Goal: Contribute content: Contribute content

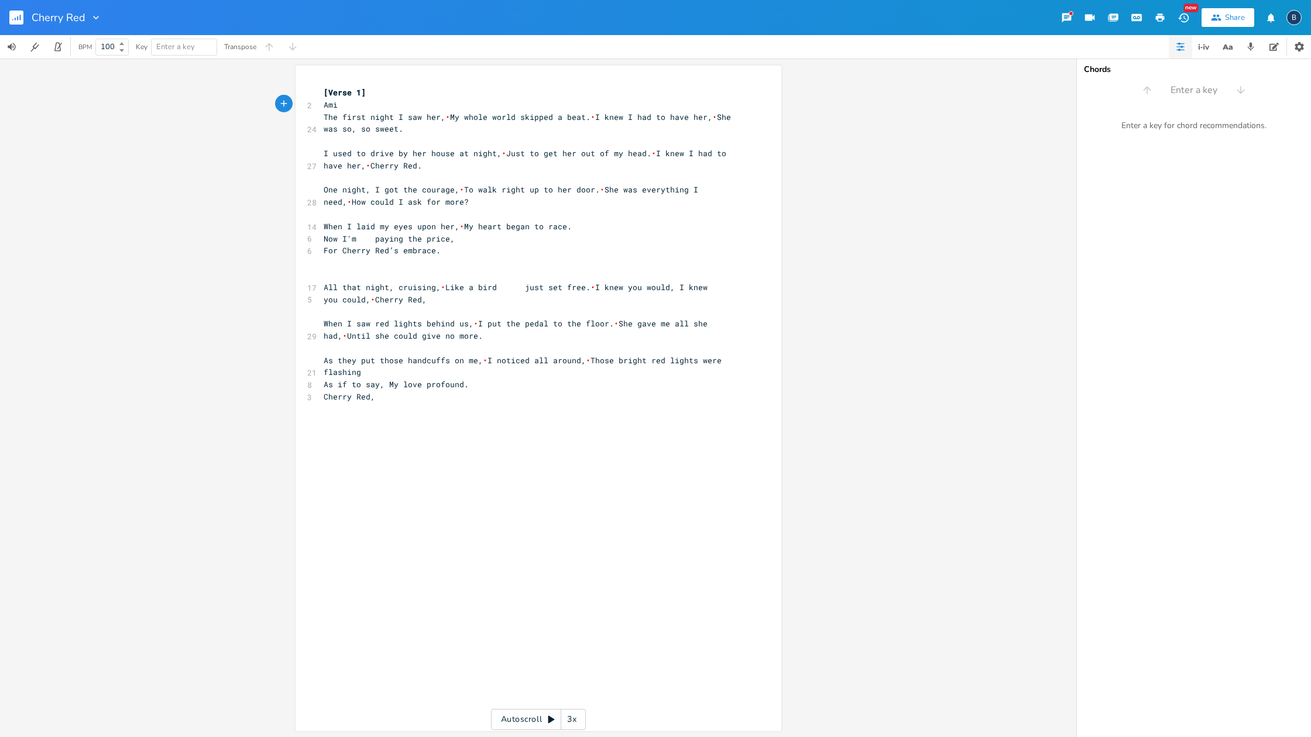
type textarea "Amin"
click at [434, 103] on pre "Amin" at bounding box center [532, 105] width 423 height 12
type textarea "E G G# A notes [PERSON_NAME]"
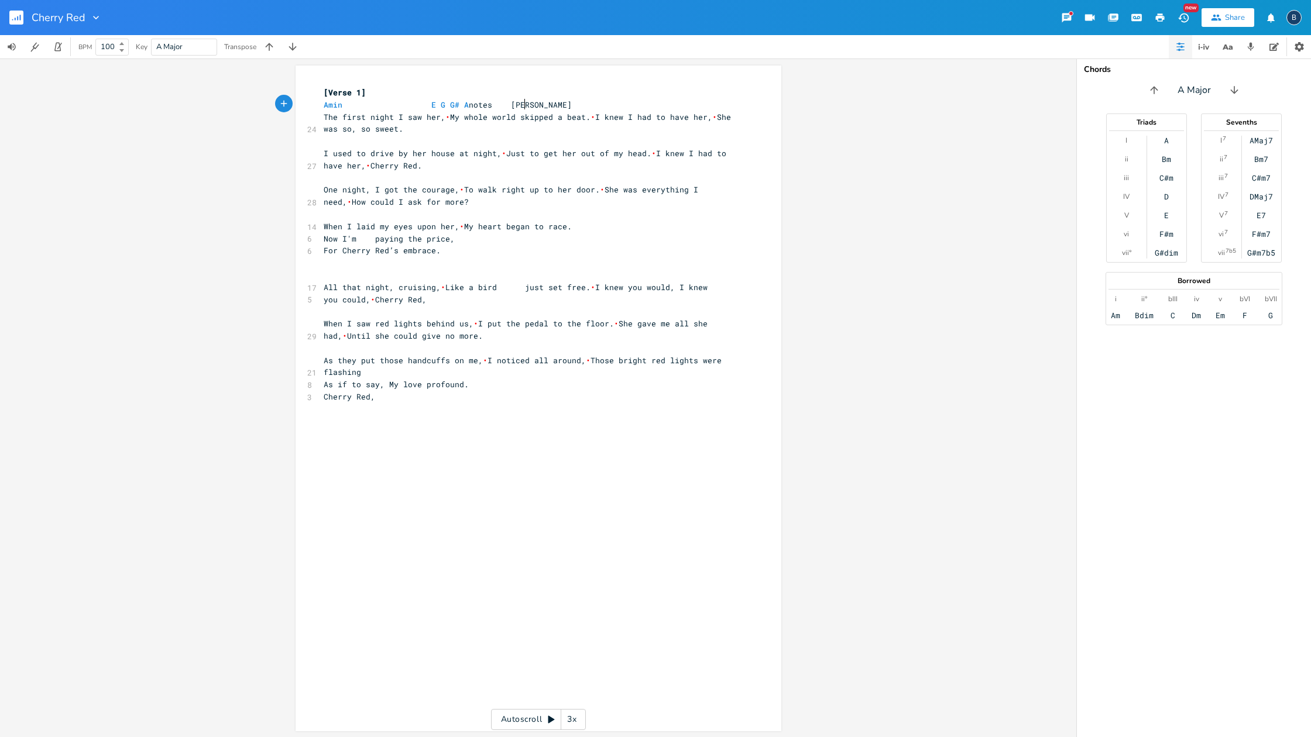
scroll to position [0, 97]
click at [424, 100] on span "[PERSON_NAME] E G G# A notes [PERSON_NAME]" at bounding box center [417, 104] width 187 height 11
type textarea "[PERSON_NAME] E G G# A notes [PERSON_NAME]"
drag, startPoint x: 480, startPoint y: 105, endPoint x: 319, endPoint y: 104, distance: 160.9
click at [321, 104] on pre "[PERSON_NAME] E G G# A notes [PERSON_NAME]" at bounding box center [532, 105] width 423 height 12
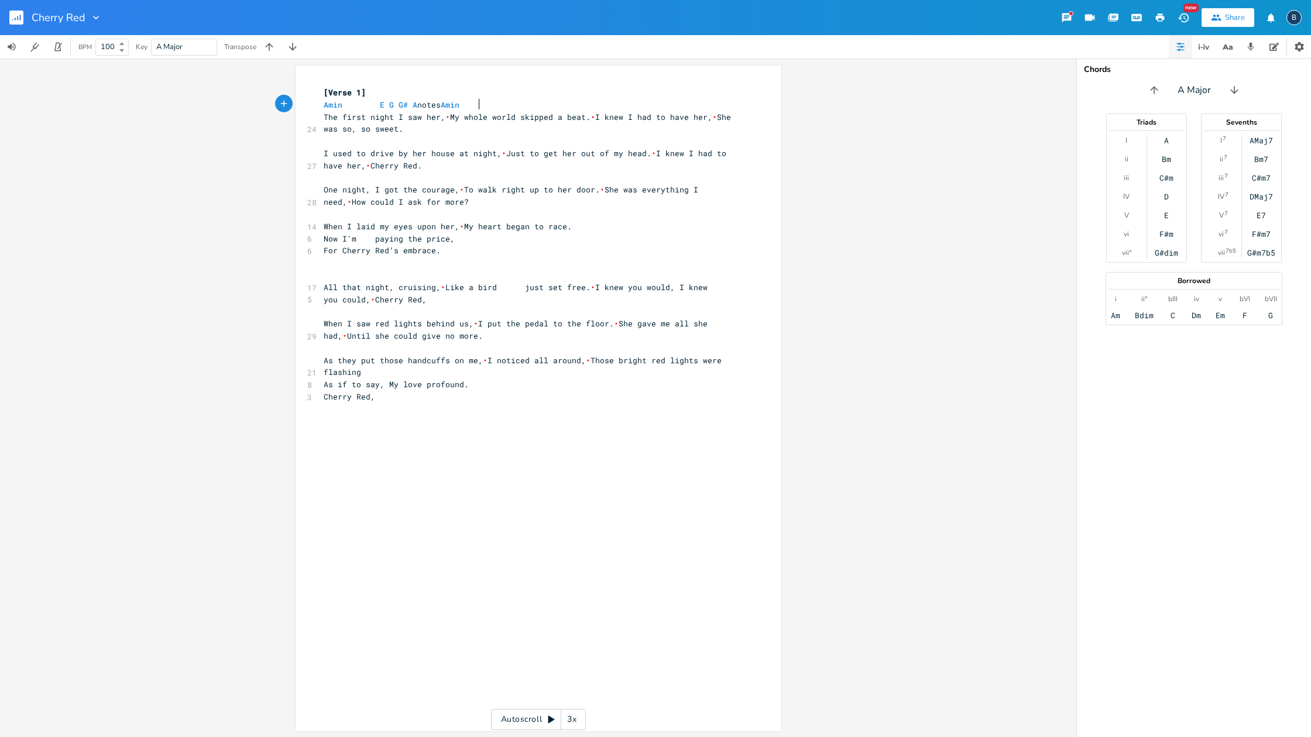
click at [488, 107] on pre "[PERSON_NAME] E G G# A notes [PERSON_NAME]" at bounding box center [532, 105] width 423 height 12
click at [523, 102] on span "[PERSON_NAME] E G G# A notes [PERSON_NAME] E G G# A notes [PERSON_NAME]" at bounding box center [485, 104] width 323 height 11
click at [557, 105] on span "[PERSON_NAME] E G G# A notes [PERSON_NAME] E G G# A notes [PERSON_NAME]" at bounding box center [485, 103] width 323 height 11
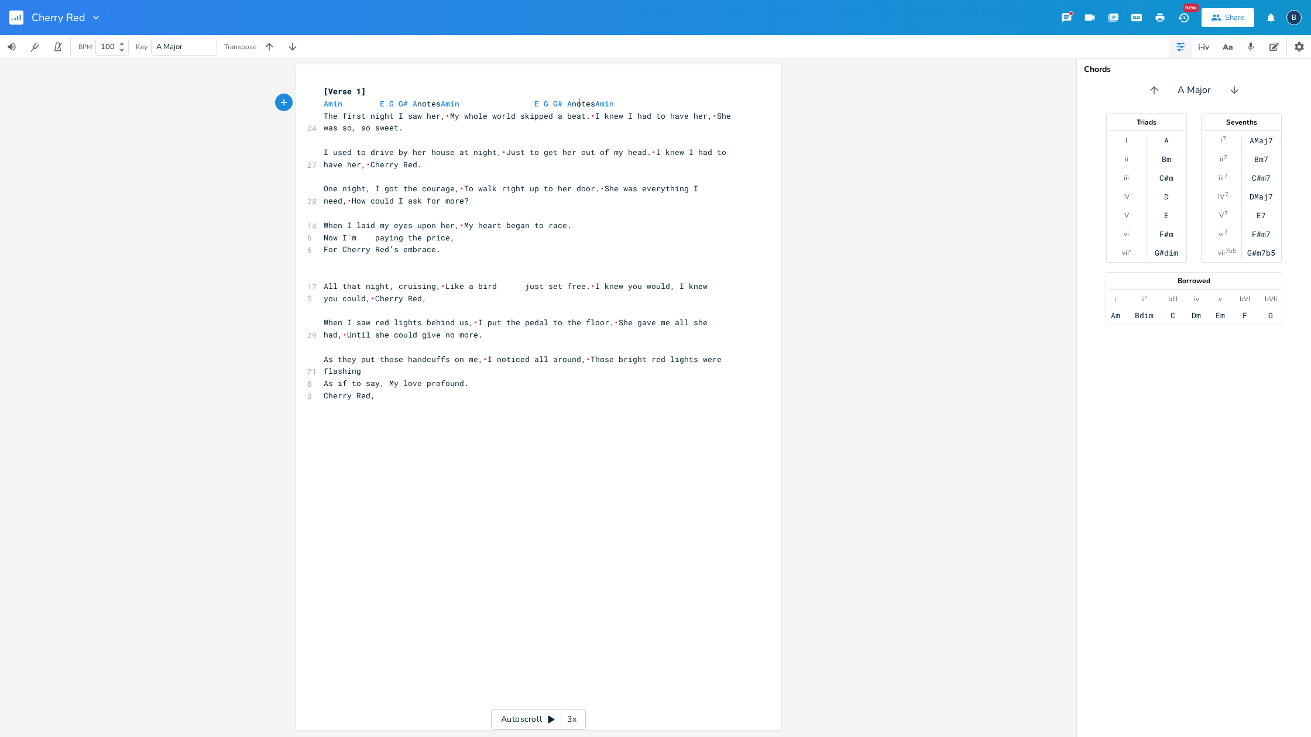
click at [577, 102] on span "[PERSON_NAME] E G G# A notes [PERSON_NAME] E G G# A notes [PERSON_NAME]" at bounding box center [469, 103] width 290 height 11
type textarea "B"
click at [670, 101] on pre "[PERSON_NAME] E G G# A notes [PERSON_NAME] E G B A notes [PERSON_NAME]" at bounding box center [532, 104] width 423 height 12
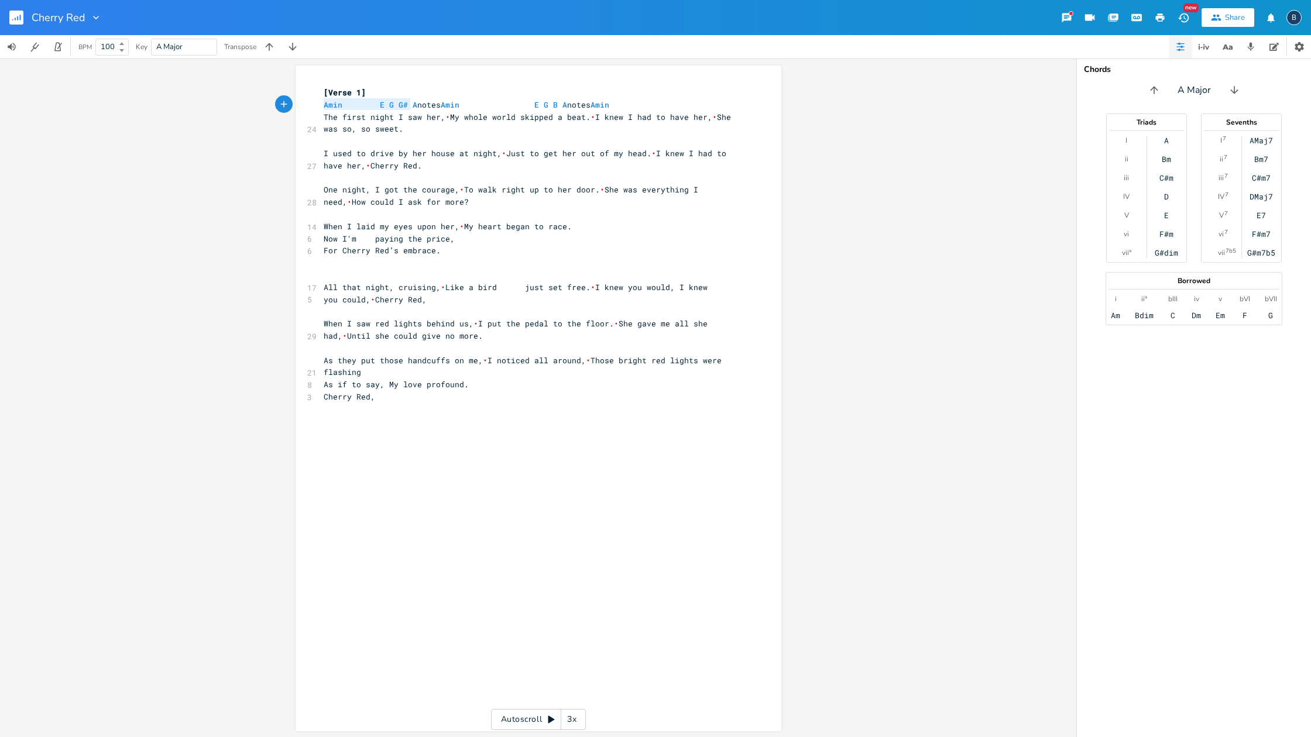
type textarea "[PERSON_NAME] E G G# A"
type textarea "[PERSON_NAME] E G G# A notes [PERSON_NAME] E G B A notes [PERSON_NAME]"
drag, startPoint x: 315, startPoint y: 99, endPoint x: 646, endPoint y: 101, distance: 331.2
click at [645, 101] on div "[PERSON_NAME] E G G# A notes [PERSON_NAME] E G B A notes [PERSON_NAME] x [Verse…" at bounding box center [539, 399] width 486 height 666
click at [686, 106] on pre "[PERSON_NAME] E G G# A notes [PERSON_NAME] E G B A notes [PERSON_NAME]" at bounding box center [532, 105] width 423 height 12
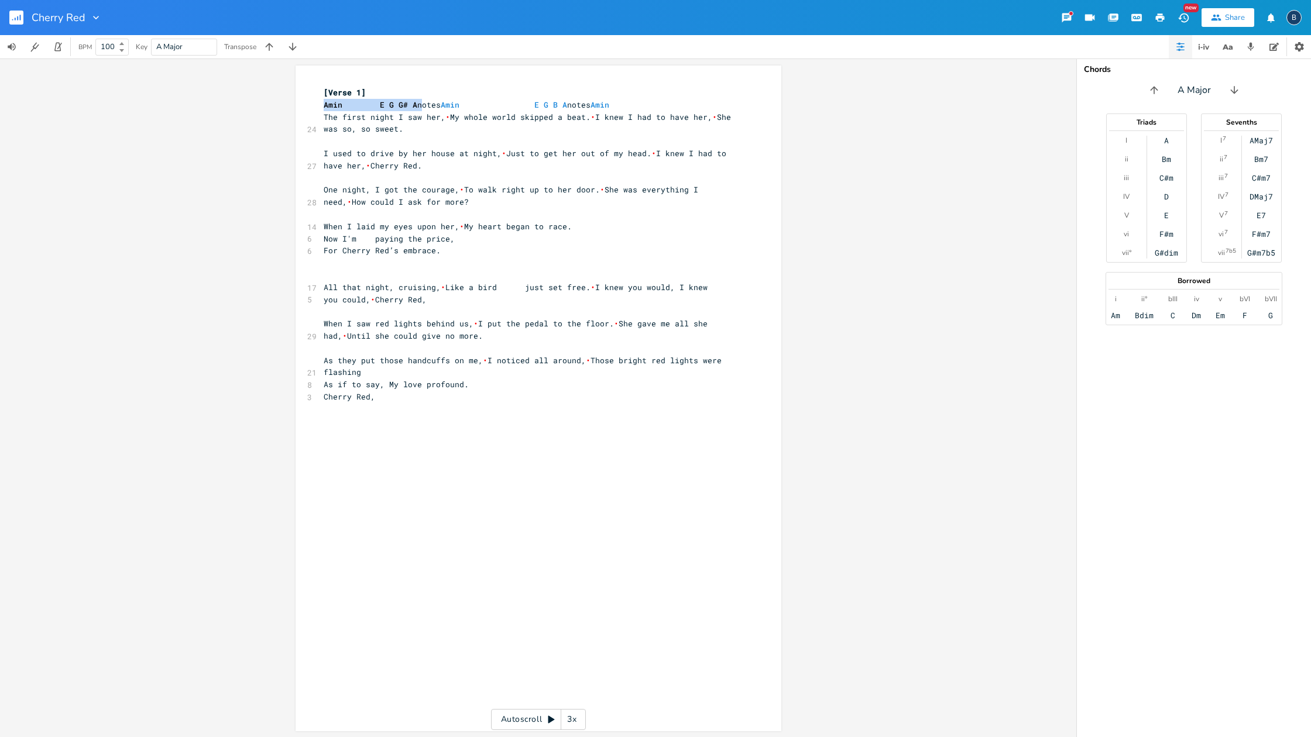
drag, startPoint x: 316, startPoint y: 102, endPoint x: 415, endPoint y: 102, distance: 98.9
click at [415, 102] on div "x [Verse 1] [PERSON_NAME] E G G# A notes [PERSON_NAME] E G B A notes [PERSON_NA…" at bounding box center [539, 399] width 486 height 666
type textarea "[PERSON_NAME] E G G# A notes"
drag, startPoint x: 439, startPoint y: 103, endPoint x: 318, endPoint y: 104, distance: 121.1
click at [321, 104] on pre "[PERSON_NAME] E G G# A notes [PERSON_NAME] E G B A notes [PERSON_NAME]" at bounding box center [532, 105] width 423 height 12
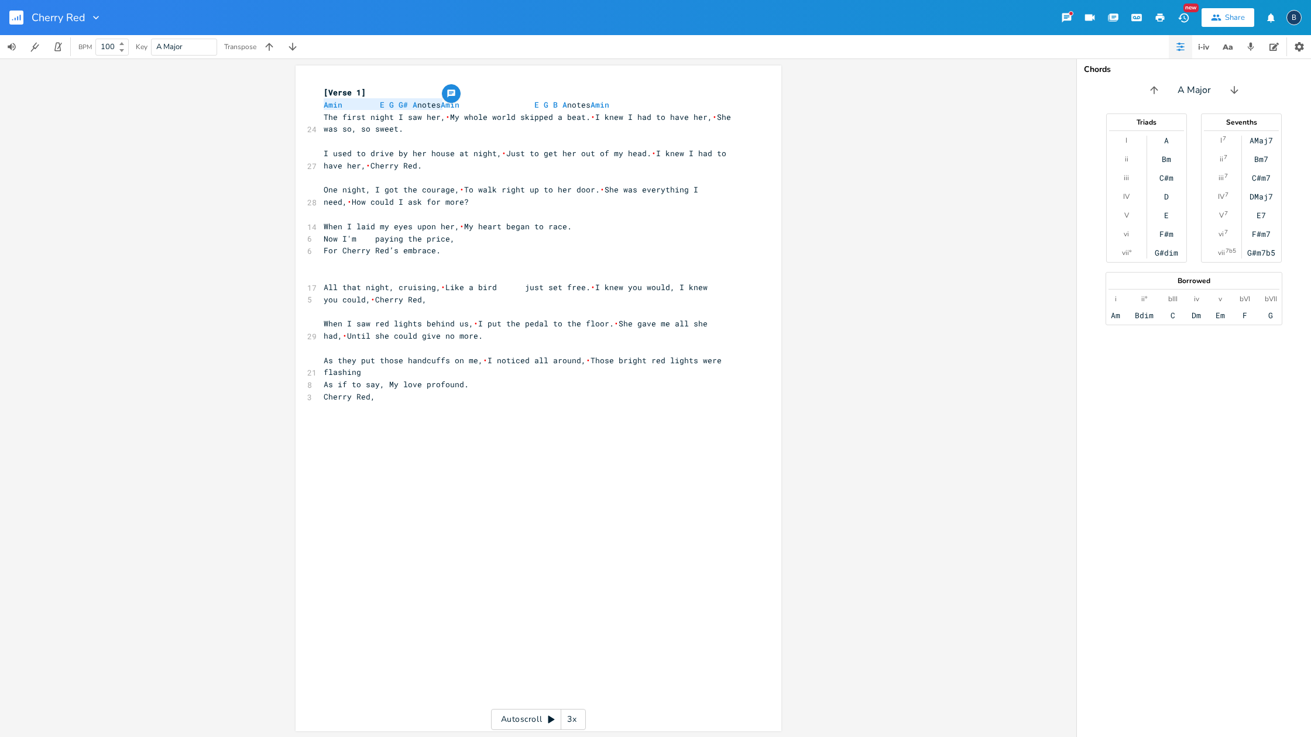
scroll to position [1, 0]
click at [661, 101] on pre "[PERSON_NAME] E G G# A notes [PERSON_NAME] E G B A notes [PERSON_NAME]" at bounding box center [532, 104] width 423 height 12
click at [655, 105] on span "[PERSON_NAME] E G G# A notes [PERSON_NAME] E G B A notes [PERSON_NAME] E G G# A…" at bounding box center [532, 103] width 417 height 11
type textarea "E G B A notes"
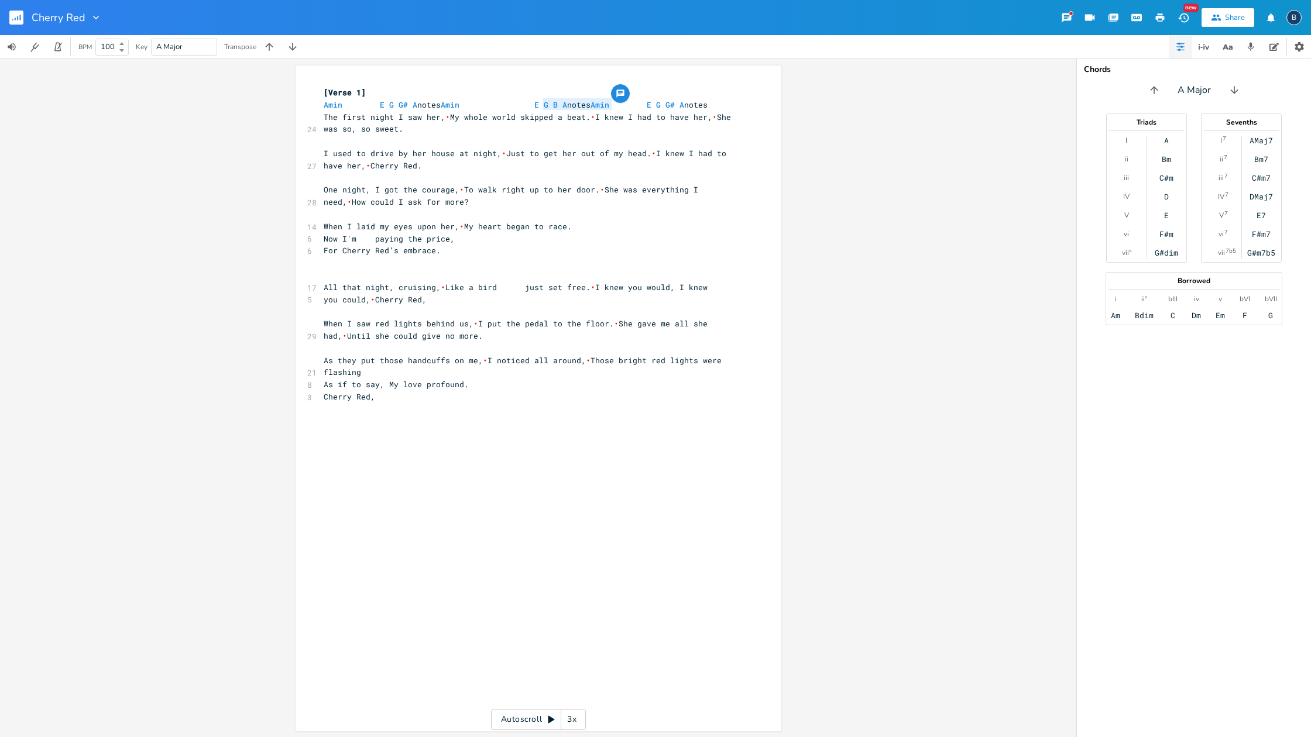
drag, startPoint x: 539, startPoint y: 102, endPoint x: 606, endPoint y: 102, distance: 67.3
click at [606, 102] on span "[PERSON_NAME] E G G# A notes [PERSON_NAME] E G B A notes [PERSON_NAME] E G G# A…" at bounding box center [516, 104] width 384 height 11
click at [736, 126] on span "The first night I saw her, • My whole world skipped a beat. • I knew I had to h…" at bounding box center [530, 123] width 412 height 23
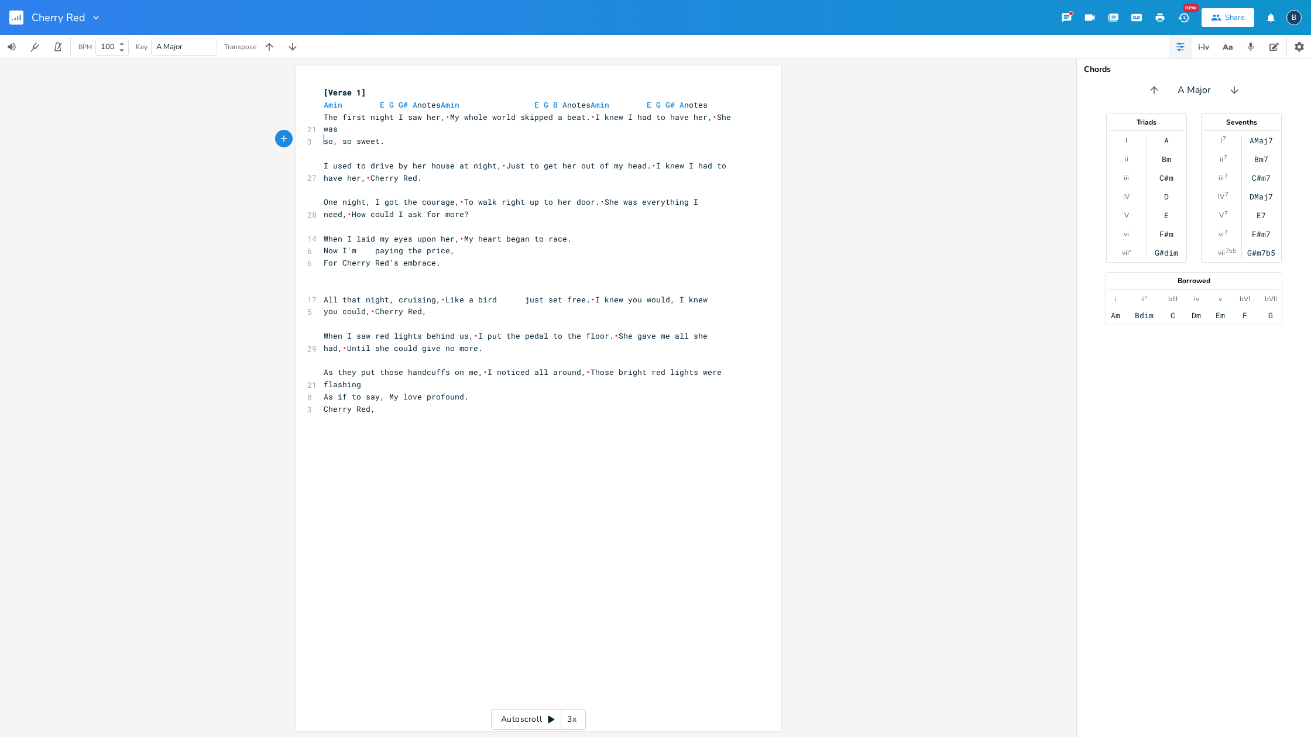
click at [739, 128] on pre "The first night I saw her, • My whole world skipped a beat. • I knew I had to h…" at bounding box center [532, 123] width 423 height 25
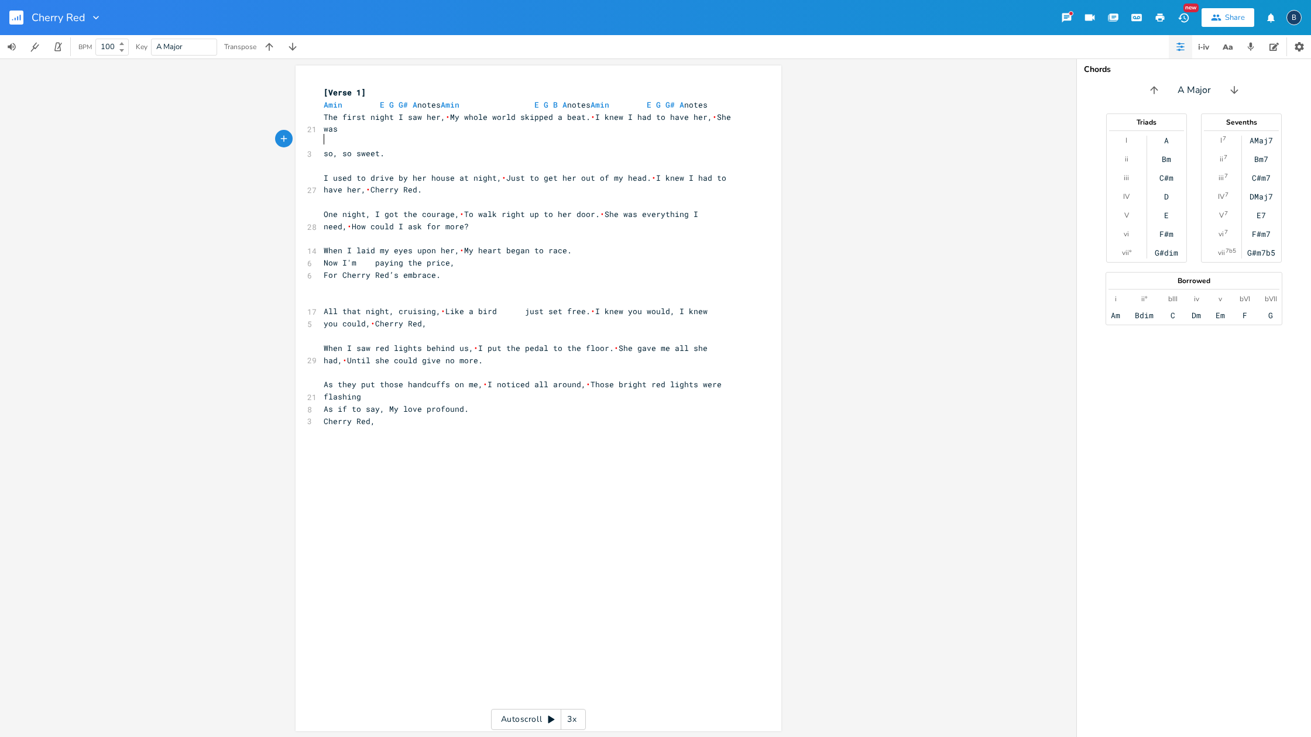
click at [355, 111] on pre "[PERSON_NAME] E G G# A notes [PERSON_NAME] E G B A notes [PERSON_NAME] E G G# A…" at bounding box center [532, 105] width 423 height 12
type textarea "s"
click at [674, 102] on span "[PERSON_NAME] E G G# A notes [PERSON_NAME] E G B A notes [PERSON_NAME] E G G# A…" at bounding box center [513, 104] width 379 height 11
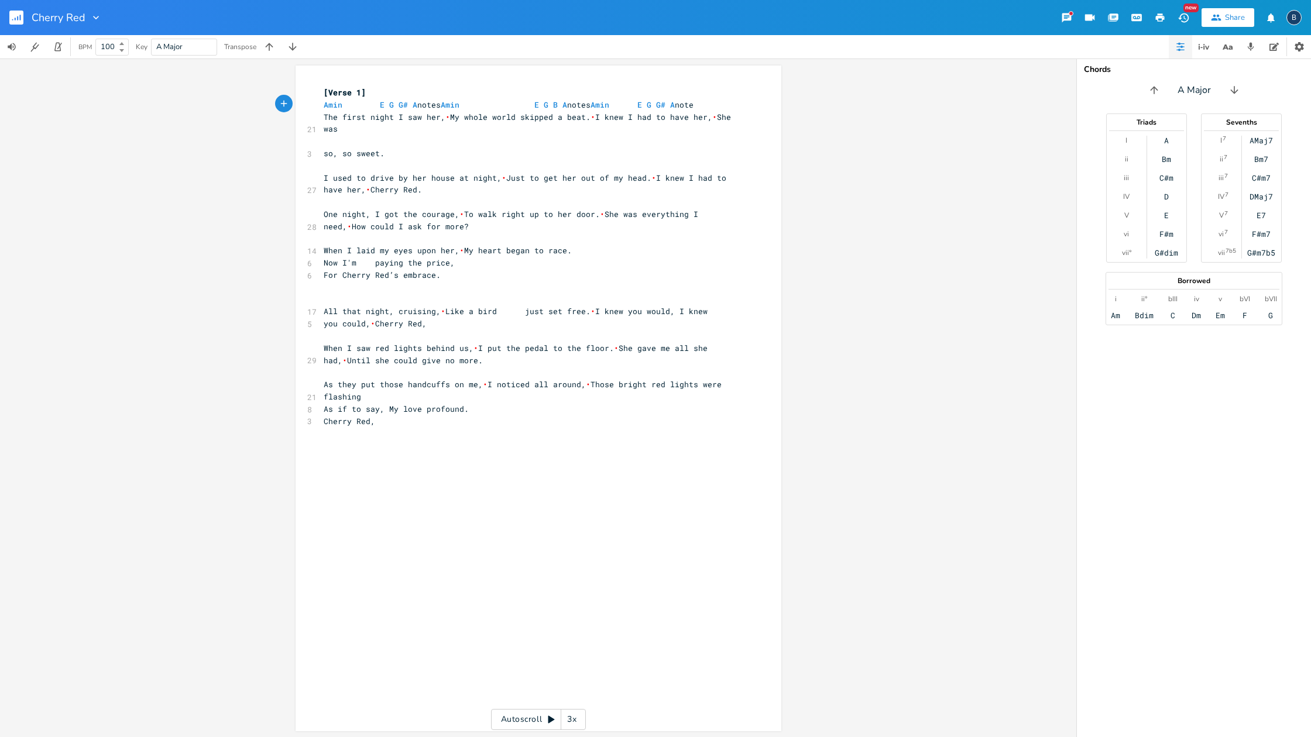
click at [730, 103] on pre "[PERSON_NAME] E G G# A notes [PERSON_NAME] E G B A notes [PERSON_NAME] E G G# A…" at bounding box center [532, 105] width 423 height 12
type textarea "s"
drag, startPoint x: 327, startPoint y: 131, endPoint x: 342, endPoint y: 131, distance: 15.8
click at [329, 135] on pre "​" at bounding box center [532, 141] width 423 height 12
type textarea "E G B A"
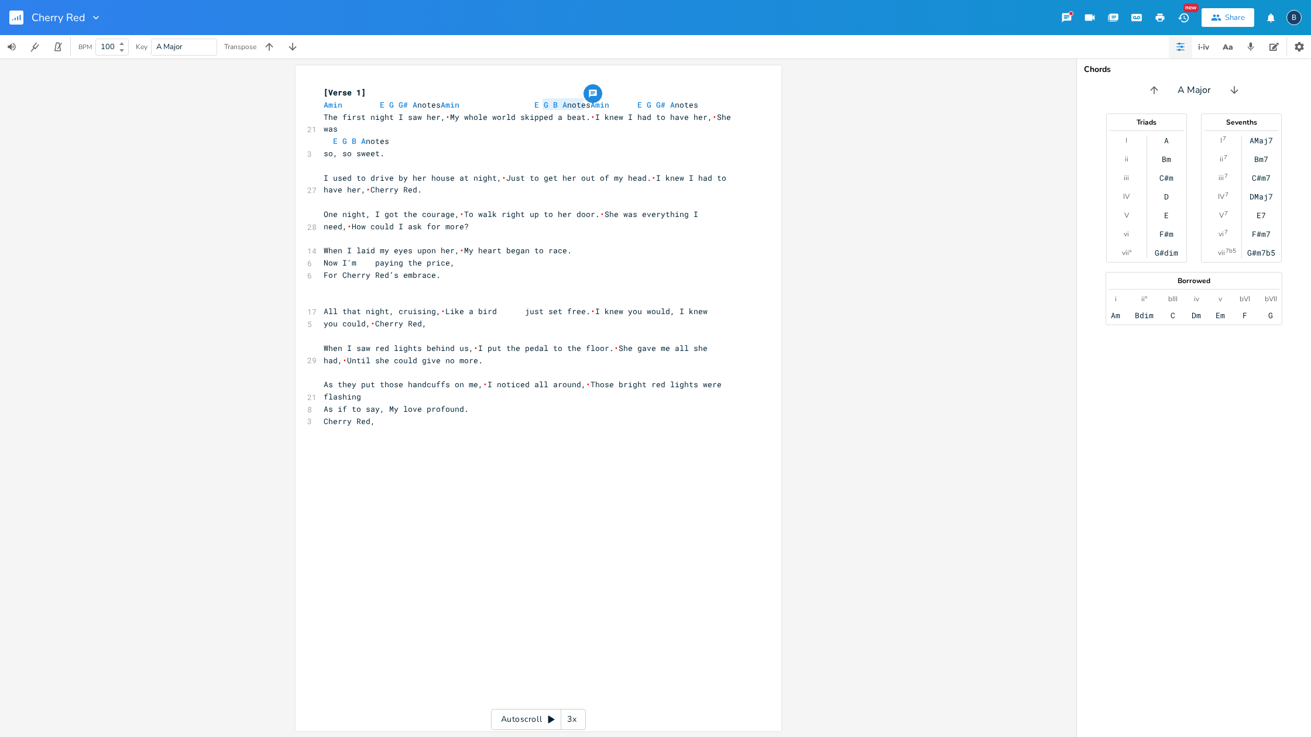
drag, startPoint x: 582, startPoint y: 102, endPoint x: 538, endPoint y: 101, distance: 43.3
click at [538, 101] on span "[PERSON_NAME] E G G# A notes [PERSON_NAME] E G B A notes [PERSON_NAME] E G G# A…" at bounding box center [511, 104] width 375 height 11
click at [416, 160] on pre "​" at bounding box center [532, 166] width 423 height 12
type textarea "min E G G# A notes [PERSON_NAME] E G B A notes [PERSON_NAME] E G G# A notes"
drag, startPoint x: 743, startPoint y: 105, endPoint x: 323, endPoint y: 108, distance: 420.2
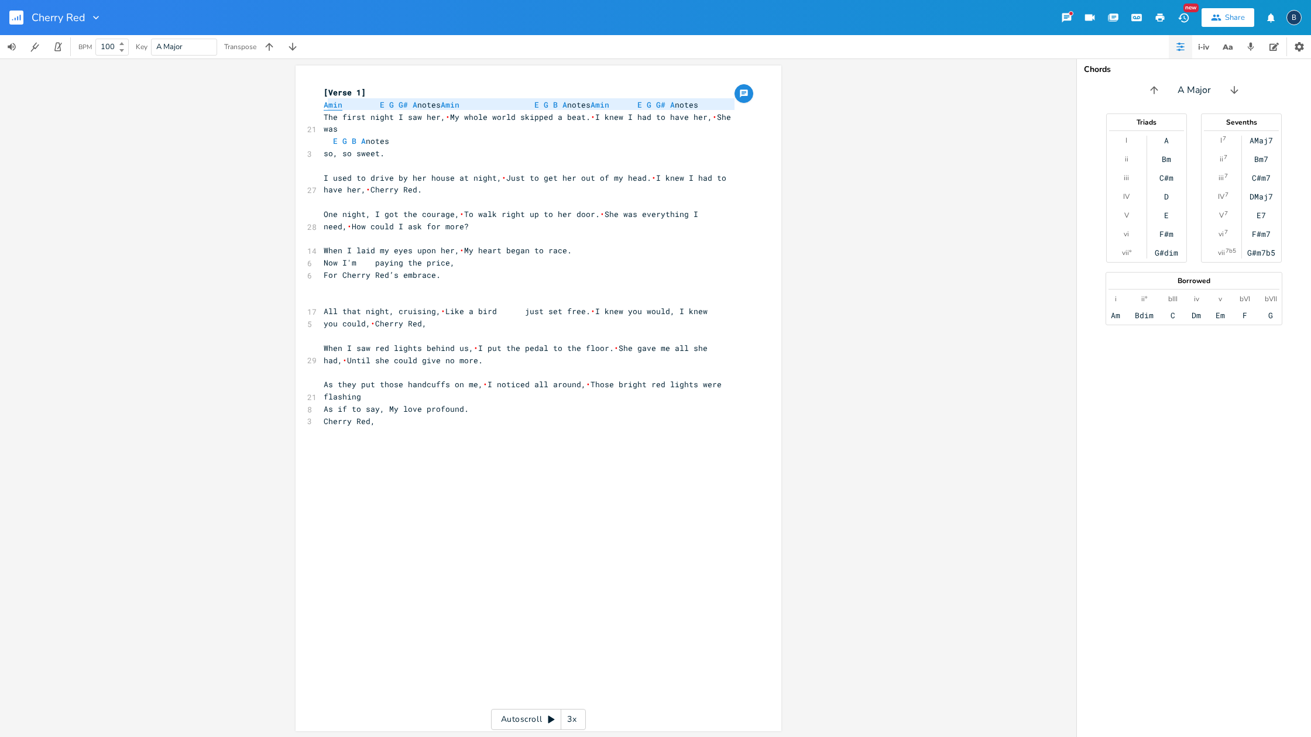
click at [323, 108] on div "x [Verse 1] [PERSON_NAME] E G G# A notes [PERSON_NAME] E G B A notes [PERSON_NA…" at bounding box center [547, 263] width 452 height 358
click at [332, 160] on pre "​" at bounding box center [532, 166] width 423 height 12
click at [338, 160] on span "min E G G# A notes [PERSON_NAME] E G B A notes [PERSON_NAME] E G G# A notes" at bounding box center [490, 165] width 332 height 11
type textarea "Ami"
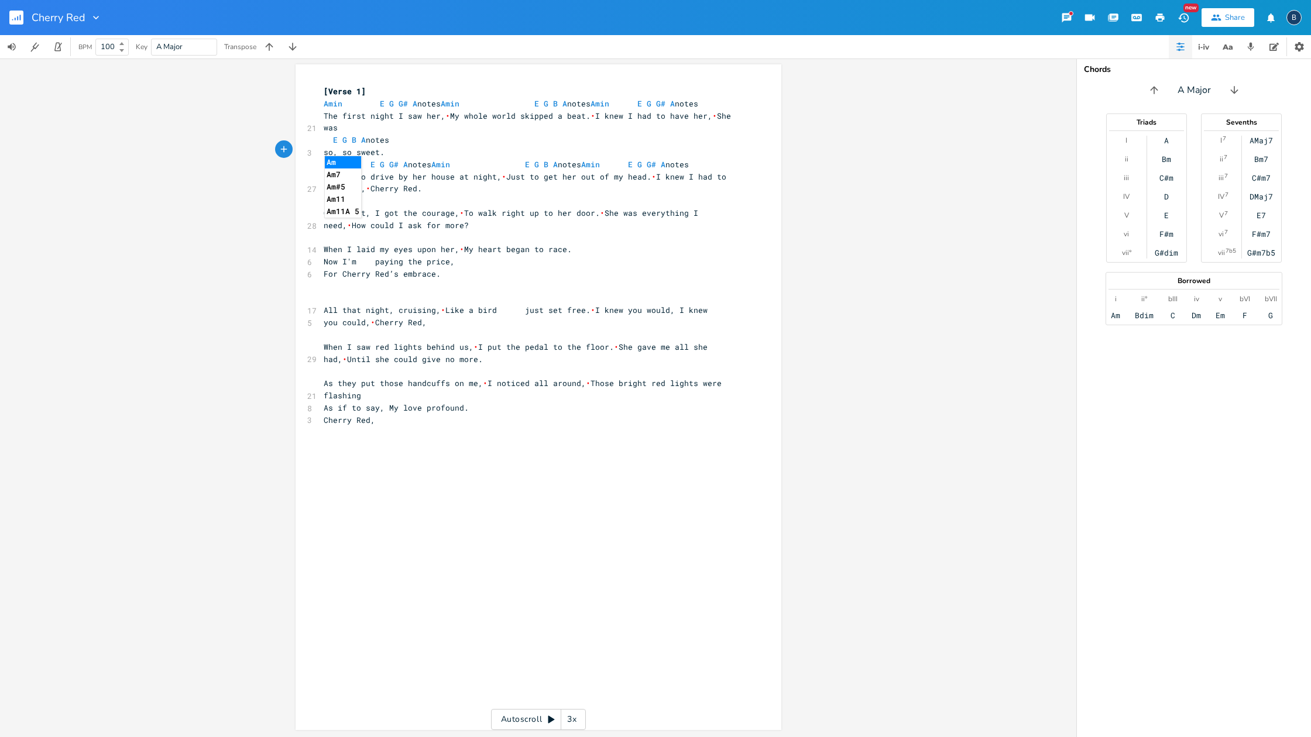
click at [337, 161] on li "Am" at bounding box center [343, 162] width 36 height 12
click at [362, 159] on span "Am E G G# A notes [PERSON_NAME] E G B A notes [PERSON_NAME] E G G# A notes" at bounding box center [506, 164] width 365 height 11
click at [739, 159] on pre "Am E G G# A notes [PERSON_NAME] E G B A notes [PERSON_NAME] E G G# A notes" at bounding box center [532, 165] width 423 height 12
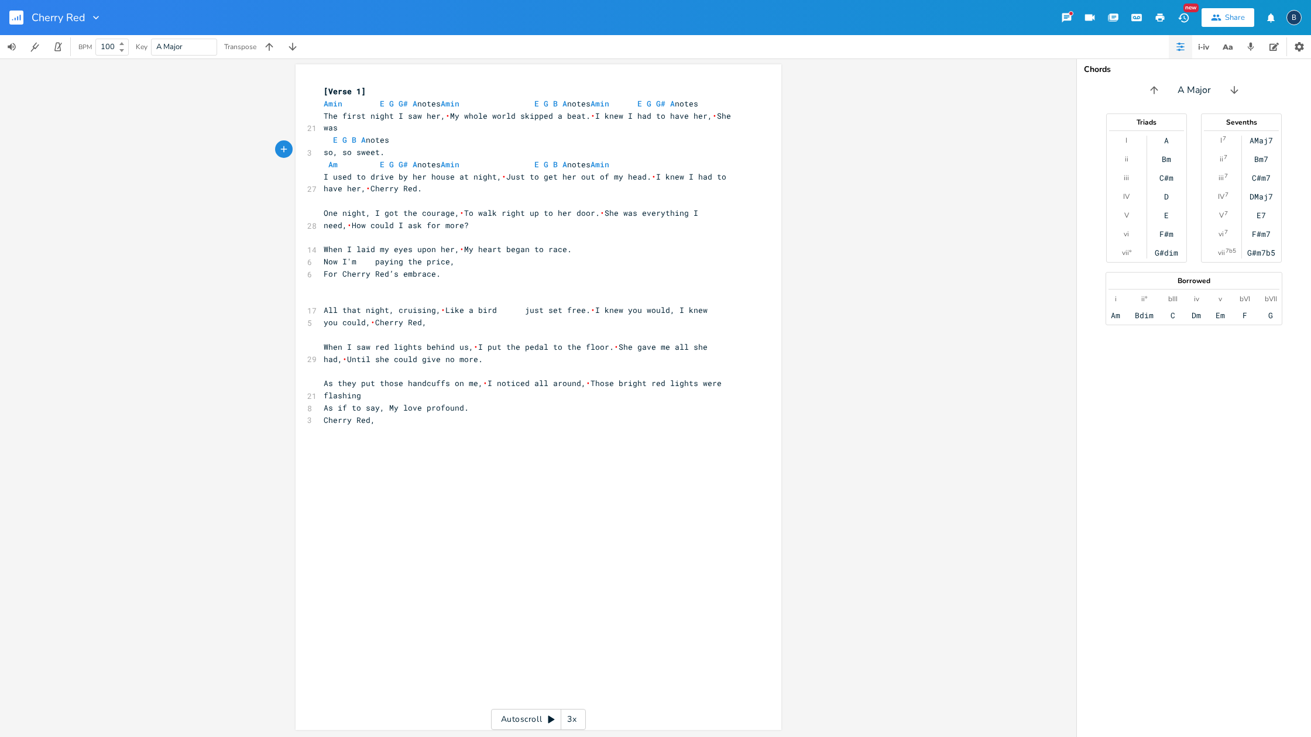
scroll to position [0, 4]
click at [371, 159] on span "Am E G G# A notes [PERSON_NAME] E G B A notes [PERSON_NAME]" at bounding box center [481, 164] width 314 height 11
click at [708, 159] on span "Am E G G# A notes [PERSON_NAME] E G B A notes [PERSON_NAME]" at bounding box center [516, 164] width 384 height 11
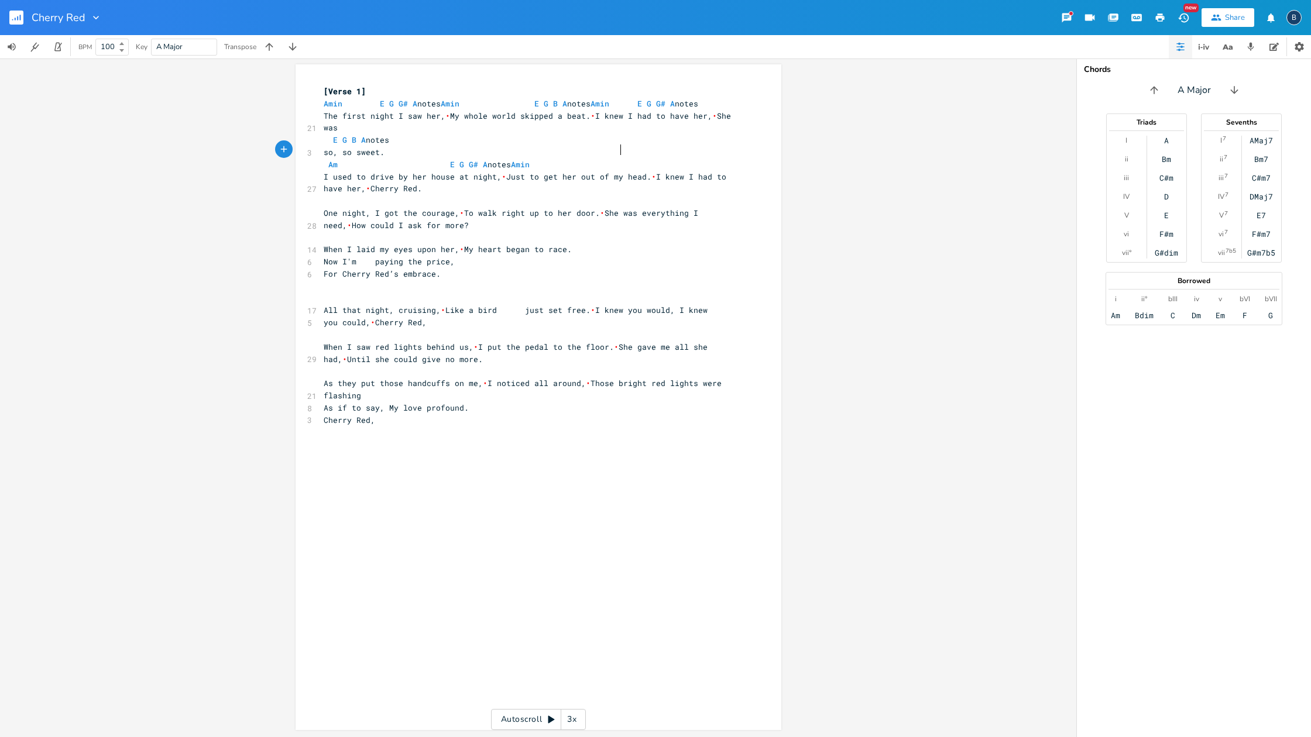
click at [550, 159] on span "Am E G G# A notes [PERSON_NAME]" at bounding box center [476, 164] width 304 height 11
click at [441, 159] on span "Am E G G# A notes [PERSON_NAME]" at bounding box center [478, 164] width 309 height 11
type textarea "E G G# A notes"
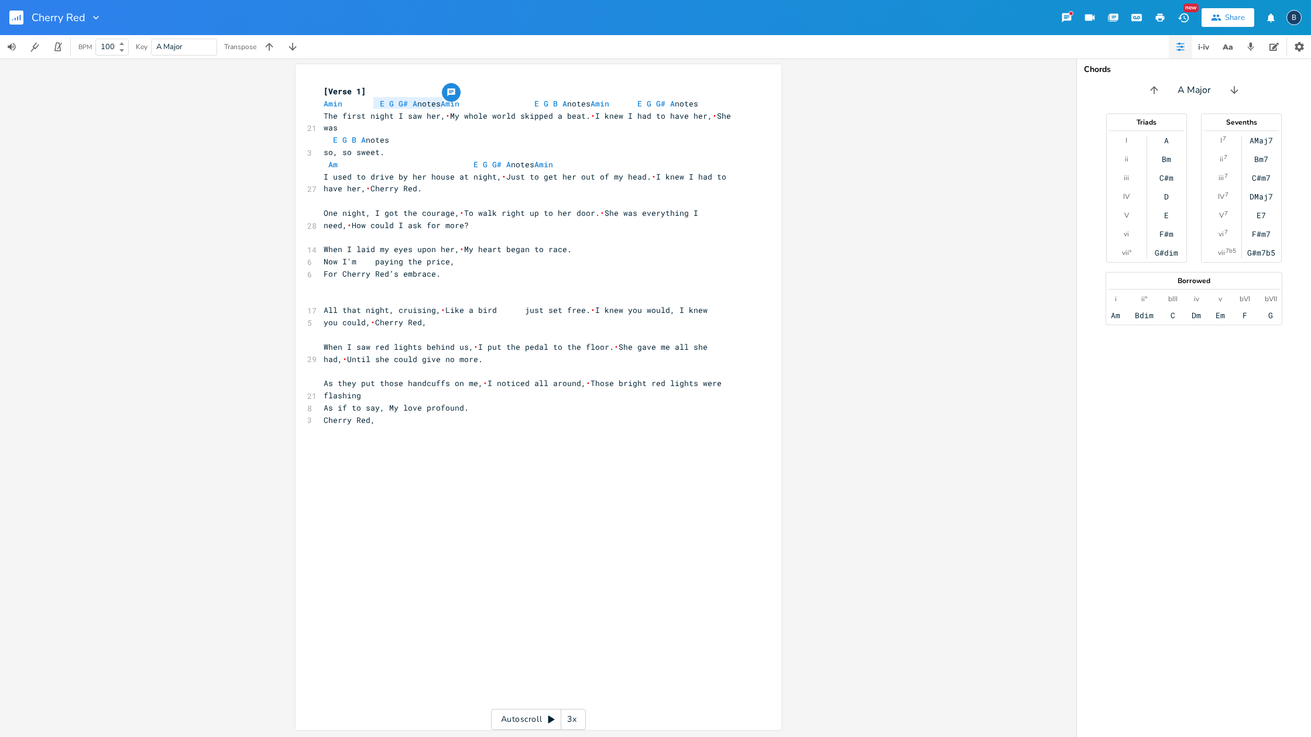
drag, startPoint x: 370, startPoint y: 99, endPoint x: 438, endPoint y: 101, distance: 67.9
click at [438, 101] on div "E G G# A notes x [Verse 1] [PERSON_NAME] E G G# A notes [PERSON_NAME] E G B A n…" at bounding box center [539, 397] width 486 height 666
click at [610, 159] on span "Am E G G# A notes [PERSON_NAME]" at bounding box center [490, 164] width 332 height 11
drag, startPoint x: 572, startPoint y: 148, endPoint x: 585, endPoint y: 149, distance: 13.5
click at [580, 159] on span "Am E G G# A notes [PERSON_NAME]" at bounding box center [490, 164] width 332 height 11
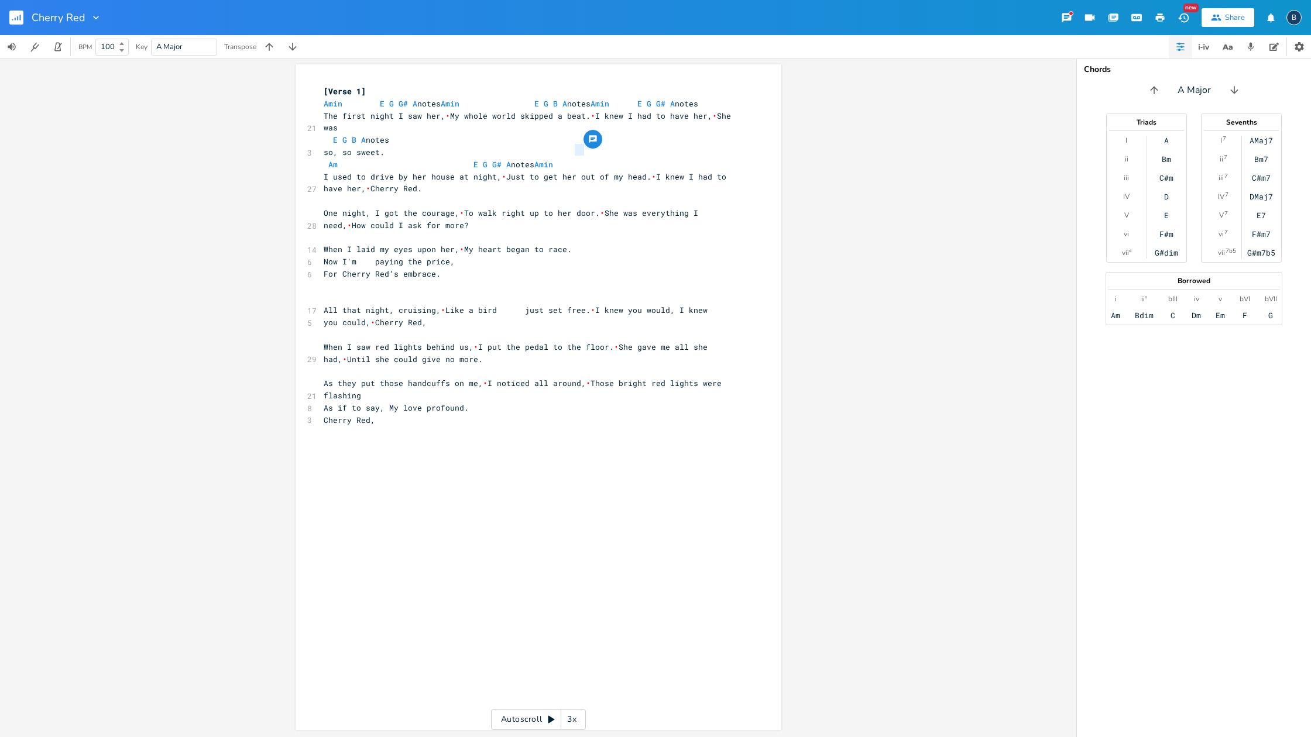
click at [613, 159] on span "Am E G G# A notes [PERSON_NAME]" at bounding box center [490, 164] width 332 height 11
click at [588, 159] on span "Am E G G# A notes [PERSON_NAME]" at bounding box center [490, 164] width 332 height 11
click at [328, 135] on span "E G B A notes" at bounding box center [357, 140] width 66 height 11
click at [632, 159] on span "Am E G G# A notes [PERSON_NAME] E G G# A notes" at bounding box center [483, 164] width 318 height 11
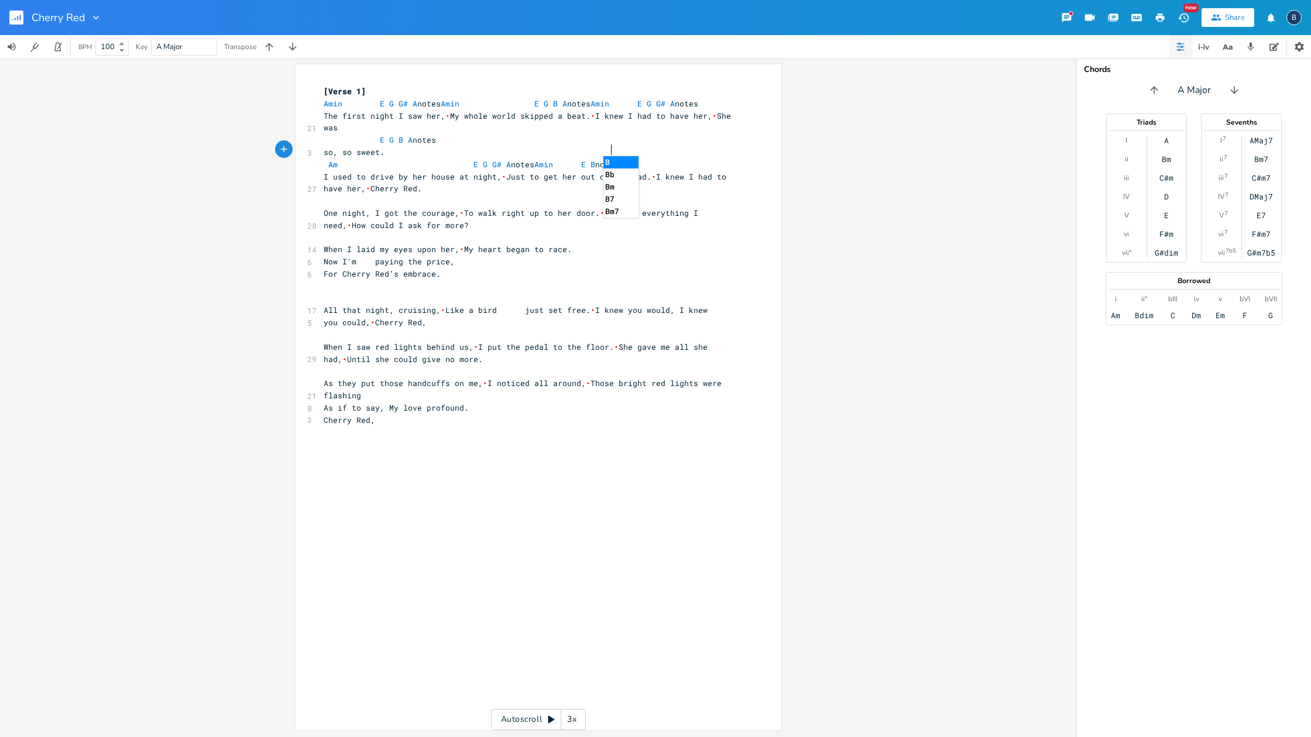
scroll to position [0, 6]
type textarea "B G"
click at [628, 159] on span "Am E G G# A notes [PERSON_NAME] E B G notes" at bounding box center [476, 164] width 304 height 11
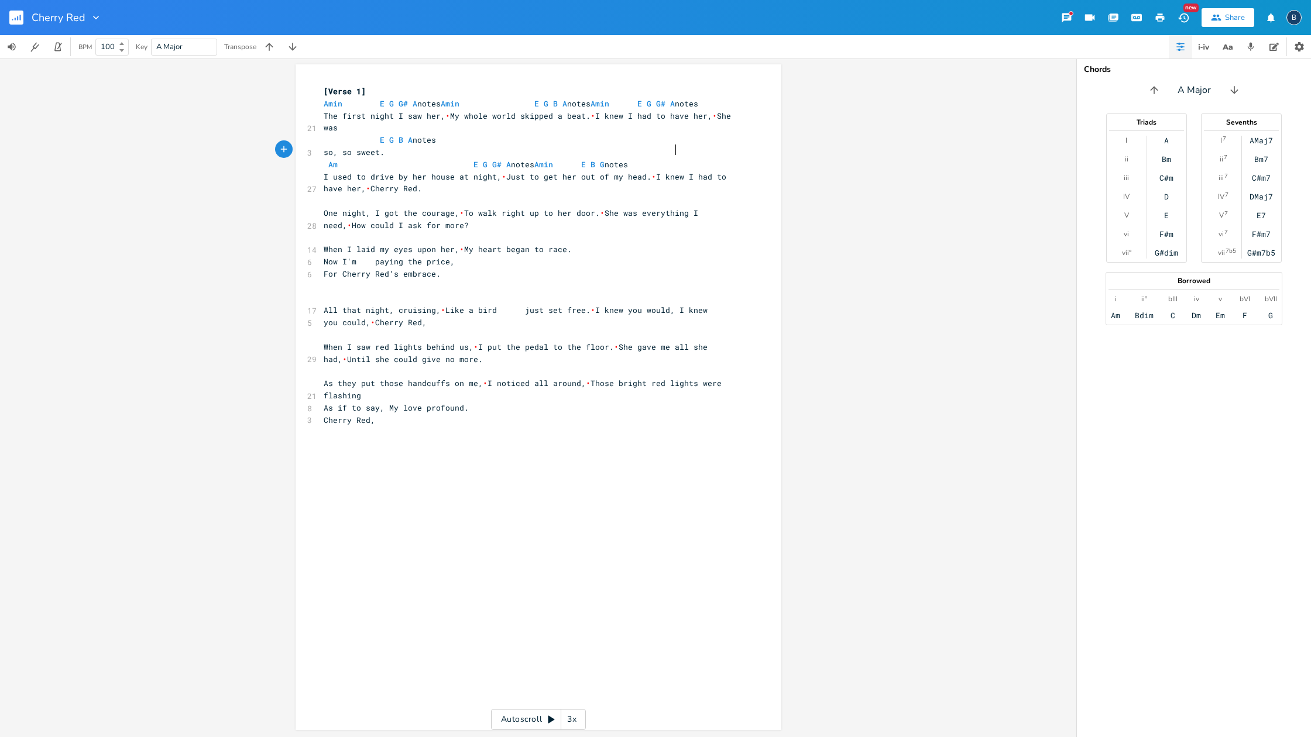
click at [628, 159] on span "Am E G G# A notes [PERSON_NAME] E B G notes" at bounding box center [476, 164] width 304 height 11
type textarea "F"
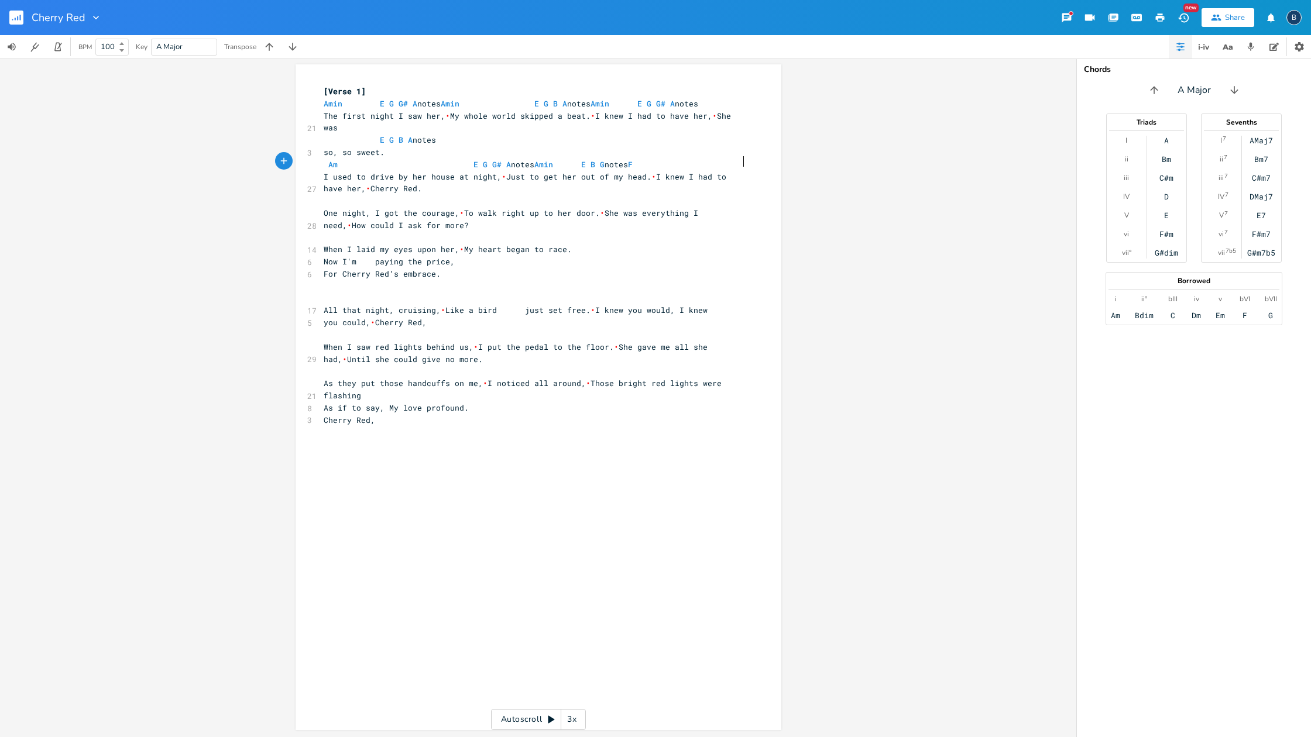
click at [740, 160] on div "x [Verse 1] [PERSON_NAME] E G G# A notes [PERSON_NAME] E G B A notes [PERSON_NA…" at bounding box center [547, 262] width 452 height 358
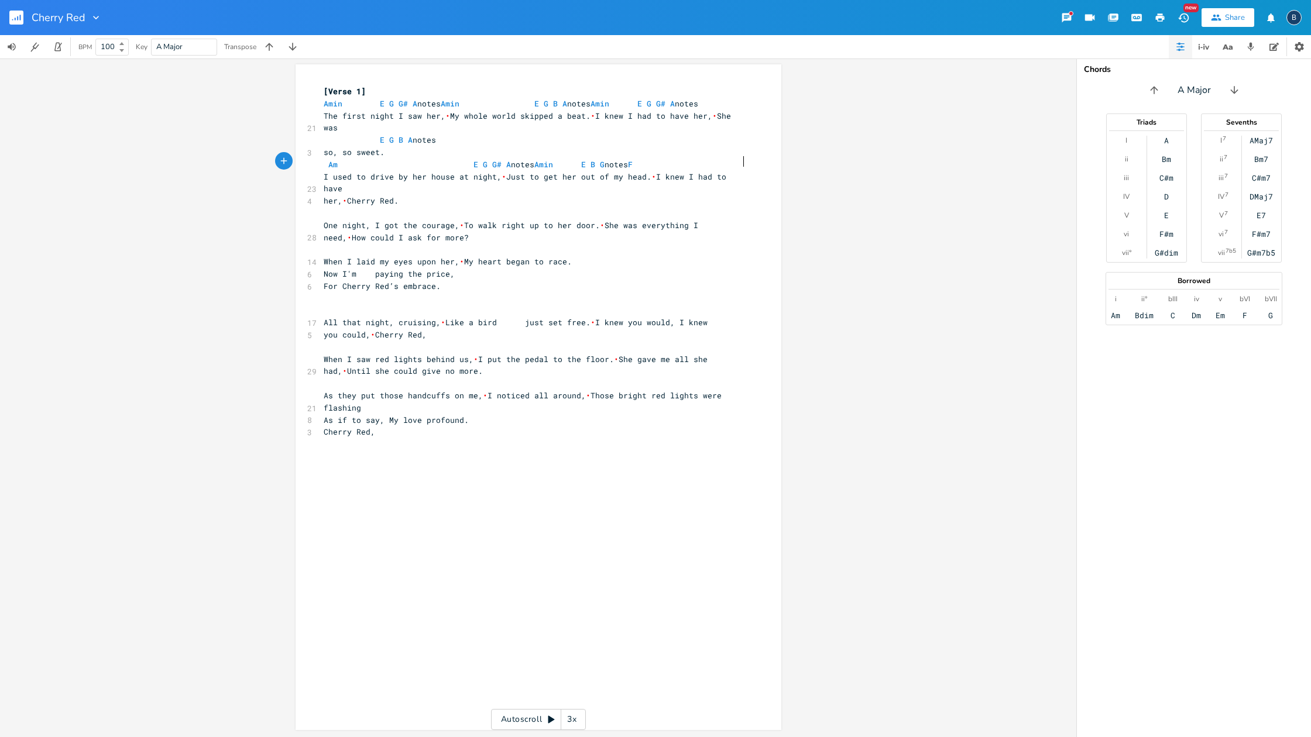
click at [731, 171] on span "I used to drive by her house at night, • Just to get her out of my head. • I kn…" at bounding box center [527, 182] width 407 height 23
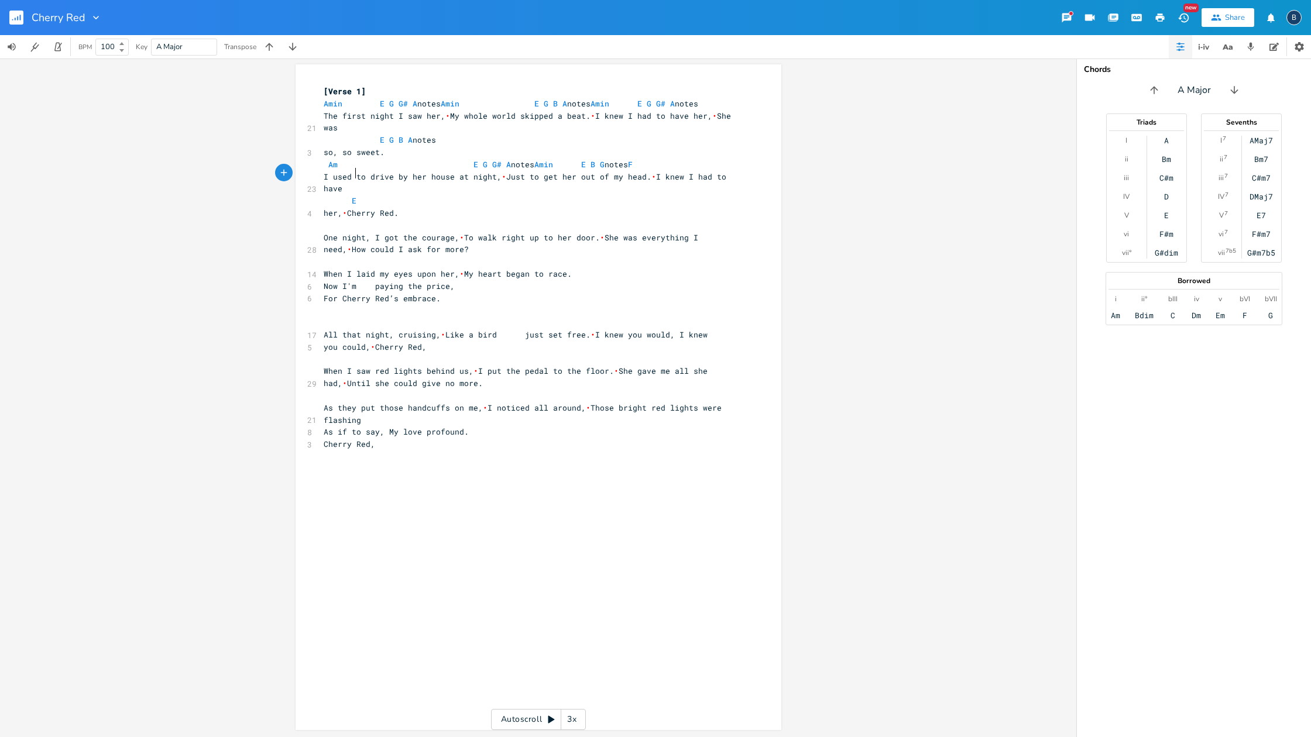
scroll to position [0, 4]
type textarea "E7"
click at [427, 207] on pre "her, • Cherry Red." at bounding box center [532, 213] width 423 height 12
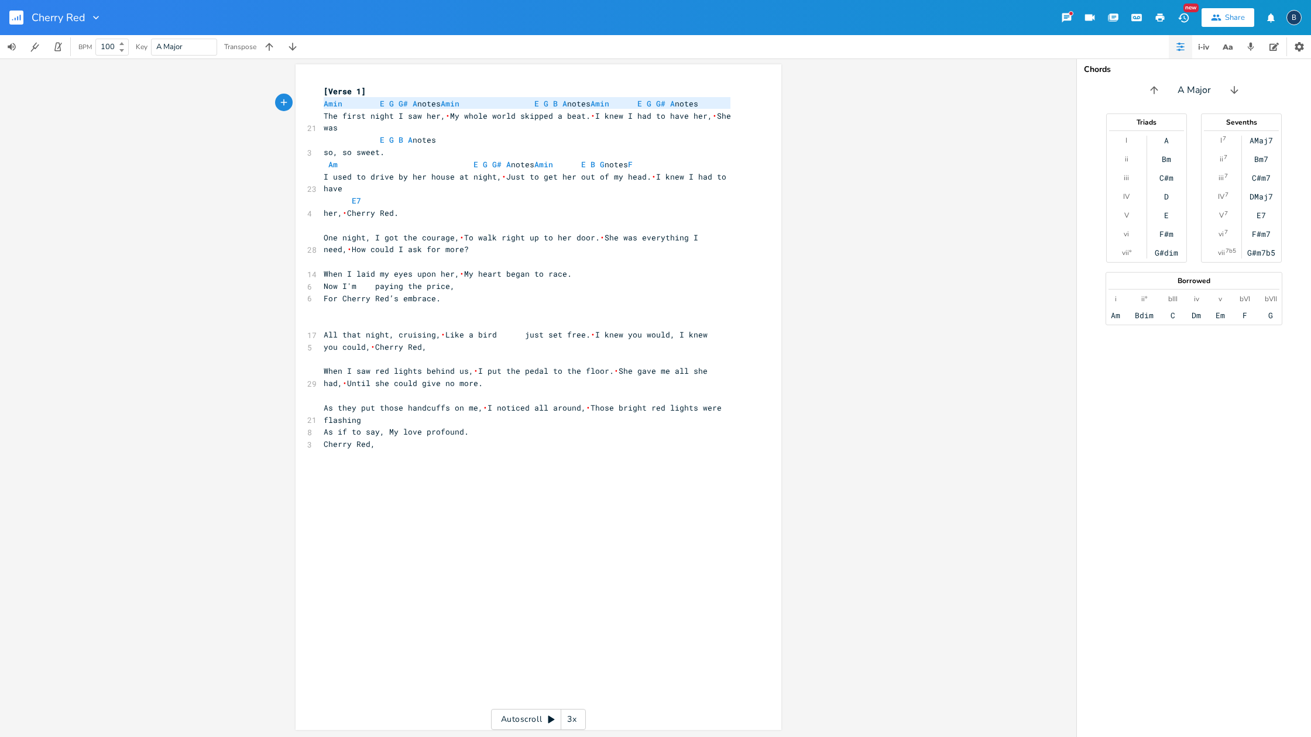
type textarea "[PERSON_NAME] E G G# A notes [PERSON_NAME] E G B A notes [PERSON_NAME] E G G# A…"
drag, startPoint x: 319, startPoint y: 101, endPoint x: 737, endPoint y: 105, distance: 418.5
click at [737, 105] on pre "[PERSON_NAME] E G G# A notes [PERSON_NAME] E G B A notes [PERSON_NAME] E G G# A…" at bounding box center [532, 104] width 423 height 12
click at [324, 219] on pre "​" at bounding box center [532, 225] width 423 height 12
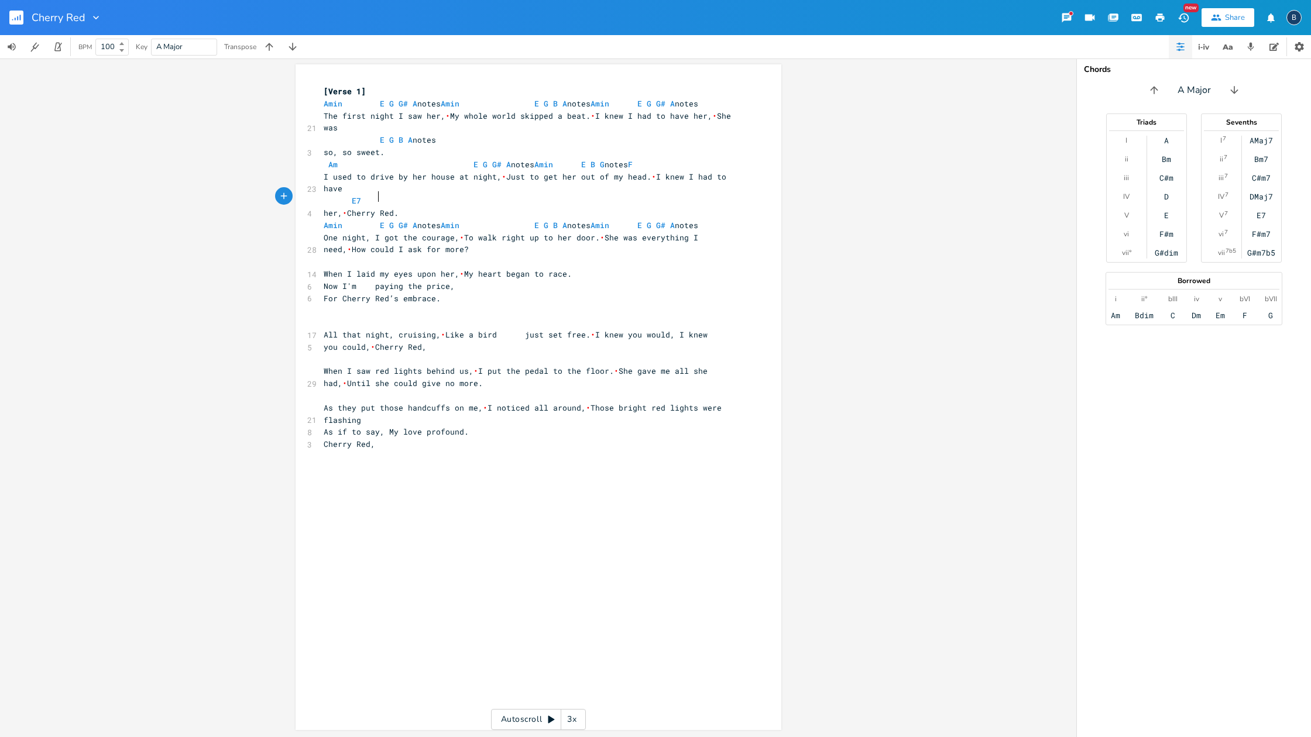
click at [373, 220] on span "[PERSON_NAME] E G G# A notes [PERSON_NAME] E G B A notes [PERSON_NAME] E G G# A…" at bounding box center [511, 225] width 375 height 11
click at [737, 221] on pre "[PERSON_NAME] E G G# A notes [PERSON_NAME] E G B A notes [PERSON_NAME] E G G# A…" at bounding box center [532, 227] width 423 height 12
click at [374, 221] on span "[PERSON_NAME] E G G# A notes [PERSON_NAME] E G B A notes [PERSON_NAME]" at bounding box center [481, 226] width 314 height 11
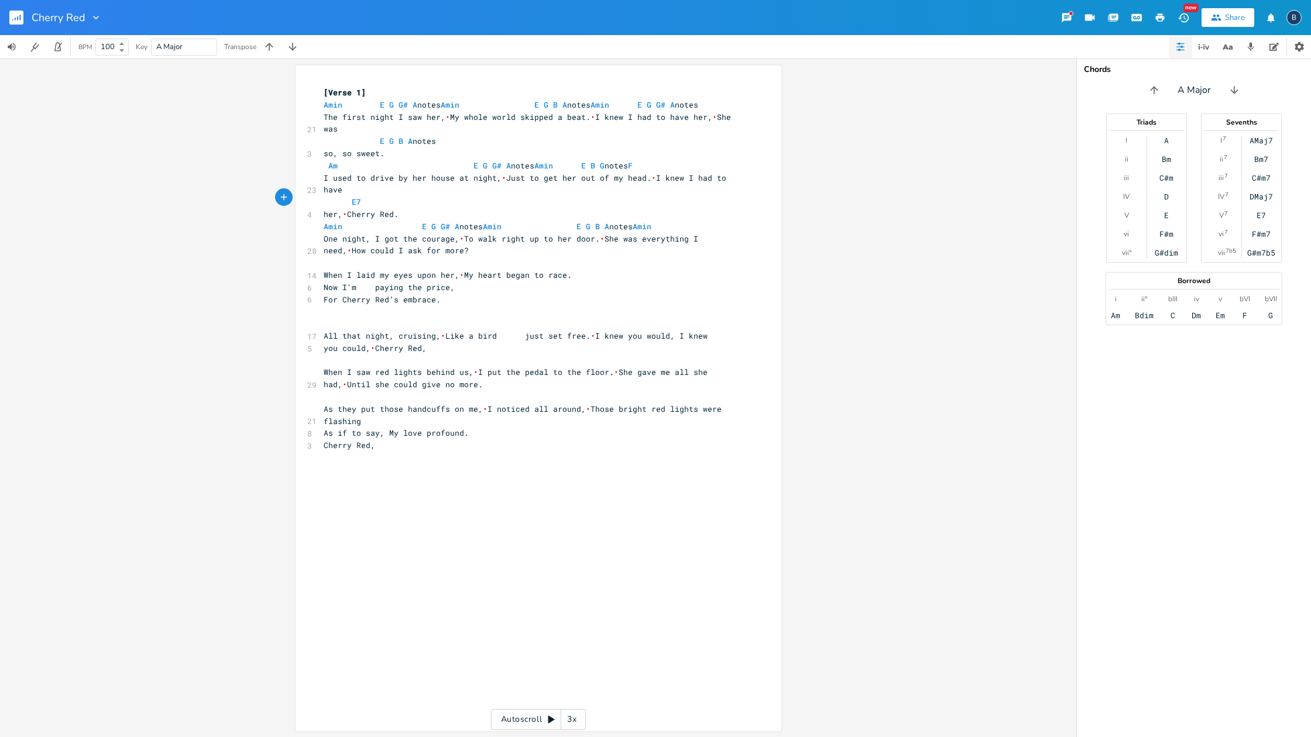
click at [458, 234] on span "One night, I got the courage, • To walk right up to her door. • She was everyth…" at bounding box center [513, 245] width 379 height 23
click at [497, 221] on span "[PERSON_NAME] E G G# A notes [PERSON_NAME] E G B A notes [PERSON_NAME]" at bounding box center [502, 226] width 356 height 11
click at [598, 234] on span "One night, I got the courage, • To walk right up to her door. • She was everyth…" at bounding box center [513, 245] width 379 height 23
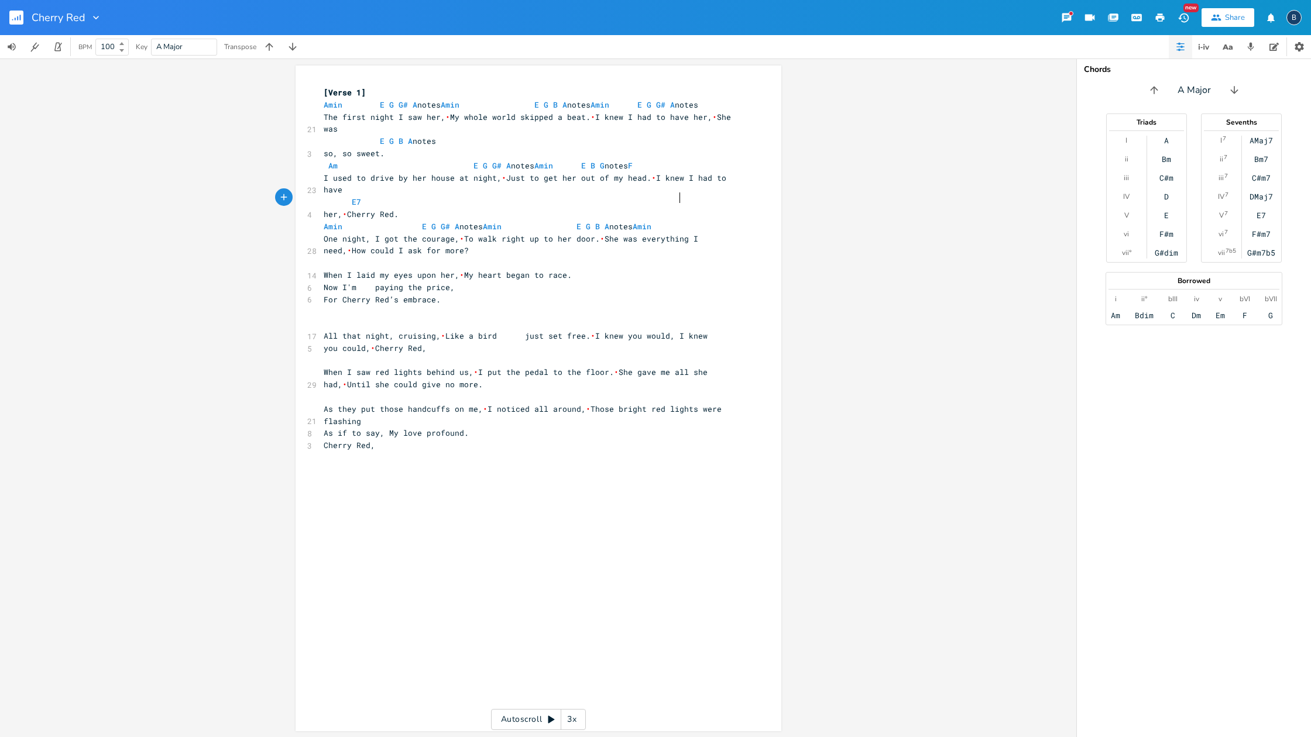
click at [677, 221] on span "[PERSON_NAME] E G G# A notes [PERSON_NAME] E G B A notes [PERSON_NAME]" at bounding box center [502, 226] width 356 height 11
click at [605, 234] on span "One night, I got the courage, • To walk right up to her door. • She was everyth…" at bounding box center [513, 245] width 379 height 23
click at [600, 234] on span "One night, I got the courage, • To walk right up to her door. • She was everyth…" at bounding box center [513, 245] width 379 height 23
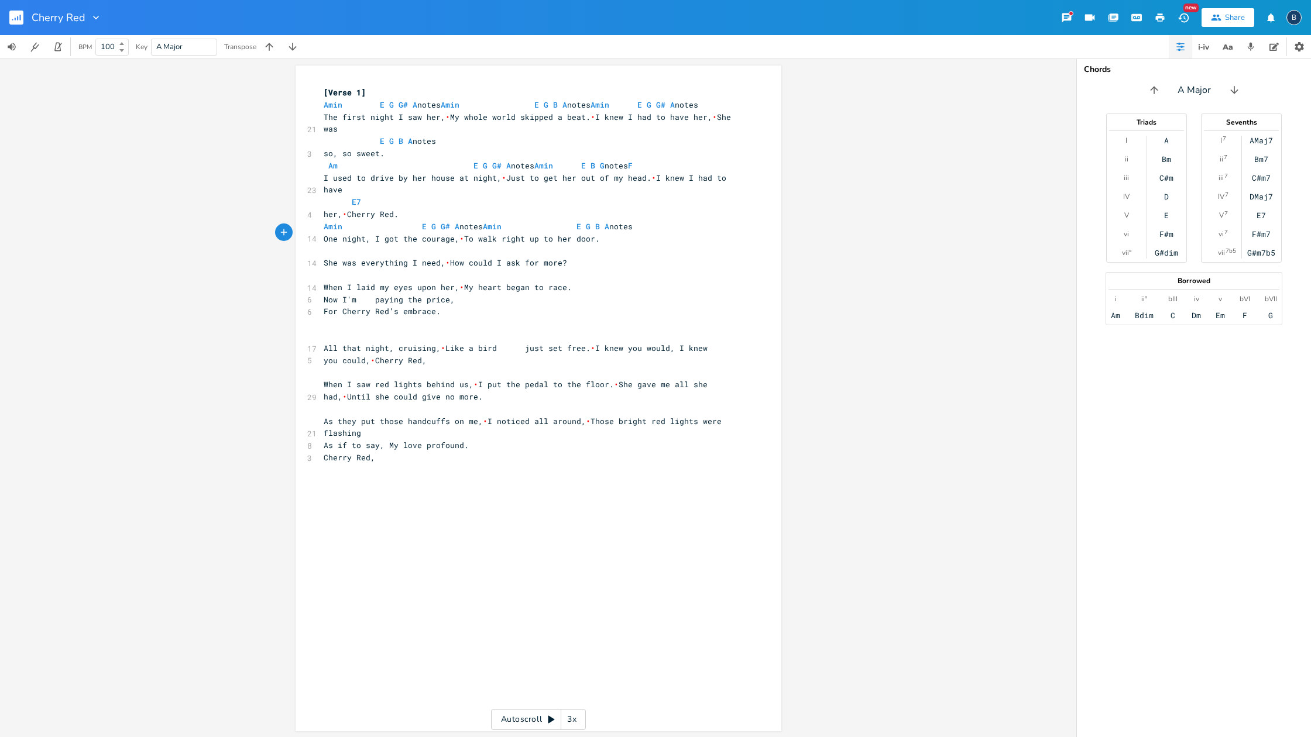
scroll to position [0, 0]
click at [332, 245] on pre "​" at bounding box center [532, 251] width 423 height 12
click at [373, 245] on span "[PERSON_NAME] E G G# A notes [PERSON_NAME] E G B A notes [PERSON_NAME] E G G# A…" at bounding box center [511, 250] width 375 height 11
click at [353, 245] on pre "[PERSON_NAME] E G G# A notes [PERSON_NAME] E G B A notes [PERSON_NAME] E G G# A…" at bounding box center [532, 251] width 423 height 12
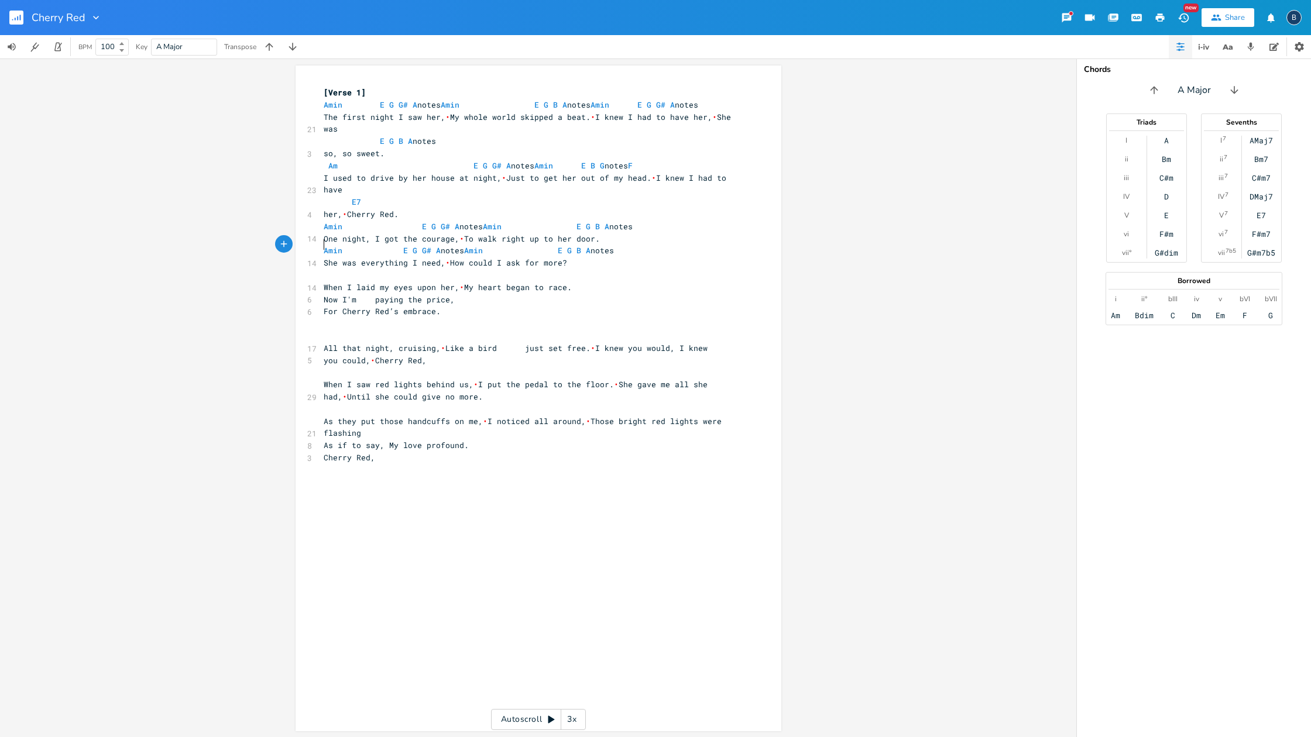
click at [331, 269] on pre "​" at bounding box center [532, 275] width 423 height 12
click at [572, 245] on span "[PERSON_NAME] E G G# A notes [PERSON_NAME] E G B A notes" at bounding box center [469, 250] width 290 height 11
drag, startPoint x: 327, startPoint y: 246, endPoint x: 333, endPoint y: 246, distance: 6.4
click at [329, 269] on pre "​" at bounding box center [532, 275] width 423 height 12
click at [572, 270] on span "[PERSON_NAME] E G G# A notes [PERSON_NAME] E G B A" at bounding box center [448, 275] width 248 height 11
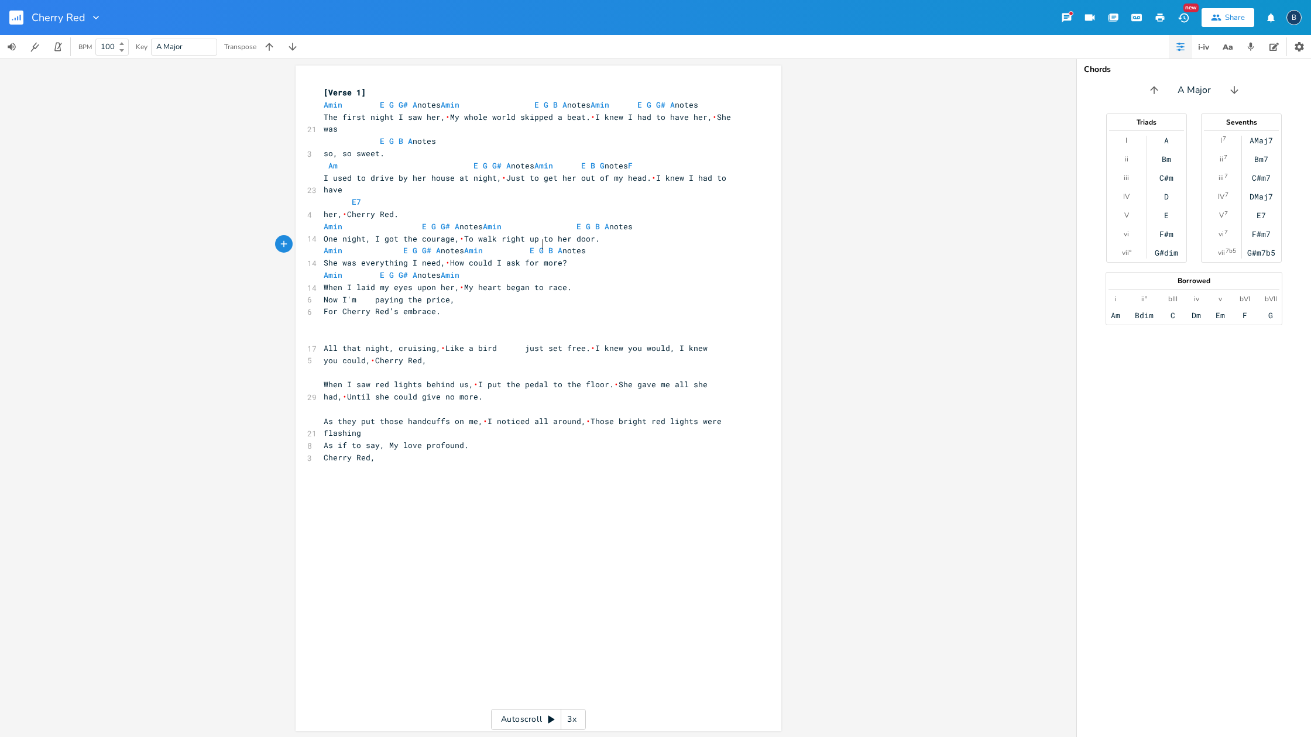
click at [372, 270] on span "[PERSON_NAME] E G G# A notes [PERSON_NAME]" at bounding box center [424, 275] width 201 height 11
click at [459, 282] on span "•" at bounding box center [461, 287] width 5 height 11
type textarea "E B G notes F"
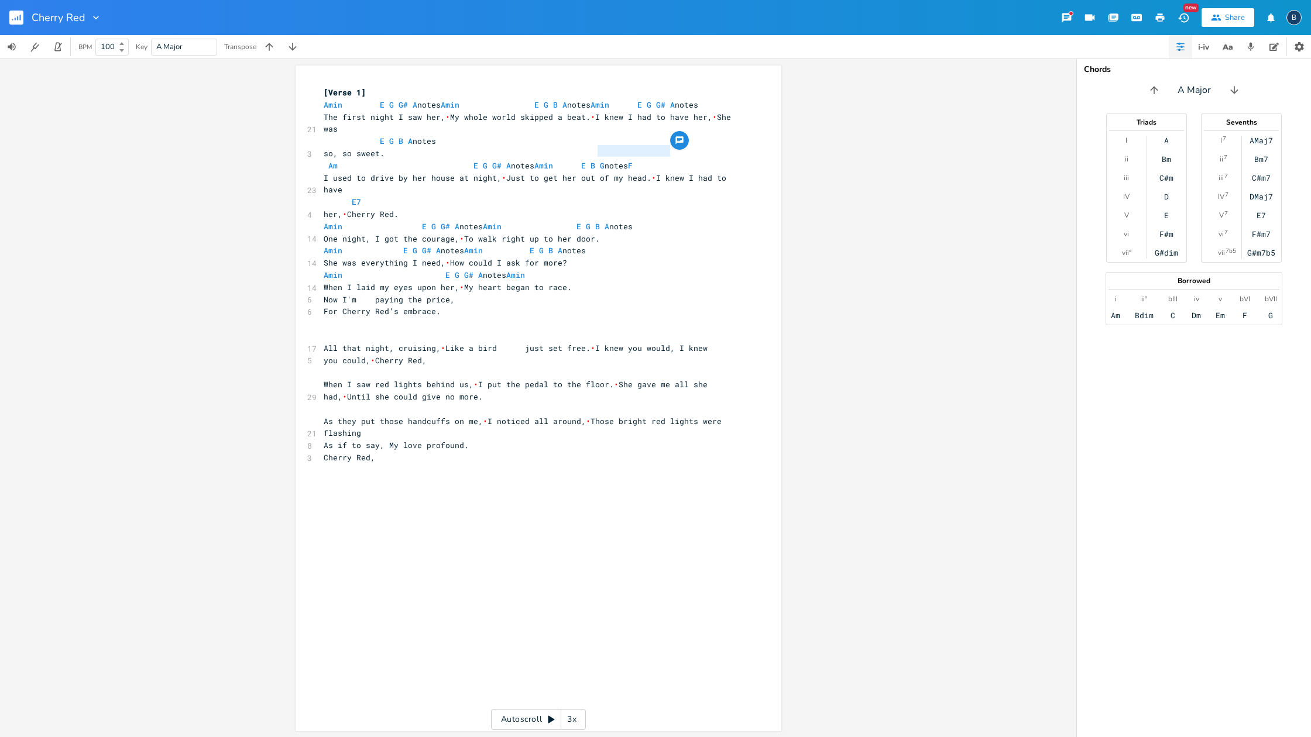
drag, startPoint x: 591, startPoint y: 150, endPoint x: 668, endPoint y: 154, distance: 76.8
click at [668, 160] on span "Am E G G# A notes [PERSON_NAME] E B G notes F" at bounding box center [518, 165] width 389 height 11
click at [508, 282] on span "When I laid my eyes upon her, • My heart began to race." at bounding box center [448, 287] width 248 height 11
click at [437, 270] on span "[PERSON_NAME] E G G# A notes [PERSON_NAME]" at bounding box center [457, 275] width 267 height 11
click at [472, 282] on span "When I laid my eyes upon her, • My heart began to race." at bounding box center [448, 287] width 248 height 11
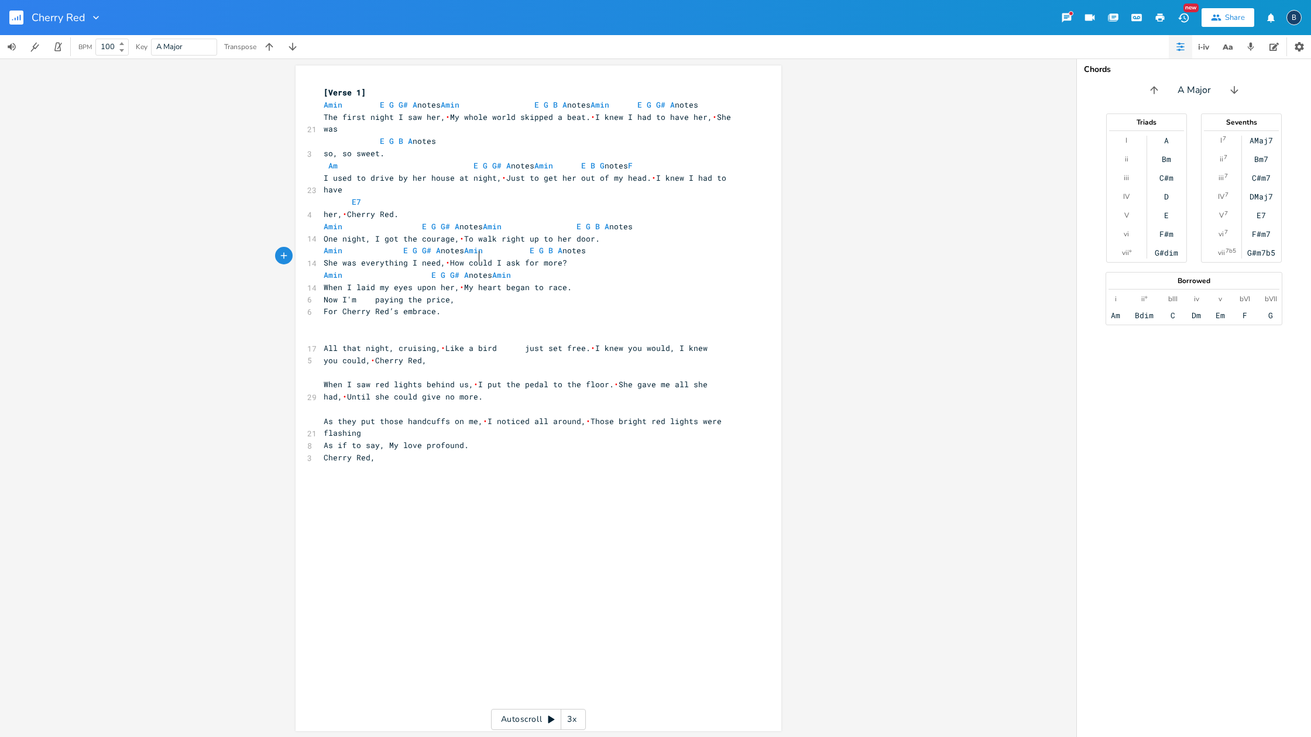
scroll to position [0, 4]
click at [600, 281] on pre "When I laid my eyes upon her, • My heart began to race." at bounding box center [532, 287] width 423 height 12
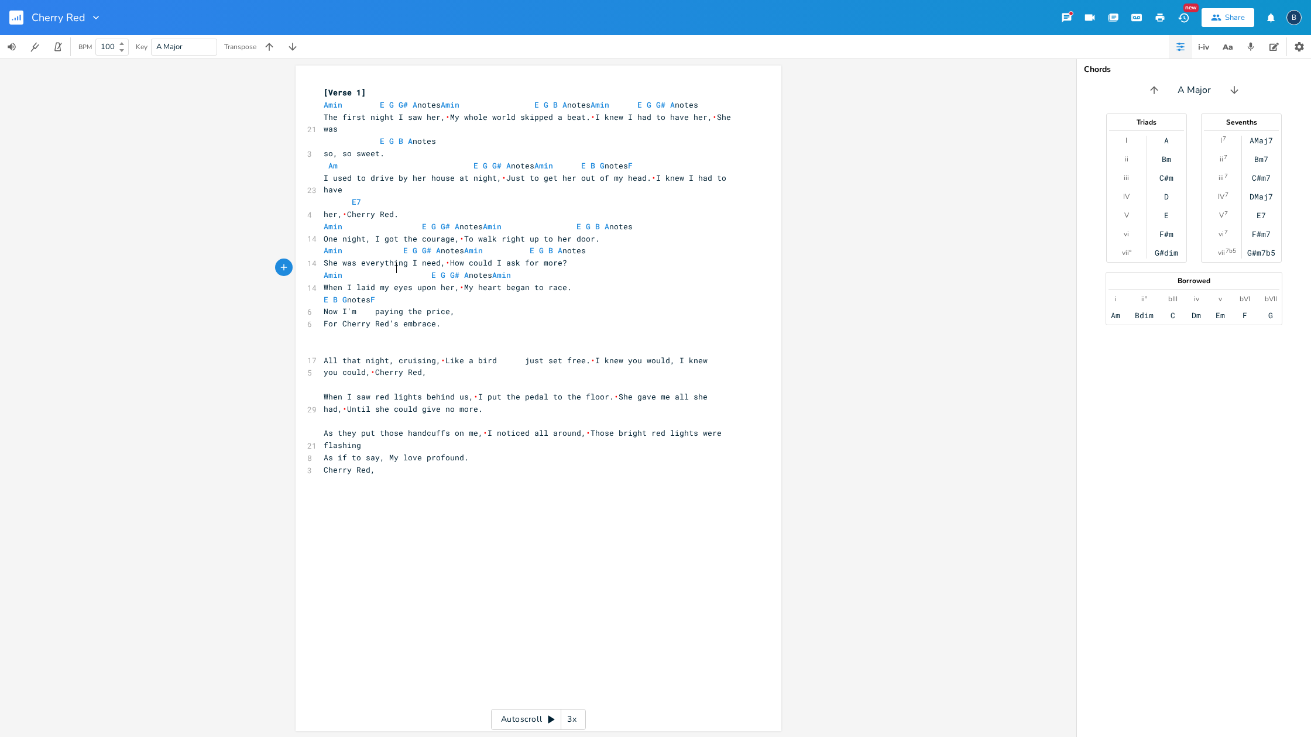
click at [373, 294] on span "E B G notes F" at bounding box center [352, 299] width 56 height 11
type textarea "E B G notes"
drag, startPoint x: 370, startPoint y: 266, endPoint x: 319, endPoint y: 264, distance: 51.5
click at [324, 293] on span "E B G notes F" at bounding box center [352, 298] width 56 height 11
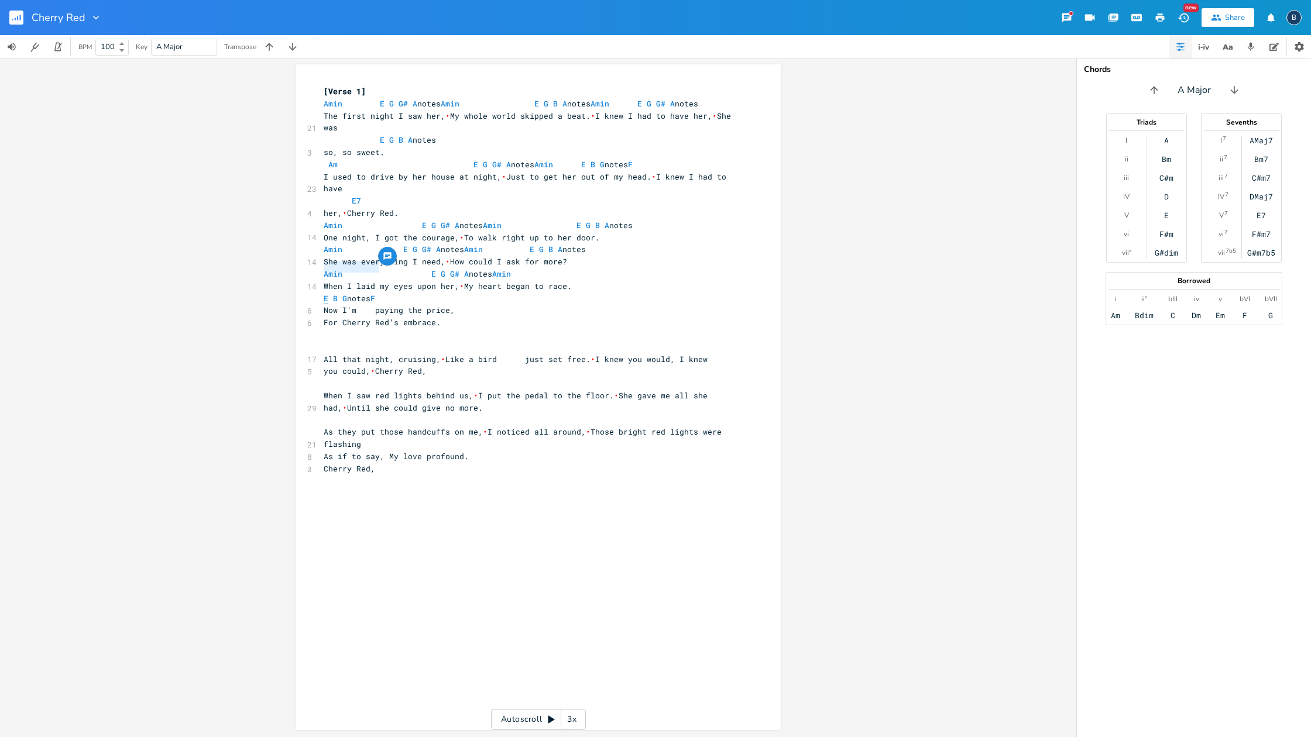
scroll to position [0, 0]
click at [547, 269] on span "[PERSON_NAME] E G G# A notes [PERSON_NAME]" at bounding box center [450, 274] width 253 height 11
click at [369, 305] on span "Now I'm paying the price," at bounding box center [389, 310] width 131 height 11
click at [437, 305] on span "Now I'm paying the price," at bounding box center [385, 310] width 122 height 11
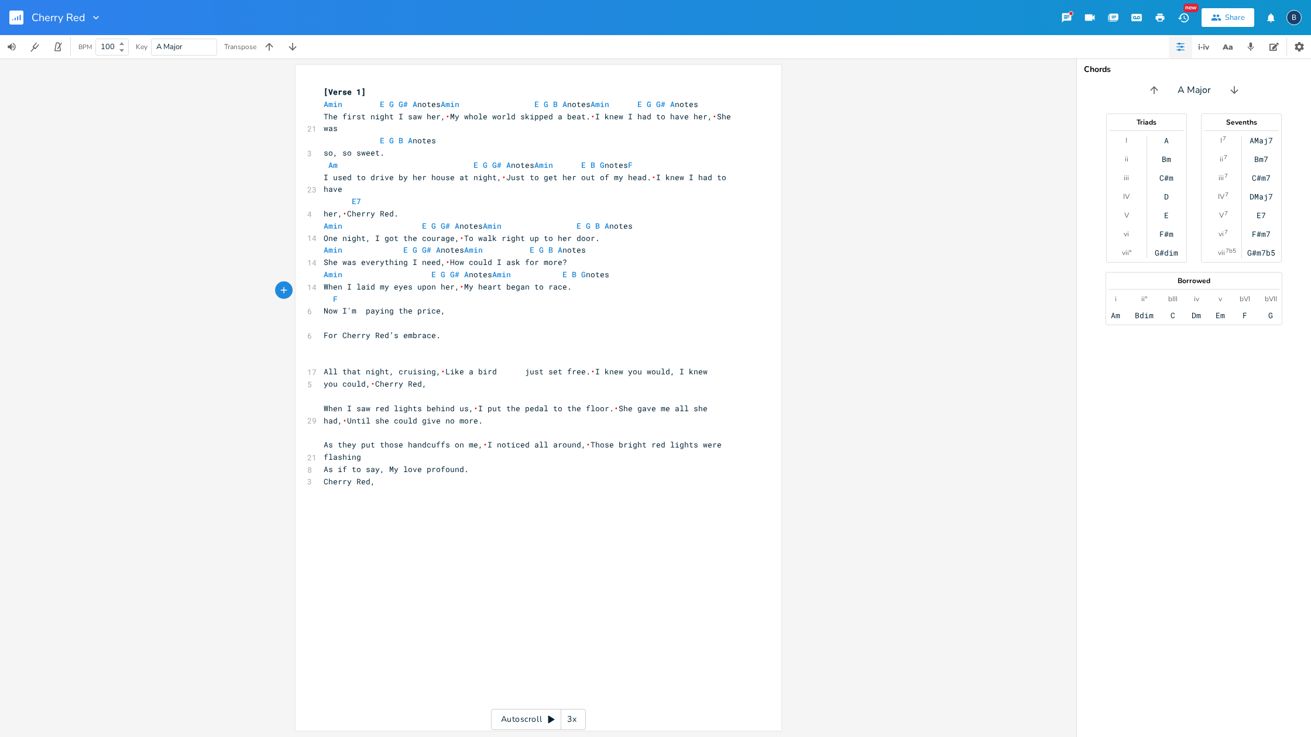
scroll to position [0, 4]
type textarea "E7"
click at [465, 329] on pre "For Cherry Red’s embrace." at bounding box center [532, 335] width 423 height 12
click at [339, 354] on pre "​" at bounding box center [532, 360] width 423 height 12
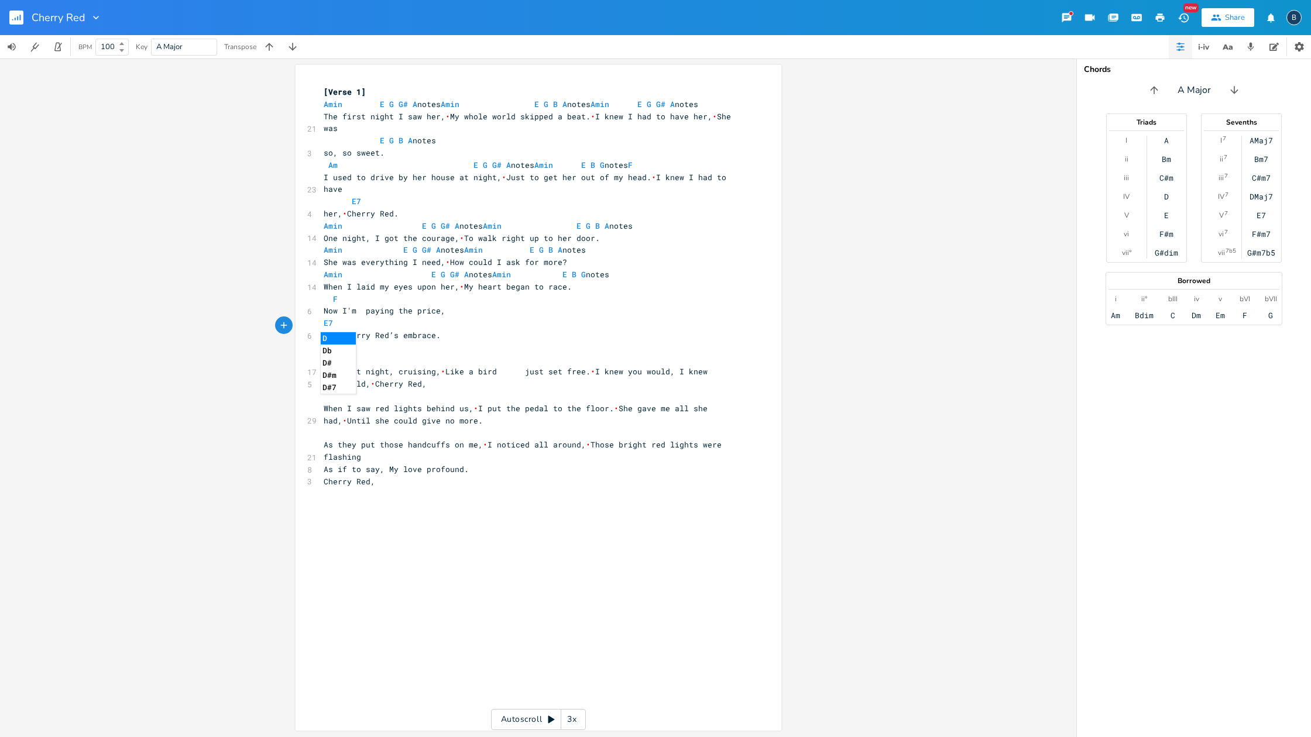
scroll to position [0, 11]
type textarea "Dm"
click at [332, 348] on li "Dm7" at bounding box center [339, 351] width 36 height 12
type textarea "Am"
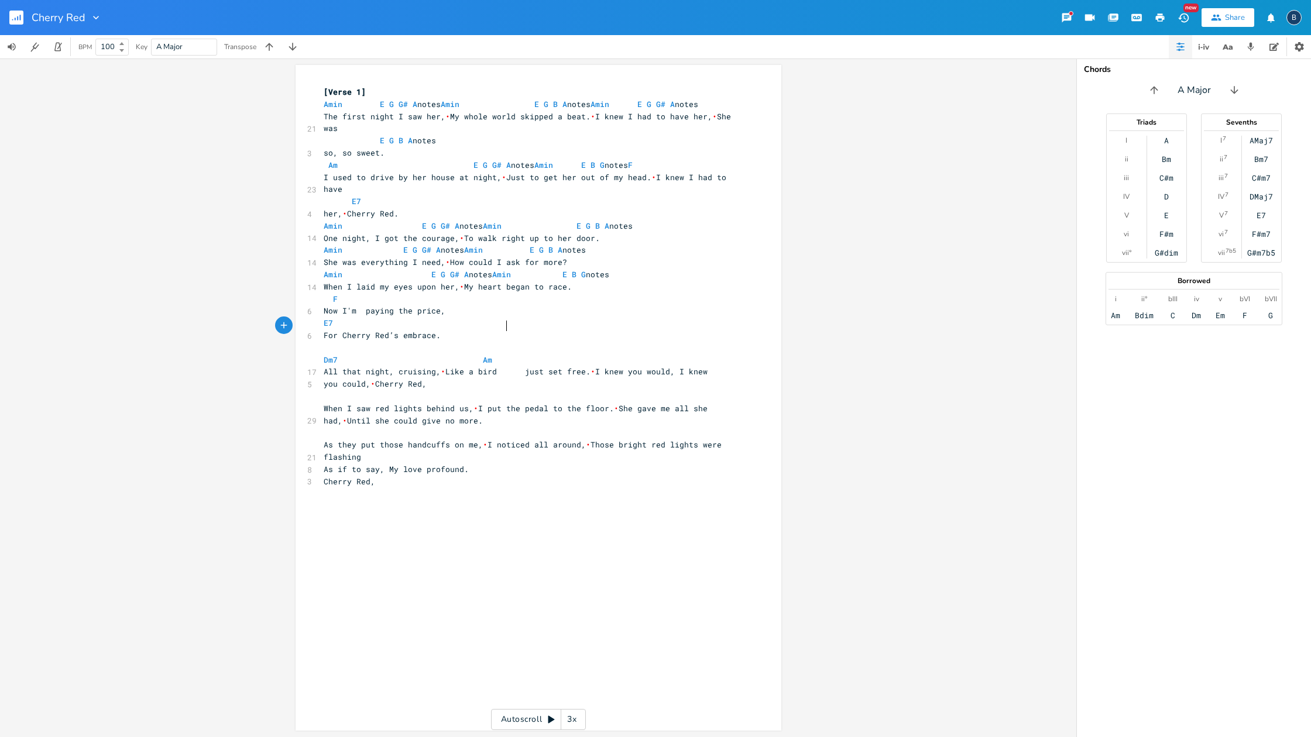
scroll to position [0, 68]
click at [516, 366] on span "All that night, cruising, • Like a bird just set free. • I knew you would, I kn…" at bounding box center [516, 371] width 384 height 11
click at [581, 354] on pre "Dm7 Am" at bounding box center [532, 360] width 423 height 12
type textarea "b"
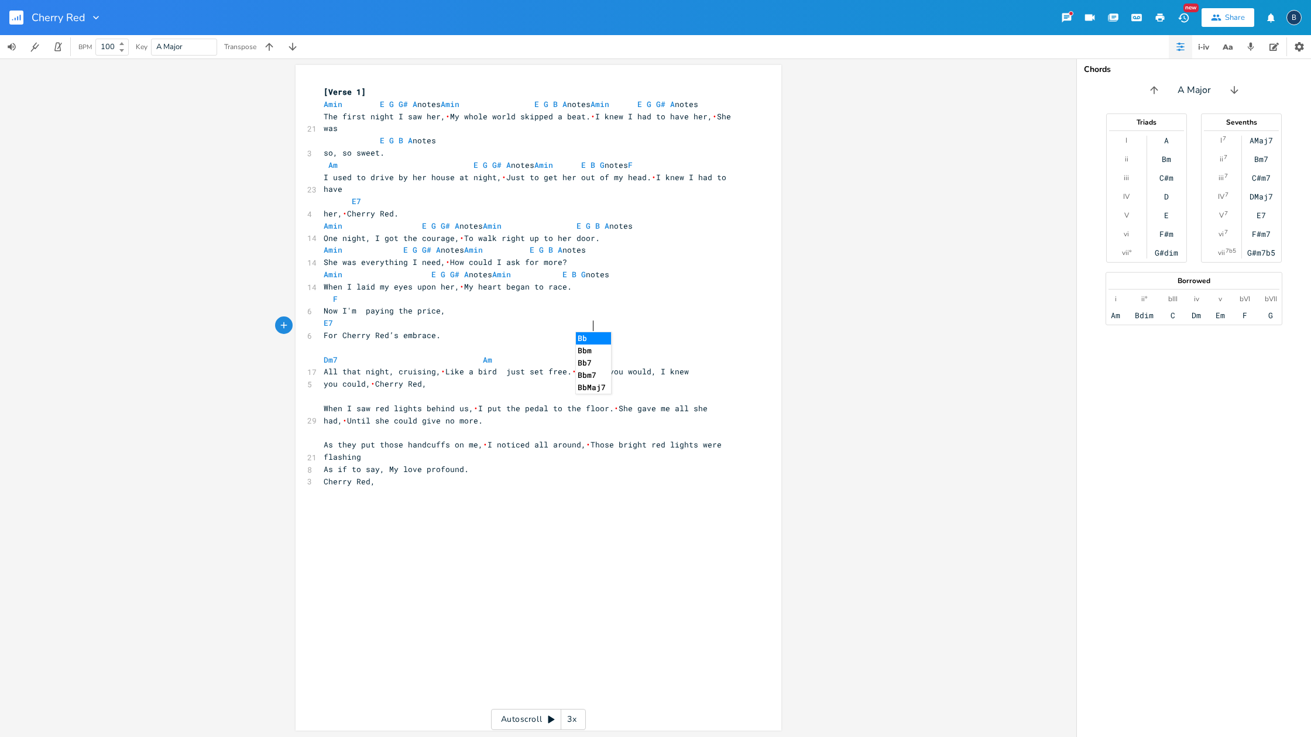
scroll to position [0, 13]
type textarea "Bbm"
click at [588, 349] on li "Bbm7" at bounding box center [596, 351] width 41 height 12
click at [424, 379] on span "you could, • Cherry Red," at bounding box center [375, 384] width 103 height 11
click at [689, 366] on pre "All that night, cruising, • Like a bird just set free. • I knew you would, I kn…" at bounding box center [532, 372] width 423 height 12
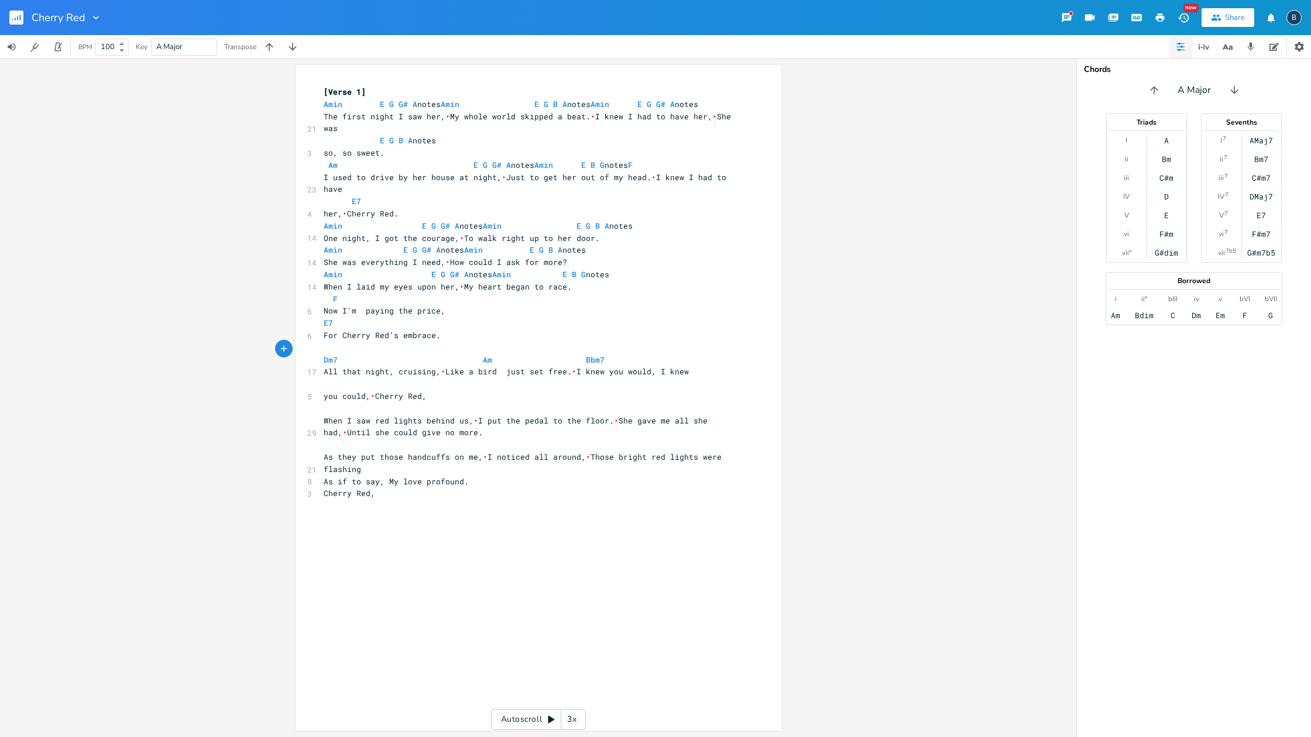
scroll to position [0, 30]
type textarea "E7"
click at [458, 403] on pre "​" at bounding box center [532, 409] width 423 height 12
click at [590, 115] on span "•" at bounding box center [592, 116] width 5 height 11
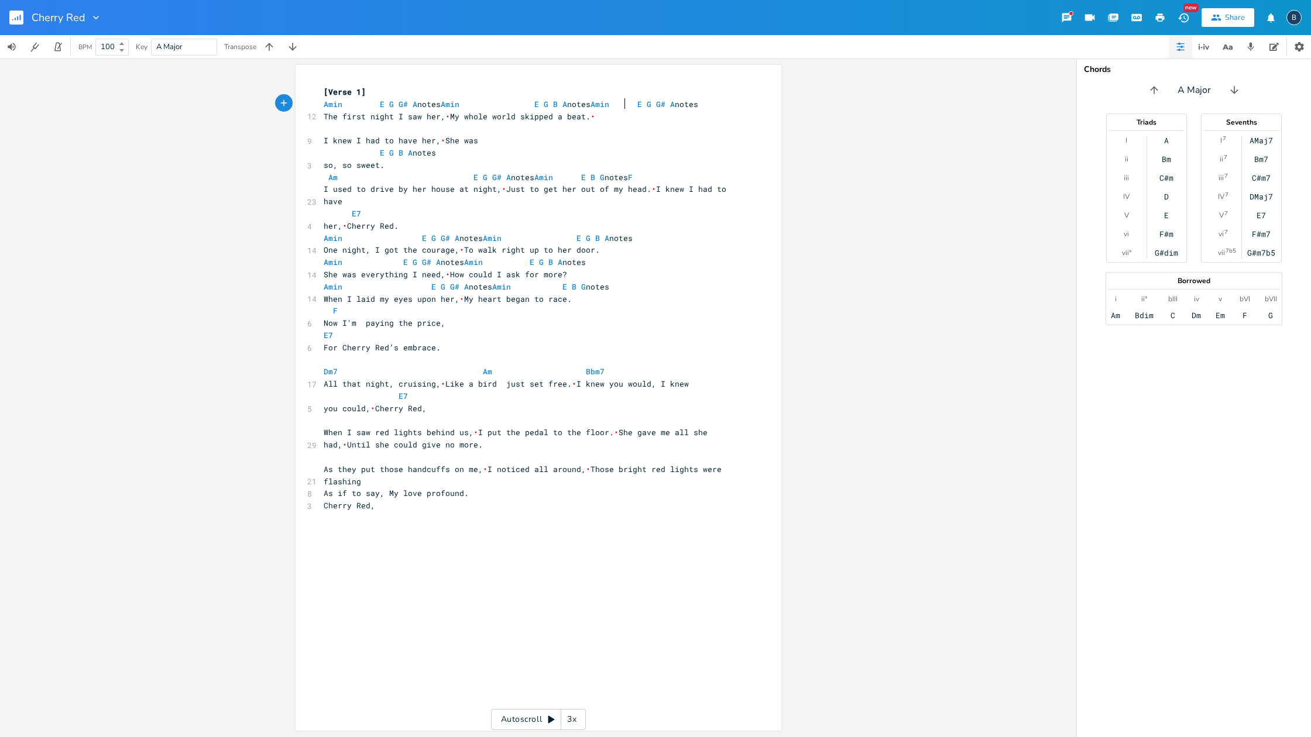
click at [620, 104] on span "[PERSON_NAME] E G G# A notes [PERSON_NAME] E G B A notes [PERSON_NAME] E G G# A…" at bounding box center [511, 104] width 375 height 11
type textarea "[PERSON_NAME] E G G# A notes"
drag, startPoint x: 619, startPoint y: 103, endPoint x: 728, endPoint y: 105, distance: 108.9
click at [698, 105] on span "[PERSON_NAME] E G G# A notes [PERSON_NAME] E G B A notes [PERSON_NAME] E G G# A…" at bounding box center [511, 103] width 375 height 11
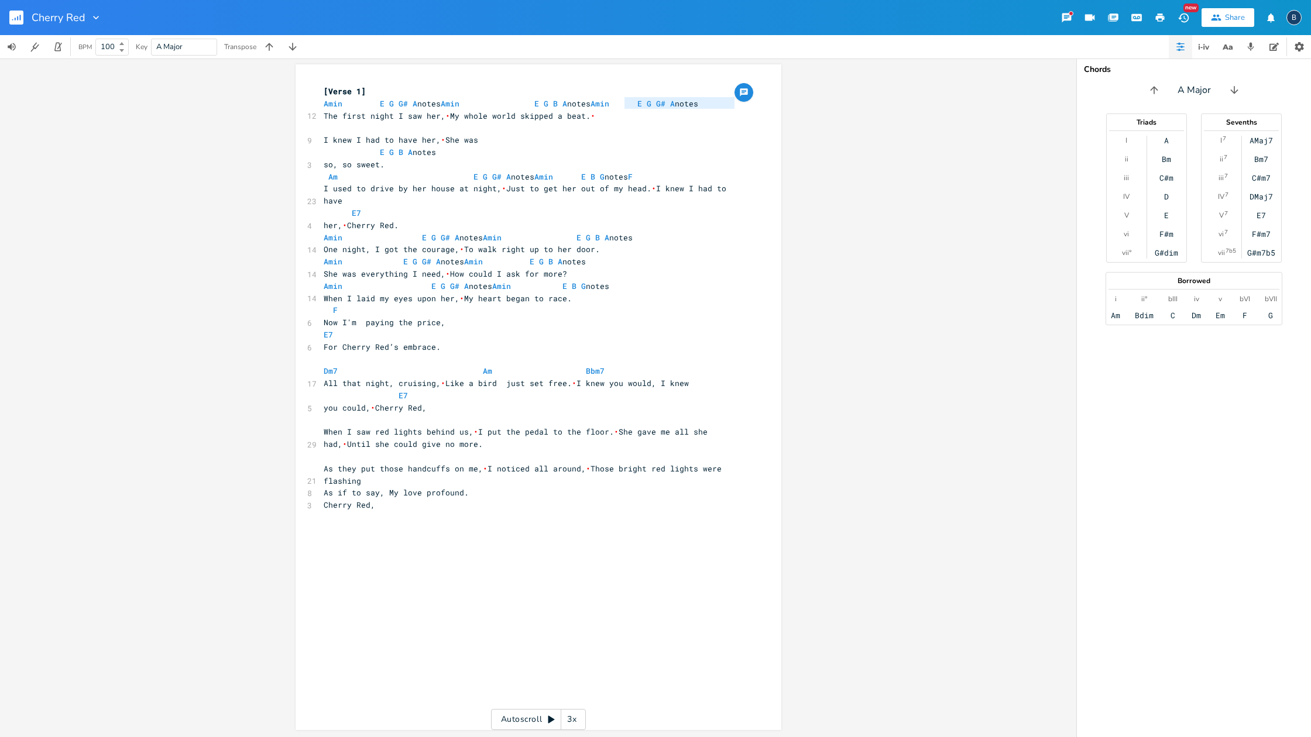
scroll to position [0, 0]
click at [337, 129] on pre "​" at bounding box center [532, 128] width 423 height 12
click at [364, 125] on span "[PERSON_NAME] E G G# A notes" at bounding box center [378, 127] width 108 height 11
type textarea "so, so sweet."
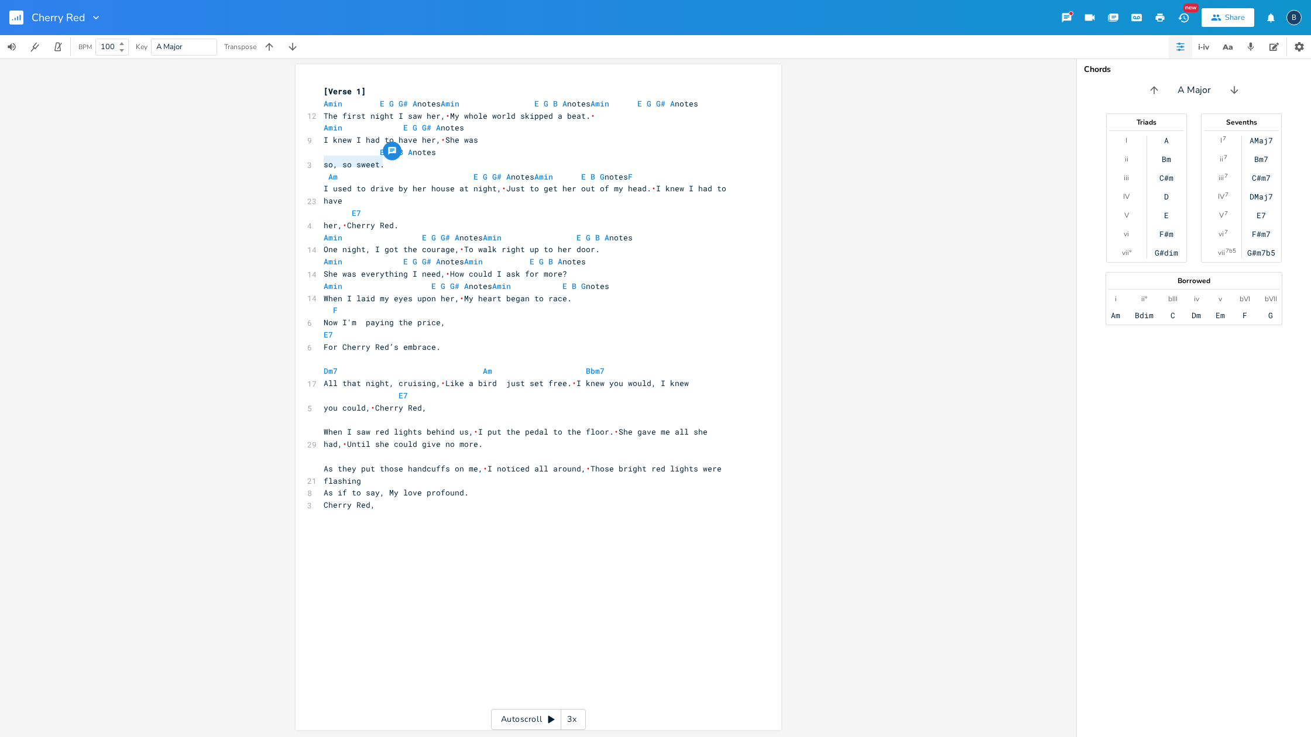
drag, startPoint x: 377, startPoint y: 162, endPoint x: 321, endPoint y: 161, distance: 56.2
click at [324, 161] on span "so, so sweet." at bounding box center [354, 164] width 61 height 11
click at [486, 141] on pre "I knew I had to have her, • She was" at bounding box center [532, 140] width 423 height 12
paste textarea
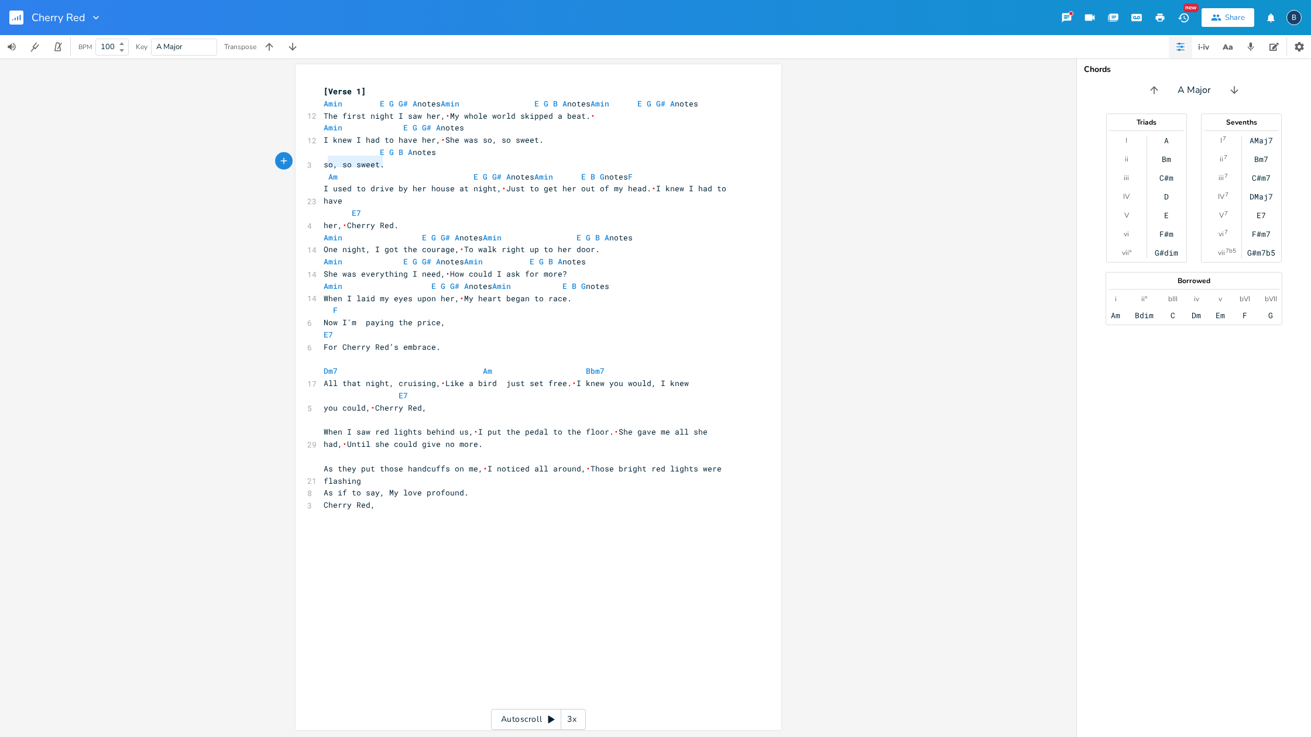
type textarea "so, so sweet."
drag, startPoint x: 383, startPoint y: 164, endPoint x: 318, endPoint y: 161, distance: 64.4
click at [321, 161] on pre "so, so sweet." at bounding box center [532, 165] width 423 height 12
click at [441, 138] on span "•" at bounding box center [443, 140] width 5 height 11
click at [396, 123] on span "[PERSON_NAME] E G G# A notes" at bounding box center [394, 127] width 140 height 11
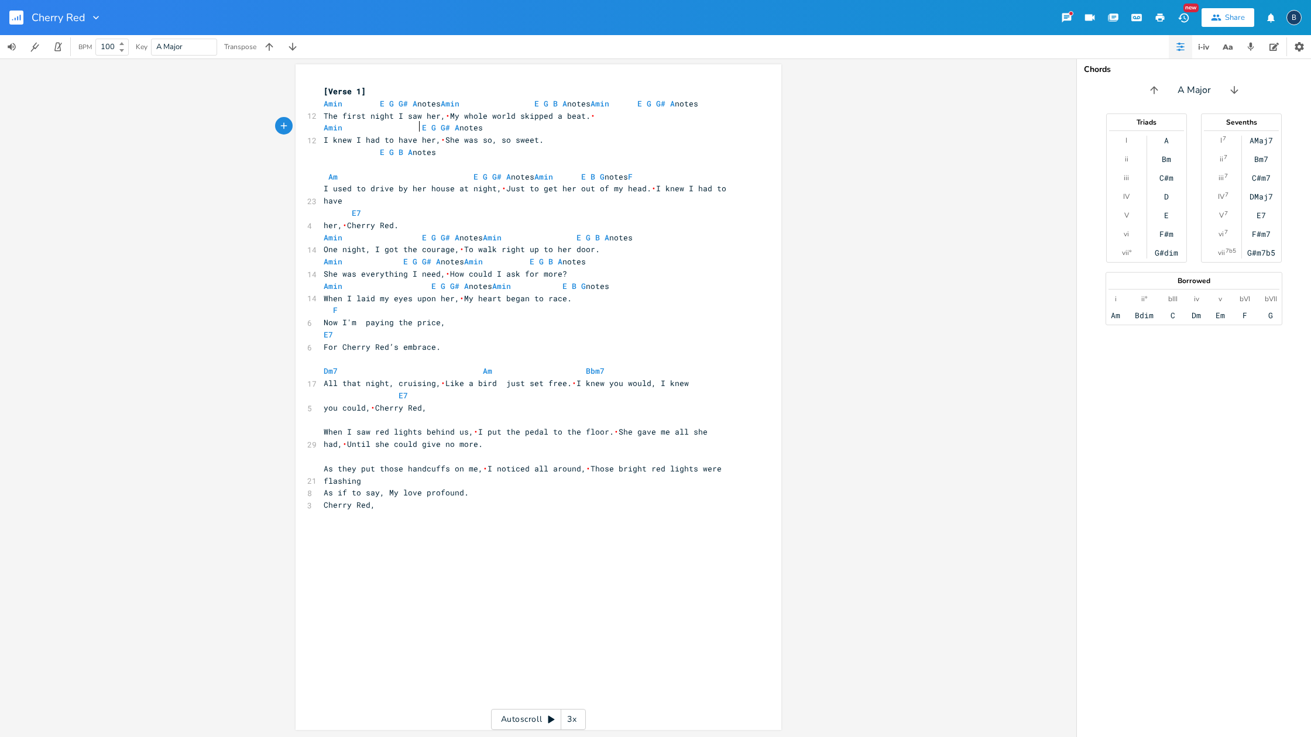
scroll to position [0, 7]
click at [441, 139] on span "•" at bounding box center [443, 140] width 5 height 11
click at [488, 125] on pre "[PERSON_NAME] E G G# A notes" at bounding box center [532, 128] width 423 height 12
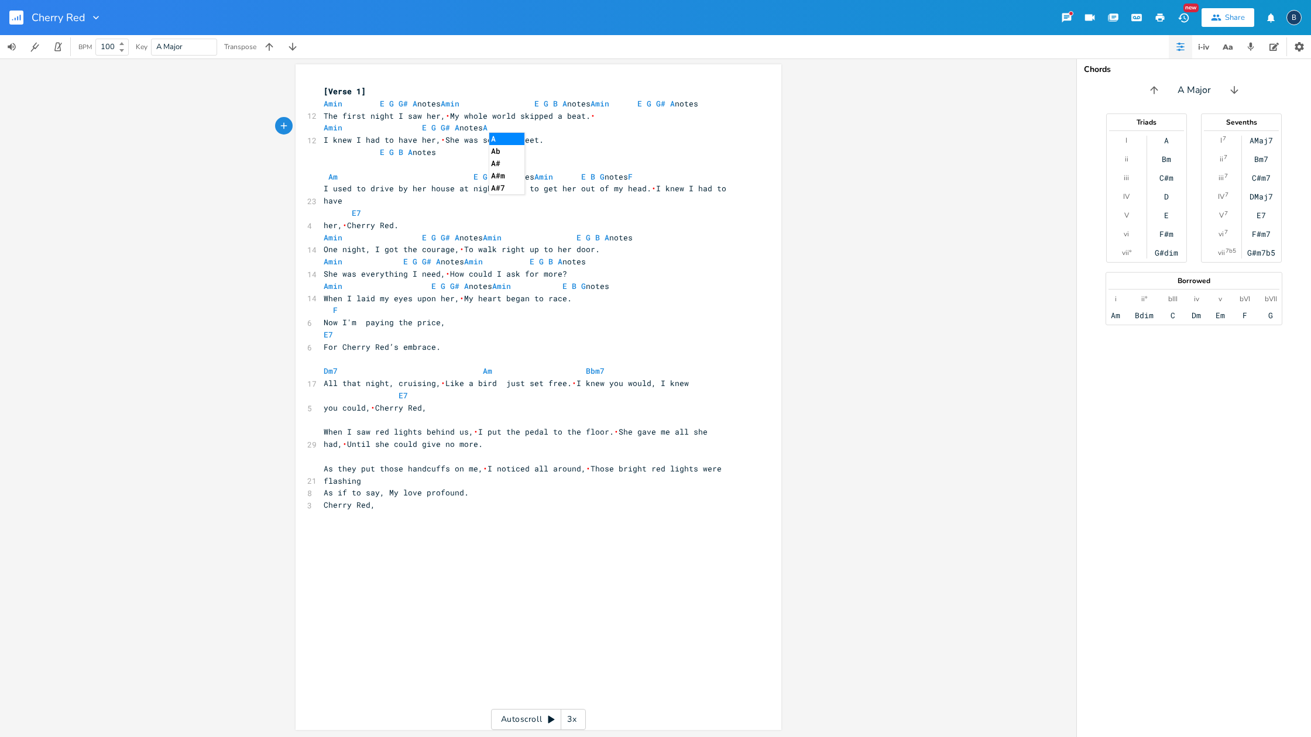
type textarea "Am"
click at [611, 139] on pre "I knew I had to have her, • She was so, so sweet." at bounding box center [532, 140] width 423 height 12
type textarea "E G B A notes"
drag, startPoint x: 440, startPoint y: 152, endPoint x: 375, endPoint y: 152, distance: 65.0
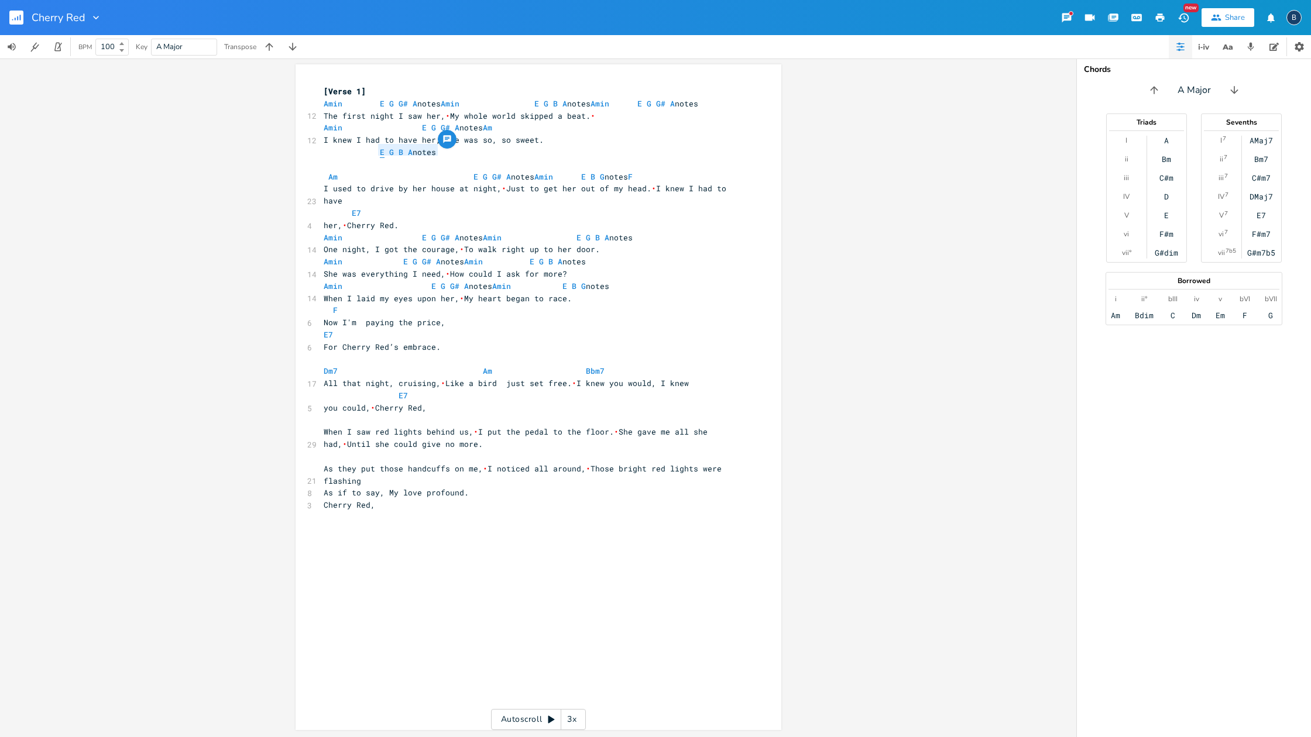
click at [375, 152] on pre "E G B A notes" at bounding box center [532, 152] width 423 height 12
click at [559, 128] on pre "[PERSON_NAME] E G G# A notes Am" at bounding box center [532, 128] width 423 height 12
click at [556, 125] on span "[PERSON_NAME] E G G# A notes Am E G B A notes" at bounding box center [467, 127] width 286 height 11
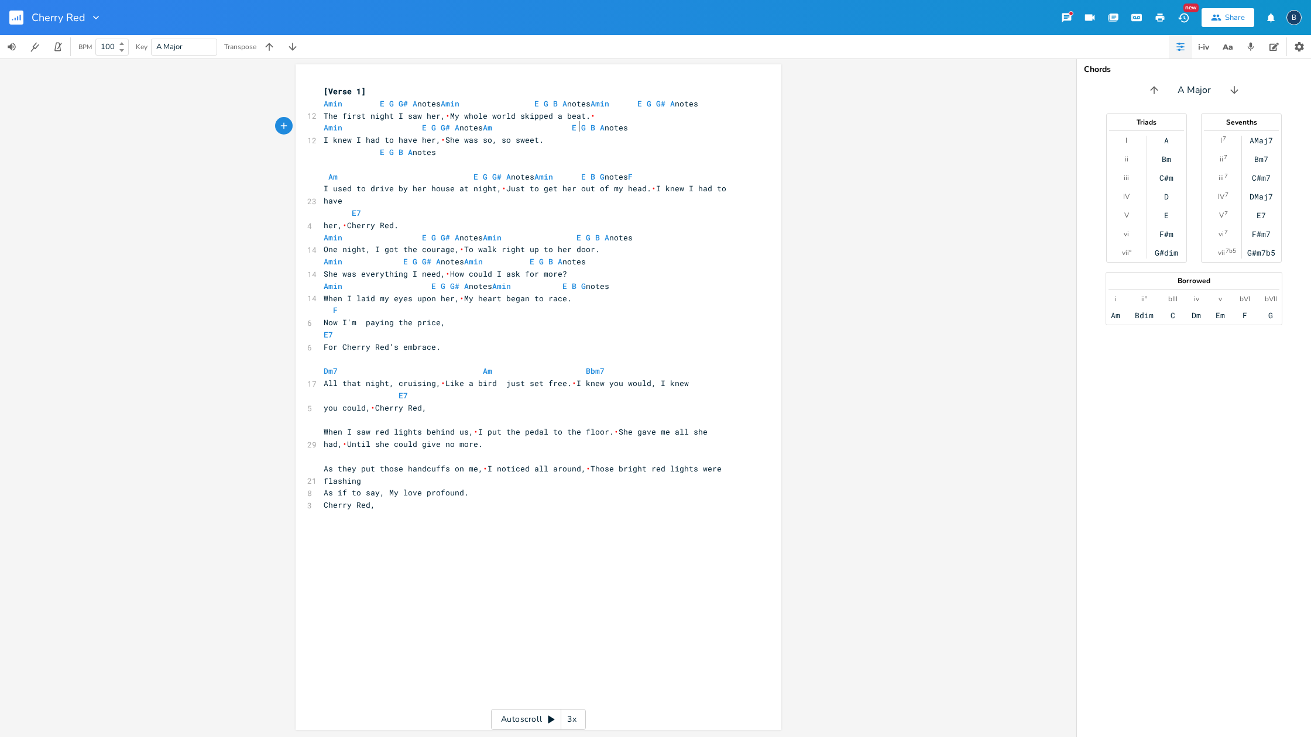
scroll to position [0, 8]
click at [638, 186] on span "I used to drive by her house at night, • Just to get her out of my head. • I kn…" at bounding box center [527, 194] width 407 height 23
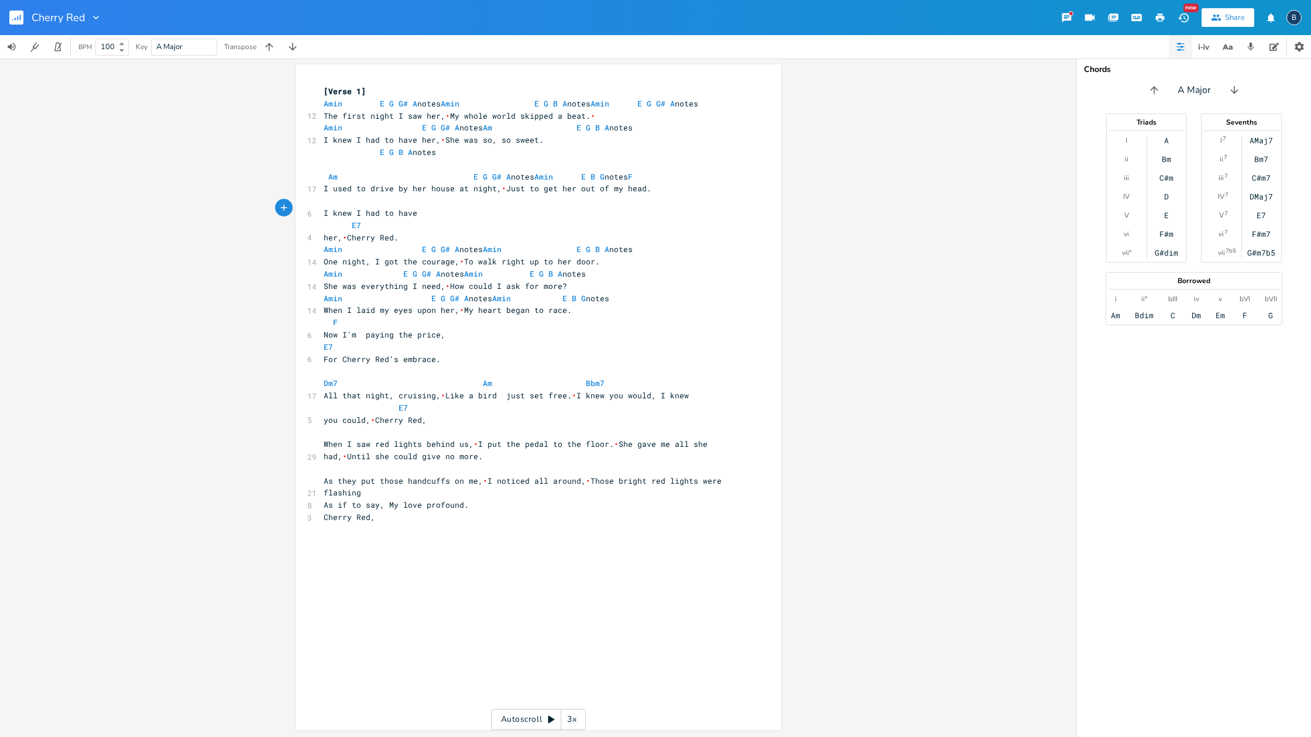
scroll to position [0, 0]
type textarea "her,  Cherry Red."
drag, startPoint x: 401, startPoint y: 234, endPoint x: 318, endPoint y: 231, distance: 82.6
click at [321, 232] on pre "her, • Cherry Red." at bounding box center [532, 238] width 423 height 12
click at [422, 209] on pre "I knew I had to have" at bounding box center [532, 213] width 423 height 12
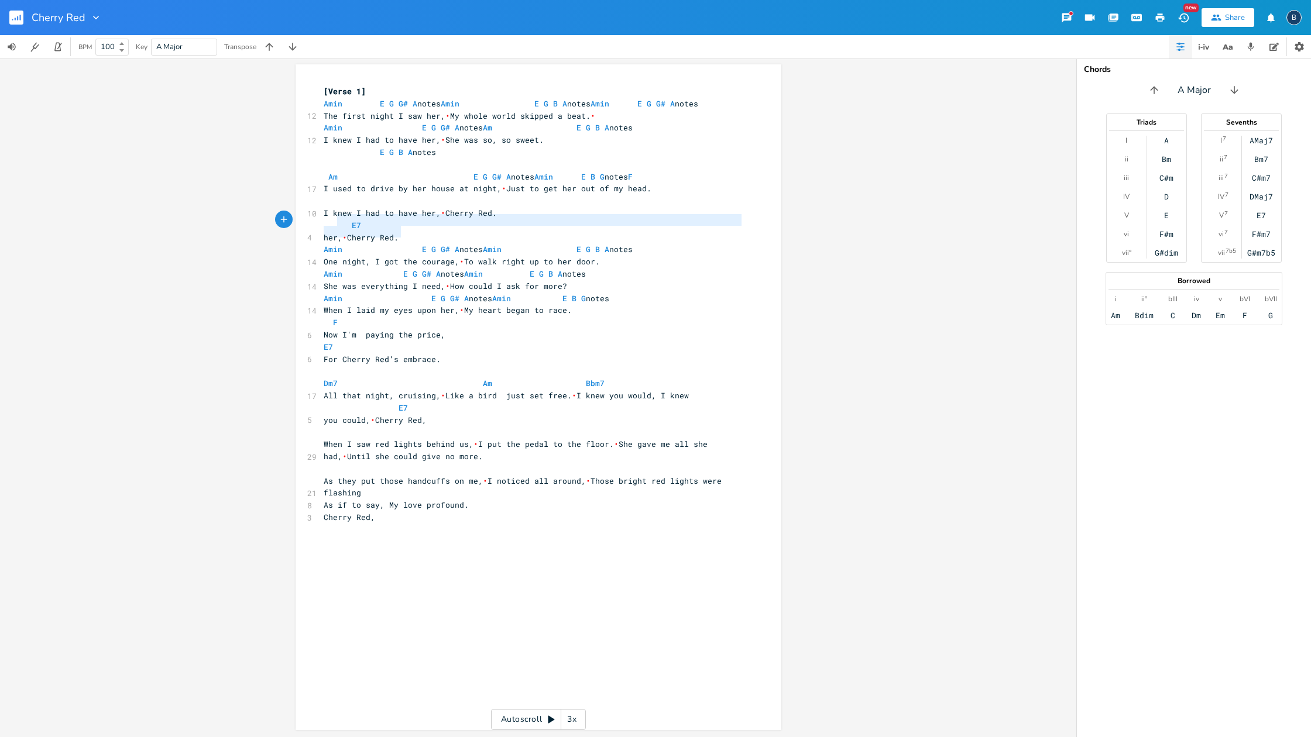
type textarea "E7 her,  Cherry Red."
drag, startPoint x: 394, startPoint y: 227, endPoint x: 311, endPoint y: 221, distance: 83.4
click at [311, 221] on div "E7 her,  Cherry Red. x [Verse 1] [PERSON_NAME] E G G# A notes [PERSON_NAME] E G…" at bounding box center [539, 397] width 486 height 666
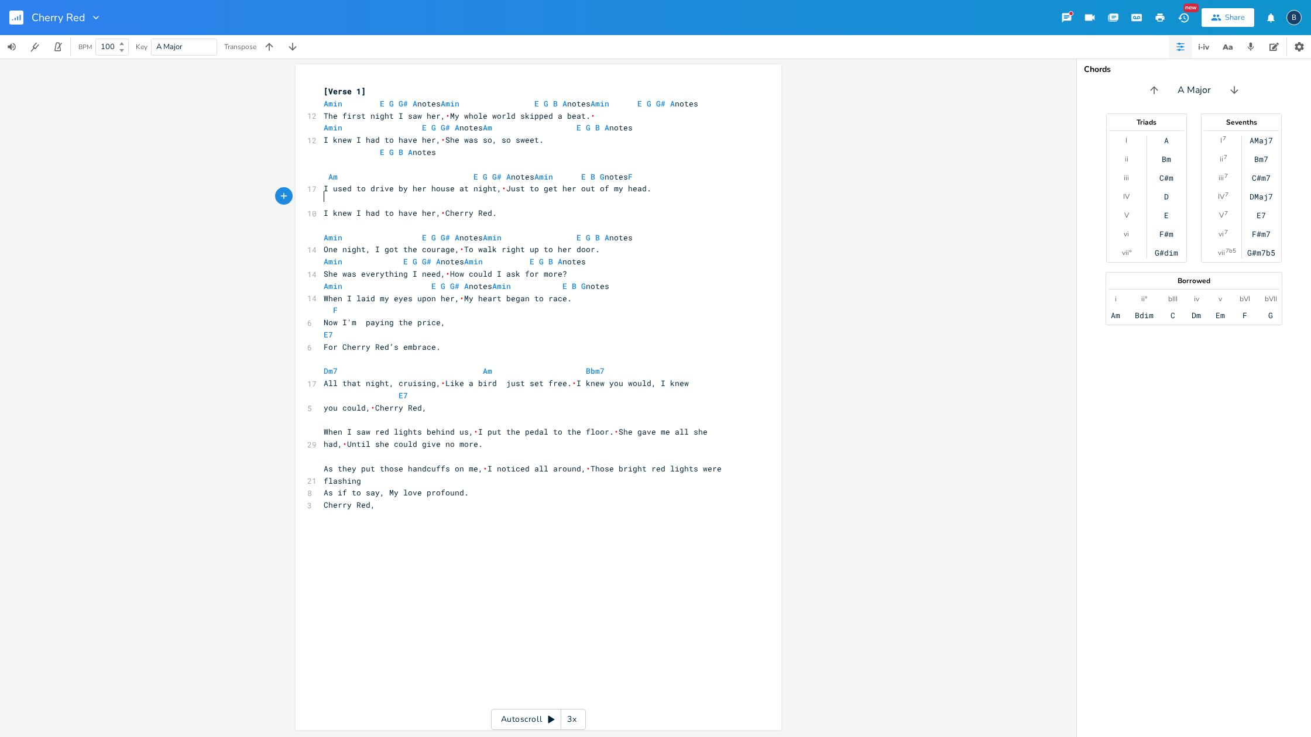
click at [456, 197] on pre "​" at bounding box center [532, 201] width 423 height 12
click at [461, 198] on pre "​" at bounding box center [532, 201] width 423 height 12
type textarea "[PERSON_NAME] E G G# A notes"
drag, startPoint x: 318, startPoint y: 104, endPoint x: 445, endPoint y: 104, distance: 126.4
click at [445, 104] on pre "[PERSON_NAME] E G G# A notes [PERSON_NAME] E G B A notes [PERSON_NAME] E G G# A…" at bounding box center [532, 104] width 423 height 12
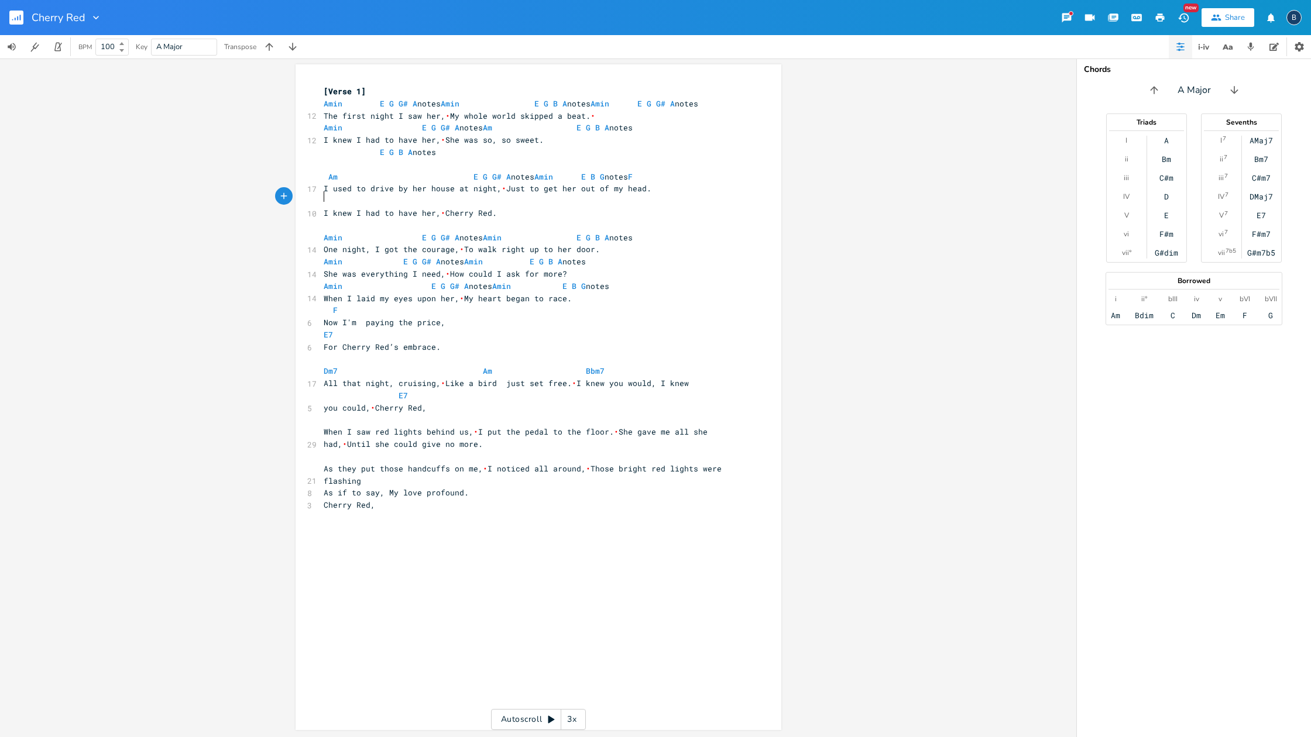
click at [344, 200] on pre "​" at bounding box center [532, 201] width 423 height 12
click at [370, 102] on span "[PERSON_NAME] E G G# A notes [PERSON_NAME] E G B A notes [PERSON_NAME] E G G# A…" at bounding box center [511, 104] width 375 height 11
type textarea "notes"
drag, startPoint x: 355, startPoint y: 116, endPoint x: 317, endPoint y: 116, distance: 37.5
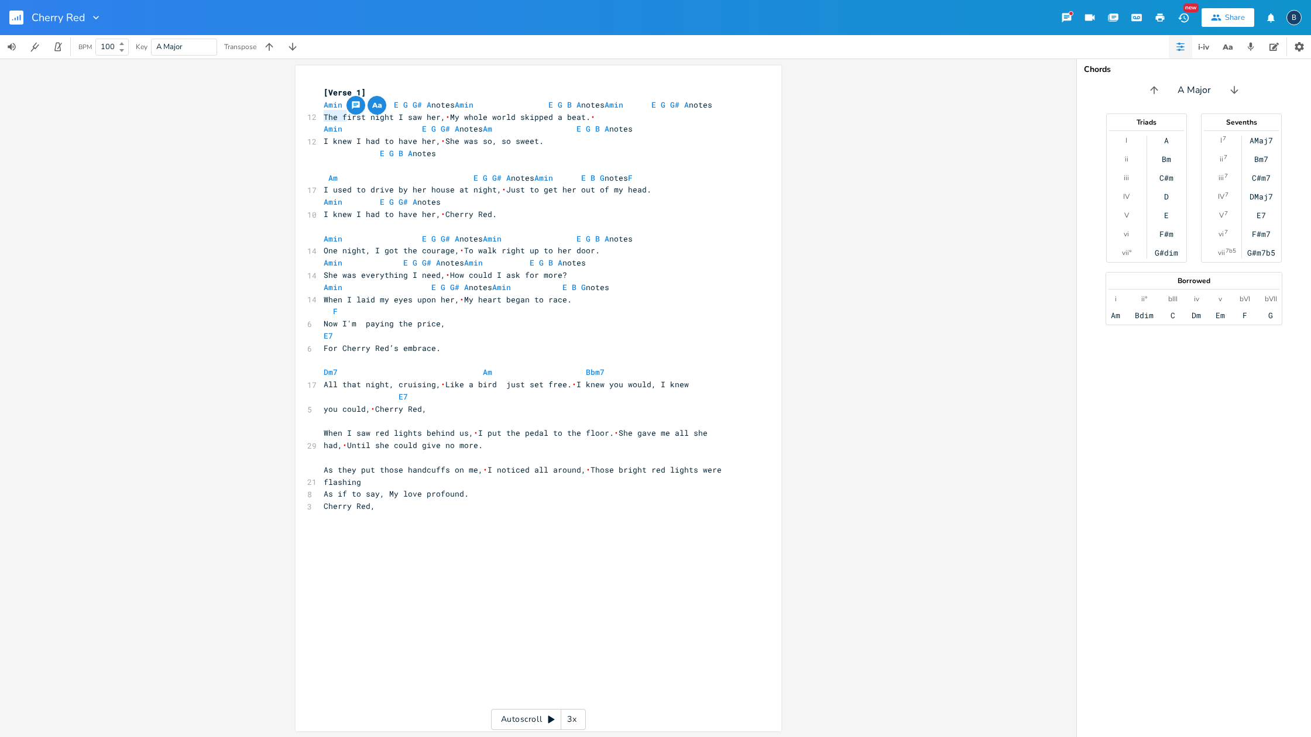
click at [321, 111] on pre "[PERSON_NAME] E G G# A notes [PERSON_NAME] E G B A notes [PERSON_NAME] E G G# A…" at bounding box center [532, 105] width 423 height 12
click at [386, 101] on span "[PERSON_NAME] E G G# A notes [PERSON_NAME] E G B A notes [PERSON_NAME] E G G# A" at bounding box center [509, 104] width 370 height 11
click at [334, 111] on pre "[PERSON_NAME] E G G# A notes [PERSON_NAME] E G B A notes [PERSON_NAME] E G G# A" at bounding box center [532, 104] width 423 height 12
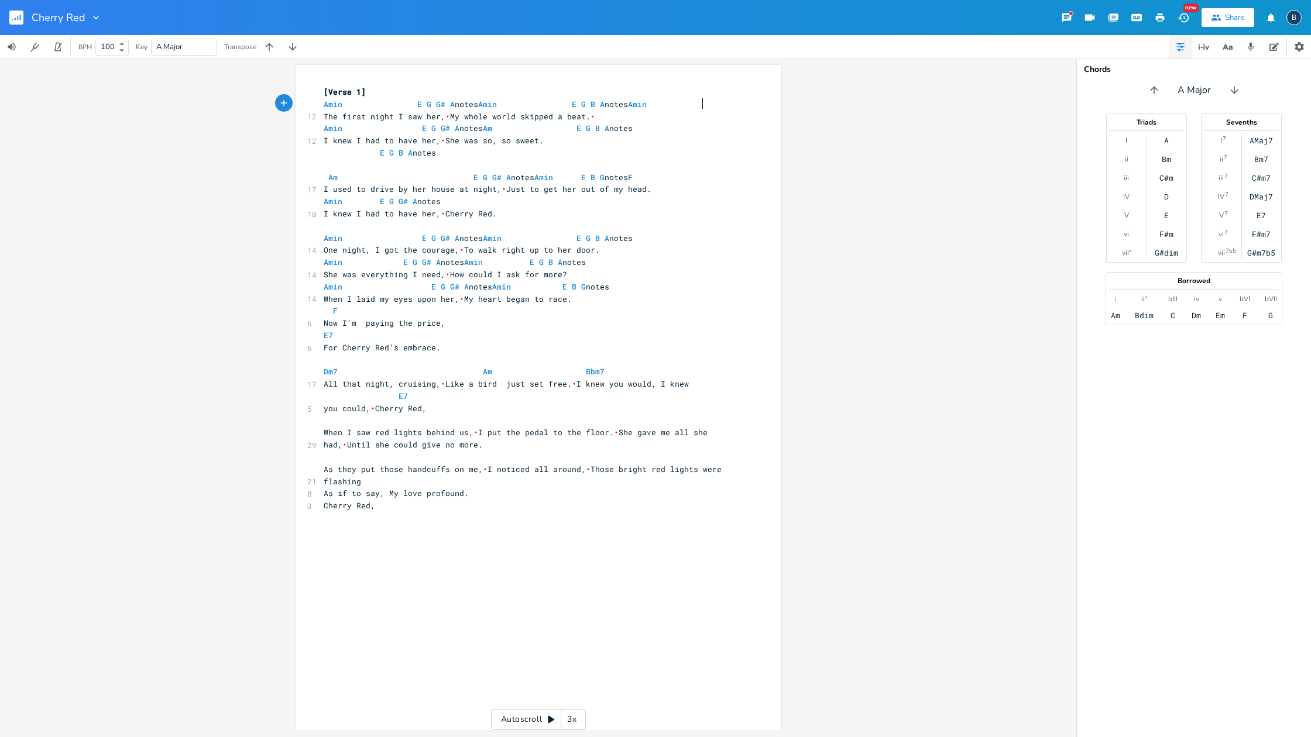
click at [408, 100] on span "[PERSON_NAME] E G G# A notes [PERSON_NAME] E G B A notes [PERSON_NAME]" at bounding box center [497, 104] width 346 height 11
click at [445, 115] on span "•" at bounding box center [447, 116] width 5 height 11
click at [684, 103] on span "[PERSON_NAME] E G G# A notes [PERSON_NAME] E G B A notes [PERSON_NAME]" at bounding box center [504, 104] width 360 height 11
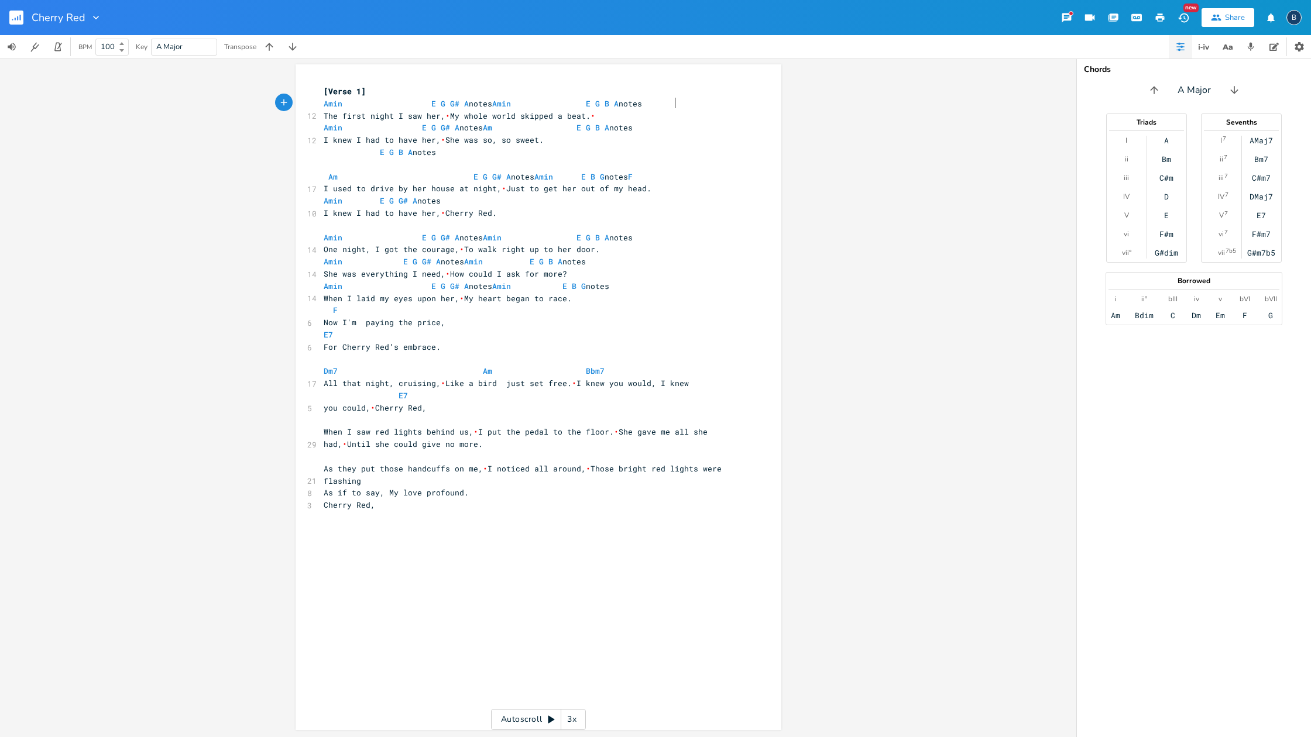
scroll to position [1, 0]
type textarea "E G B A notes"
drag, startPoint x: 441, startPoint y: 152, endPoint x: 377, endPoint y: 150, distance: 63.8
click at [377, 150] on pre "E G B A notes" at bounding box center [532, 153] width 423 height 12
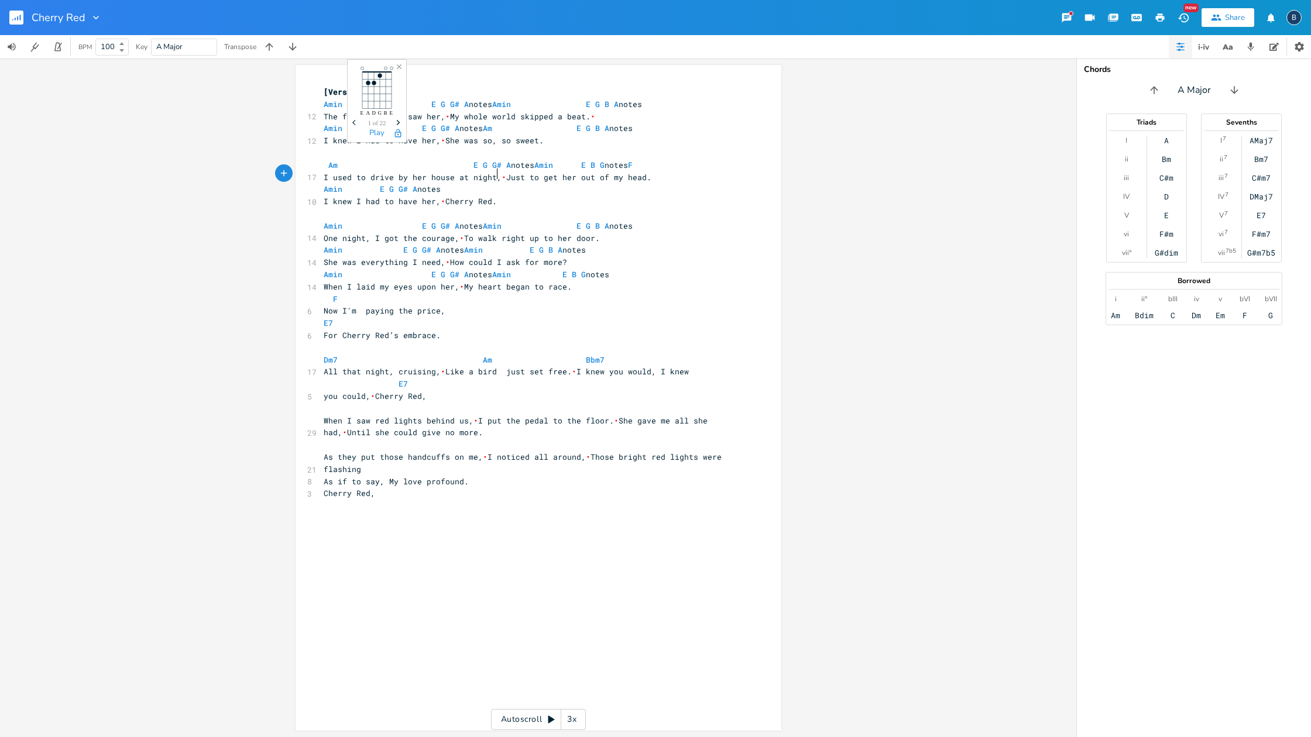
click at [502, 173] on span "•" at bounding box center [504, 177] width 5 height 11
click at [511, 173] on span "I used to drive by her house at night, Just to get her out of my head." at bounding box center [495, 177] width 342 height 11
type textarea "Am E G G# A notes [PERSON_NAME] E B G notes F"
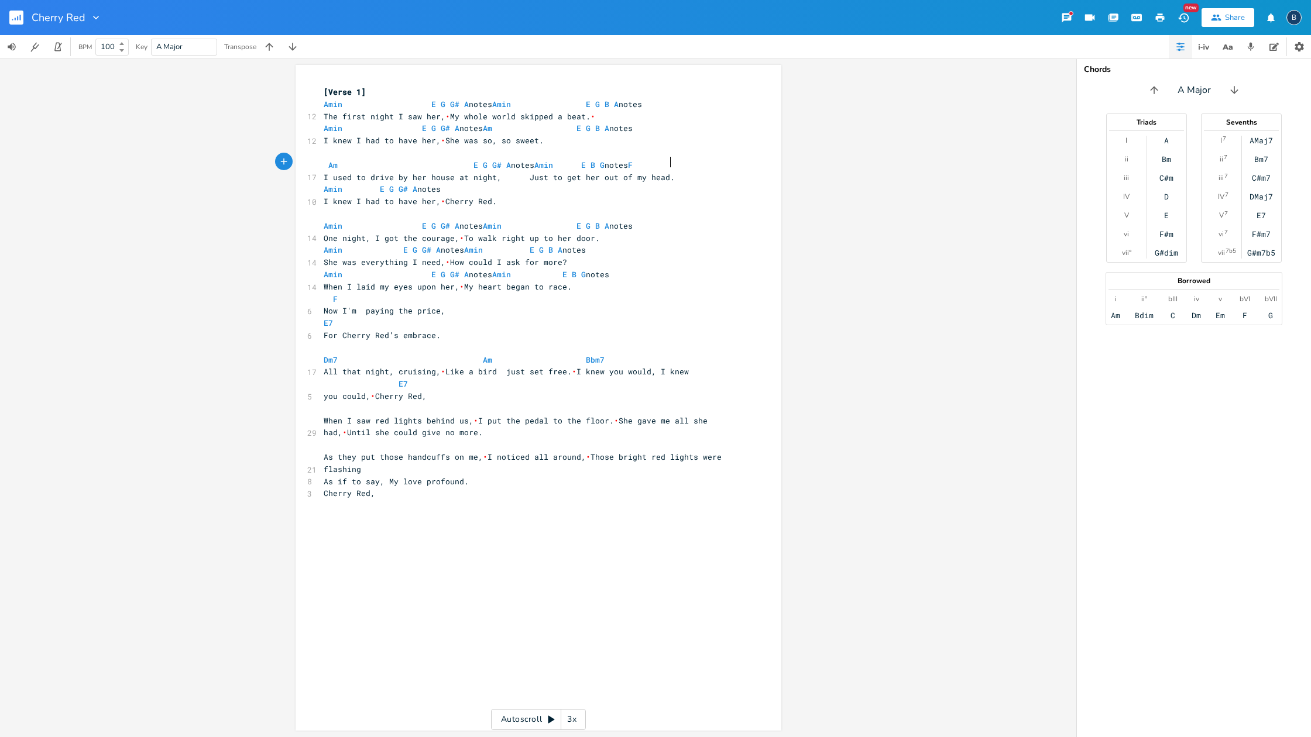
click at [669, 155] on div "[Verse 1] [PERSON_NAME] E G G# A notes [PERSON_NAME] E G B A notes 12 The first…" at bounding box center [532, 299] width 423 height 426
click at [694, 174] on pre "I used to drive by her house at night, Just to get her out of my head." at bounding box center [532, 177] width 423 height 12
click at [674, 160] on span "Am E G G# A notes [PERSON_NAME] E B G notes F" at bounding box center [518, 165] width 389 height 11
drag, startPoint x: 341, startPoint y: 184, endPoint x: 317, endPoint y: 184, distance: 24.6
click at [317, 184] on div "Amin x [Verse 1] [PERSON_NAME] E G G# A notes [PERSON_NAME] E G B A notes 12 Th…" at bounding box center [539, 398] width 486 height 666
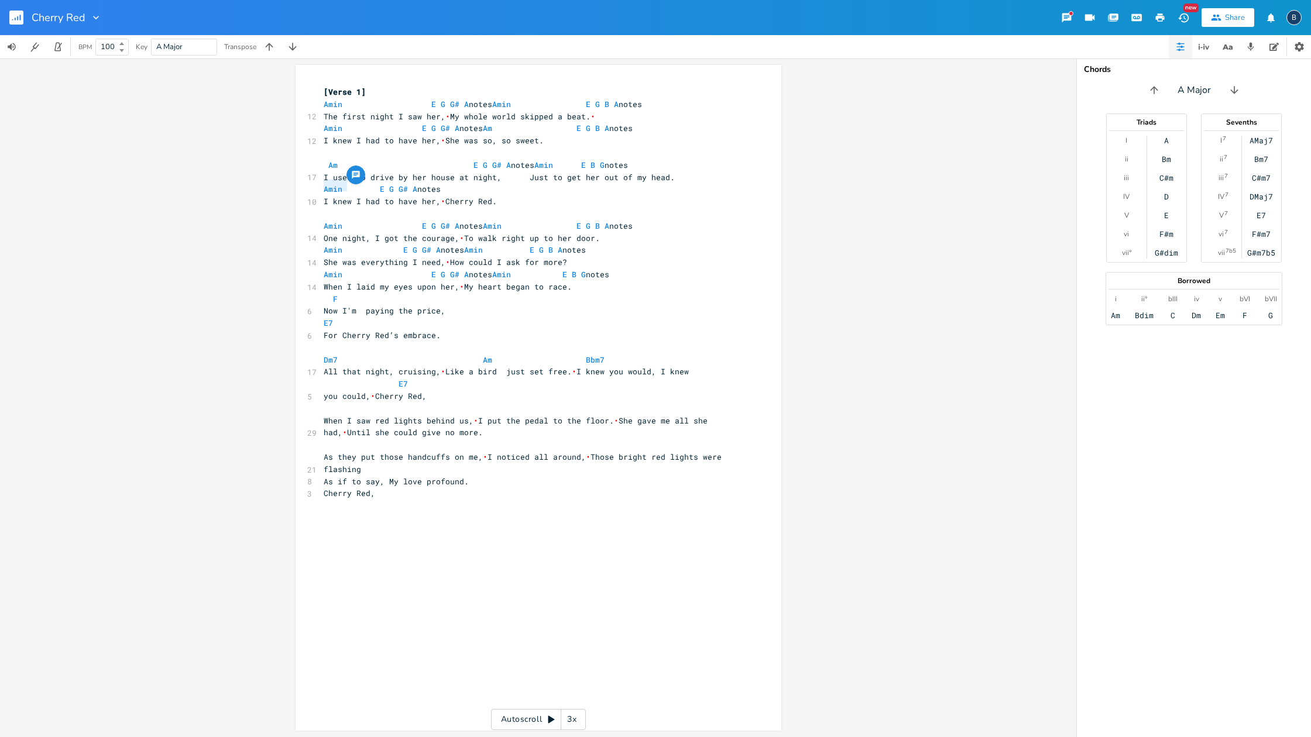
type textarea "F"
click at [541, 195] on pre "I knew I had to have her, • Cherry Red." at bounding box center [532, 201] width 423 height 12
click at [619, 160] on span "Am E G G# A notes [PERSON_NAME] E B G notes" at bounding box center [476, 165] width 304 height 11
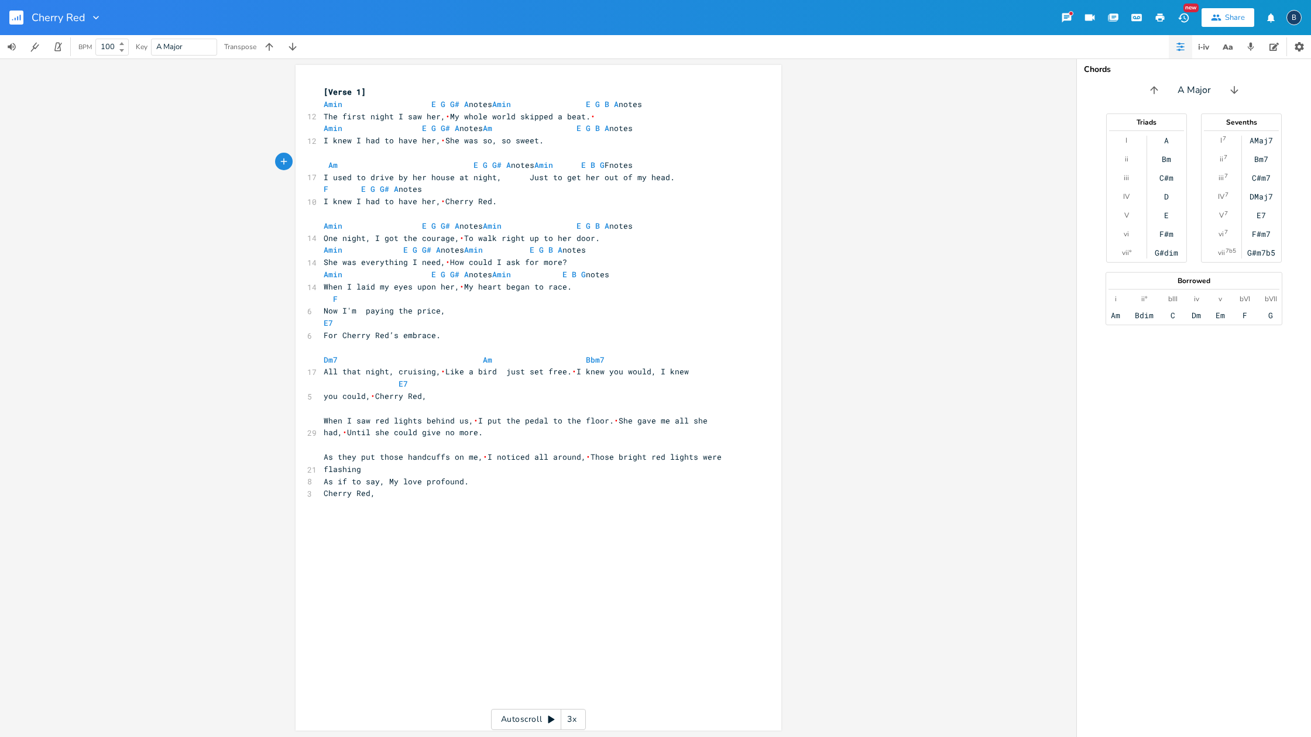
type textarea "F"
type textarea "E G G# A notes"
drag, startPoint x: 425, startPoint y: 186, endPoint x: 353, endPoint y: 186, distance: 72.0
click at [353, 186] on pre "F E G G# A notes" at bounding box center [532, 190] width 423 height 12
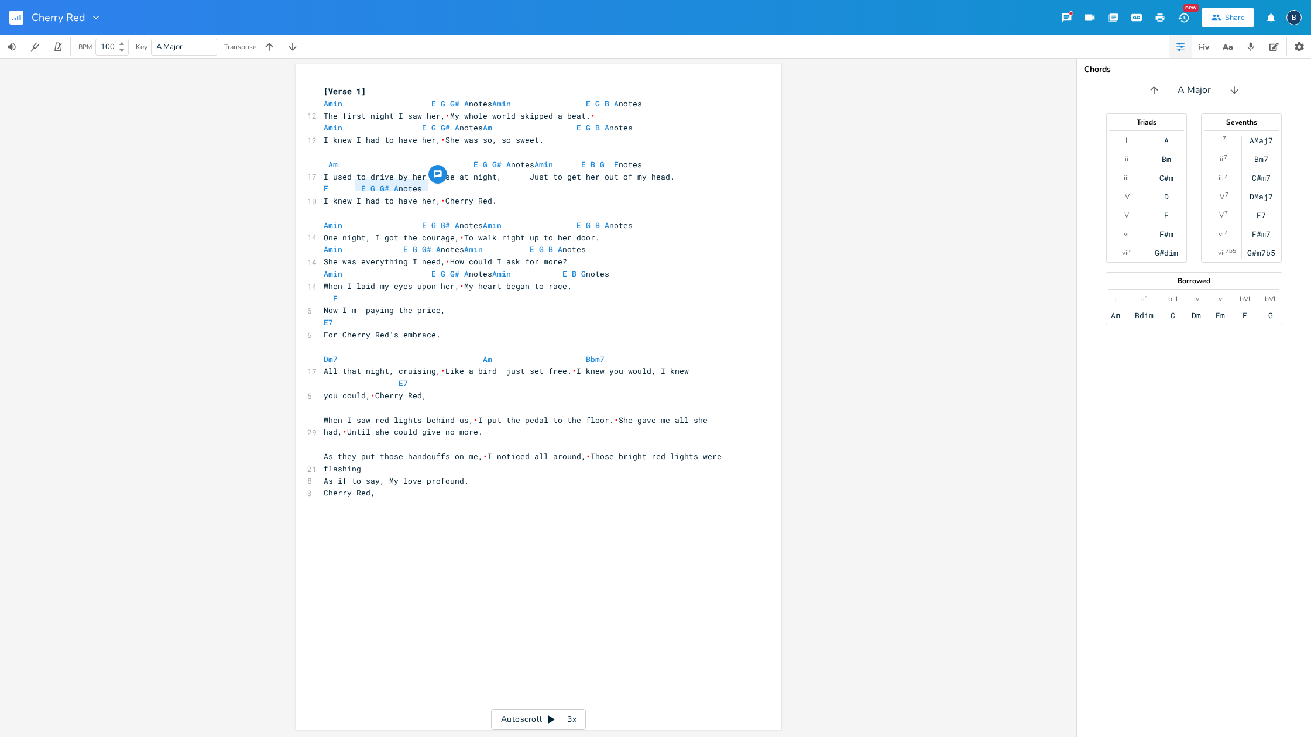
scroll to position [1, 0]
click at [449, 187] on pre "F" at bounding box center [532, 189] width 423 height 12
type textarea "E7"
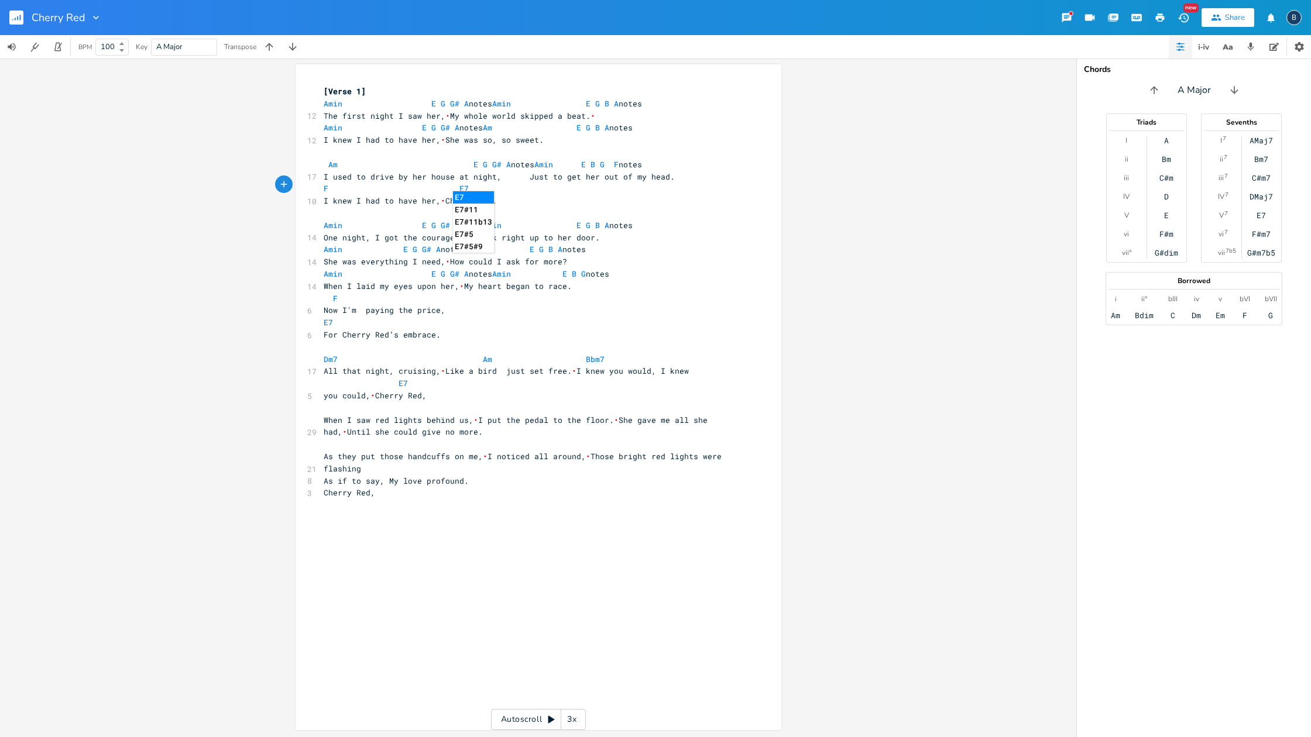
click at [530, 201] on pre "I knew I had to have her, • Cherry Red." at bounding box center [532, 201] width 423 height 12
click at [444, 329] on pre "For Cherry Red’s embrace." at bounding box center [532, 335] width 423 height 12
drag, startPoint x: 420, startPoint y: 315, endPoint x: 431, endPoint y: 315, distance: 11.1
click at [423, 317] on pre "E7" at bounding box center [532, 323] width 423 height 12
click at [362, 317] on pre "E7" at bounding box center [532, 323] width 423 height 12
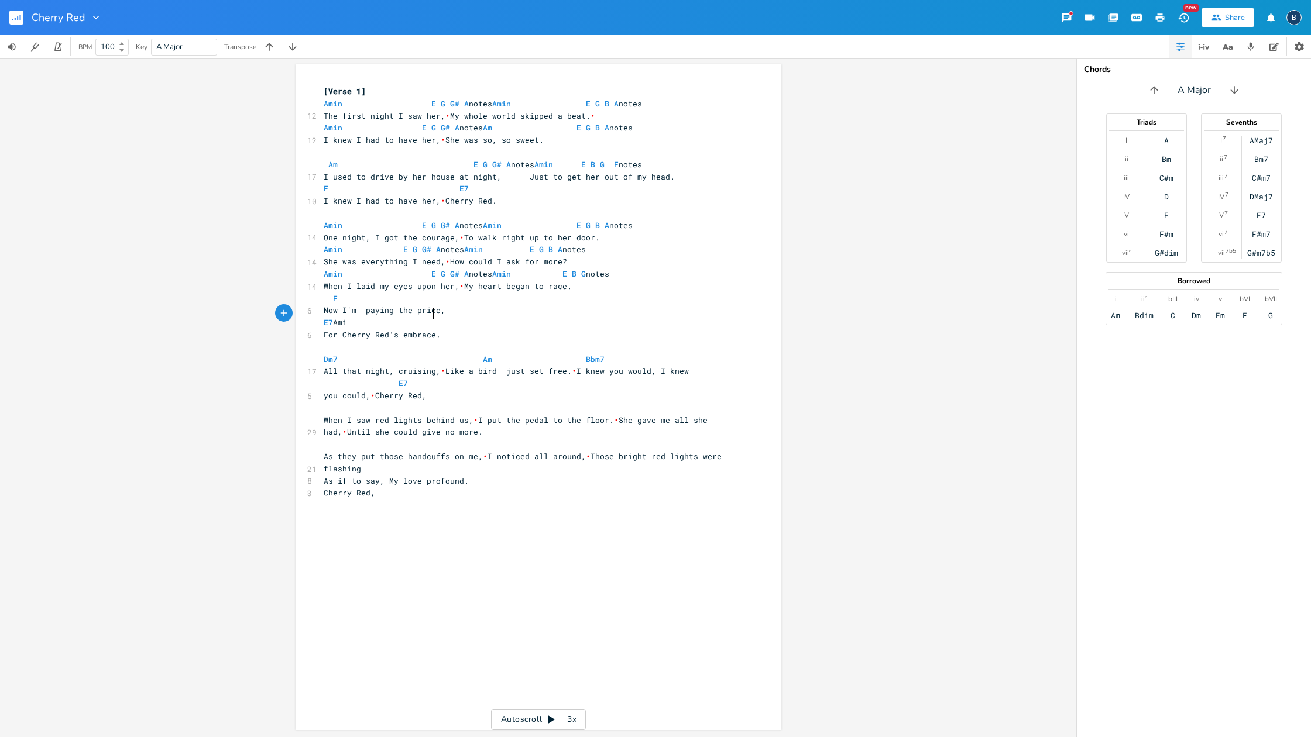
scroll to position [0, 46]
type textarea "Amin"
click at [487, 354] on span "Dm7 Am Bbm7" at bounding box center [464, 359] width 281 height 11
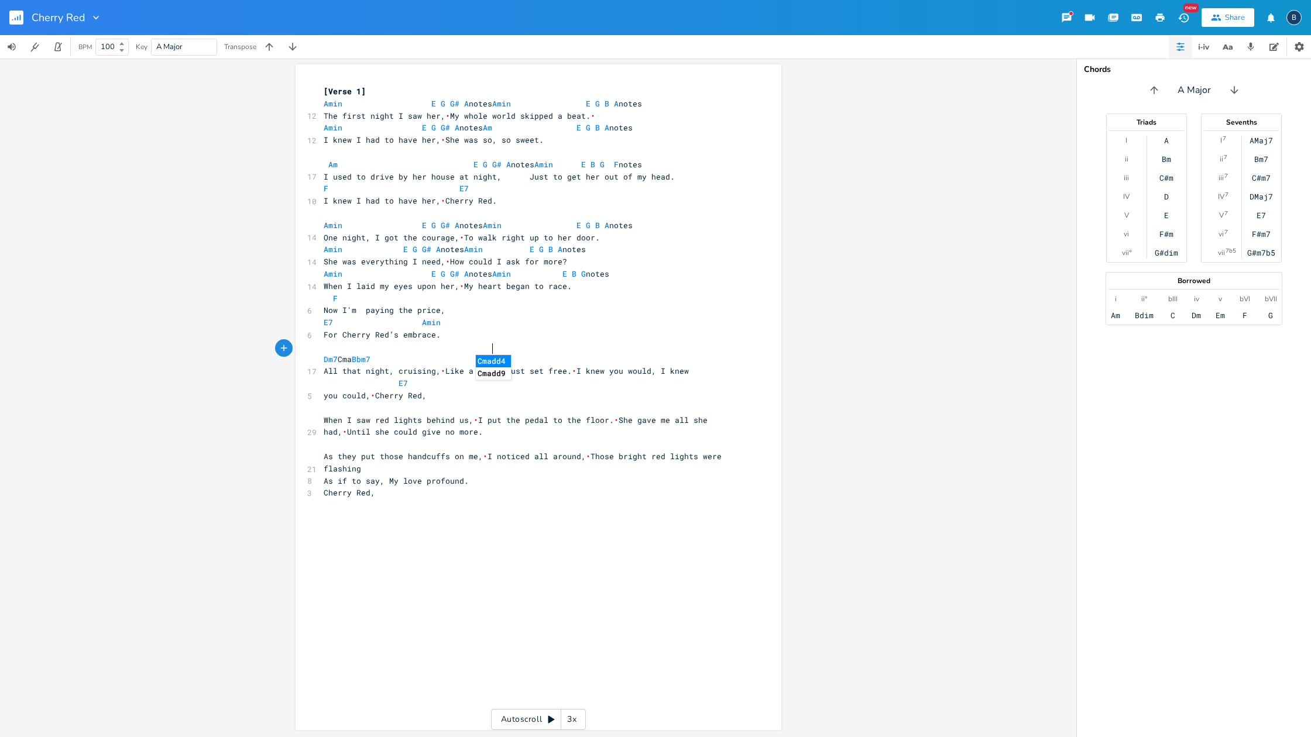
type textarea "Cma7"
type textarea "ma7"
click at [375, 354] on span "Dm7 Cma7 Bbm7" at bounding box center [349, 359] width 51 height 11
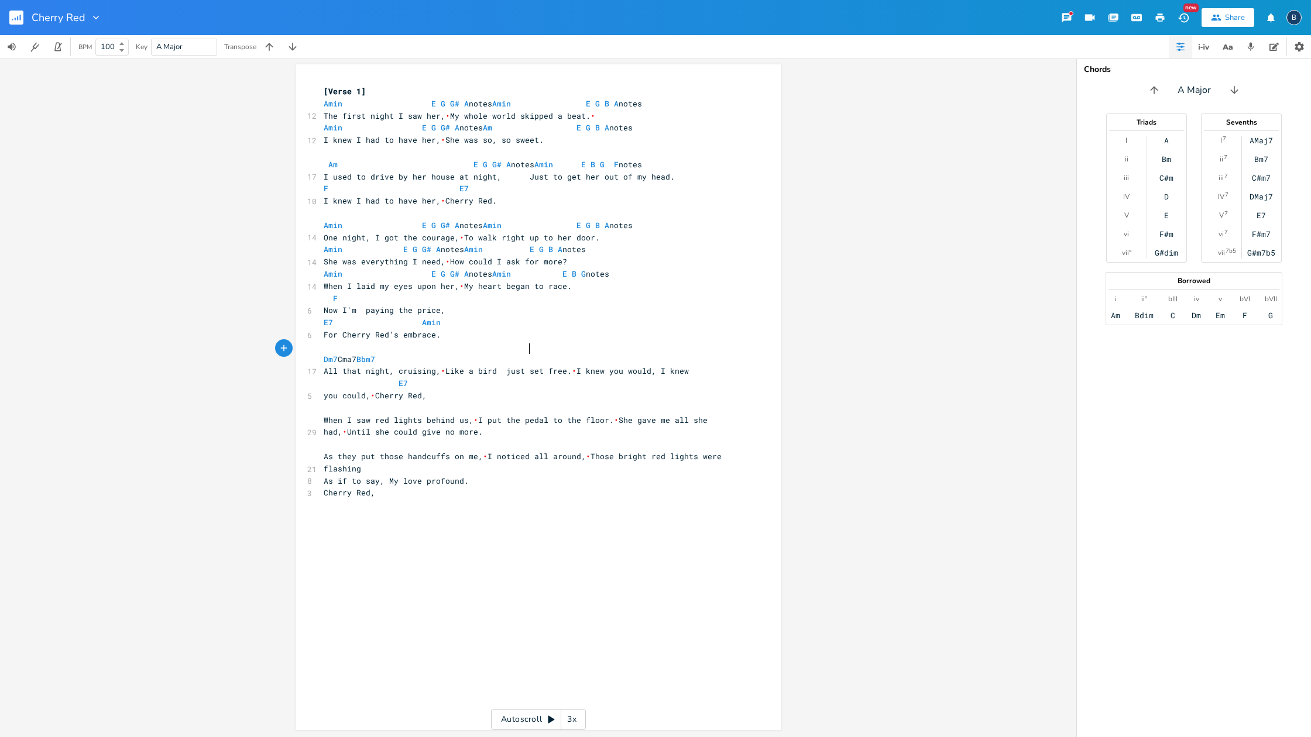
scroll to position [0, 1]
click at [375, 354] on span "Dm7 Cma7 Bbm7" at bounding box center [349, 359] width 51 height 11
type textarea "M"
click at [501, 360] on li "CMaj7" at bounding box center [496, 361] width 41 height 12
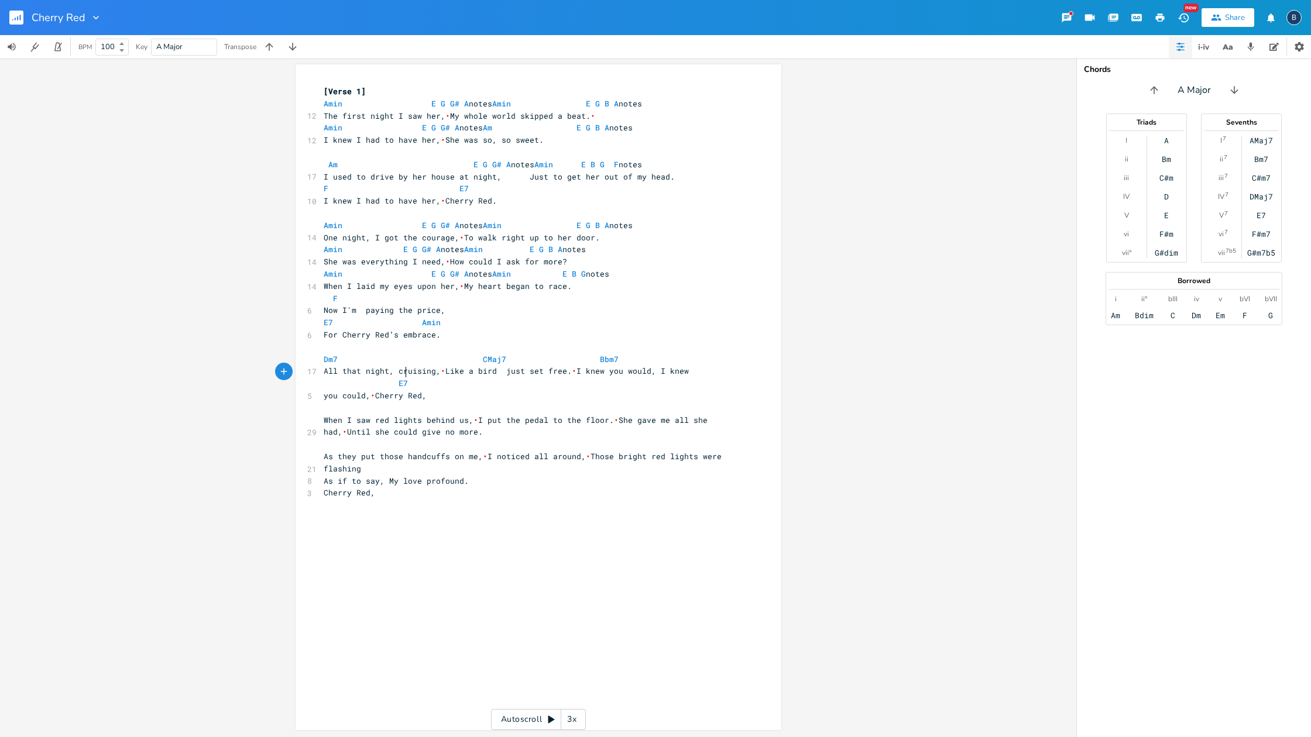
click at [434, 377] on pre "E7" at bounding box center [532, 383] width 423 height 12
type textarea "Am"
drag, startPoint x: 541, startPoint y: 396, endPoint x: 505, endPoint y: 401, distance: 36.2
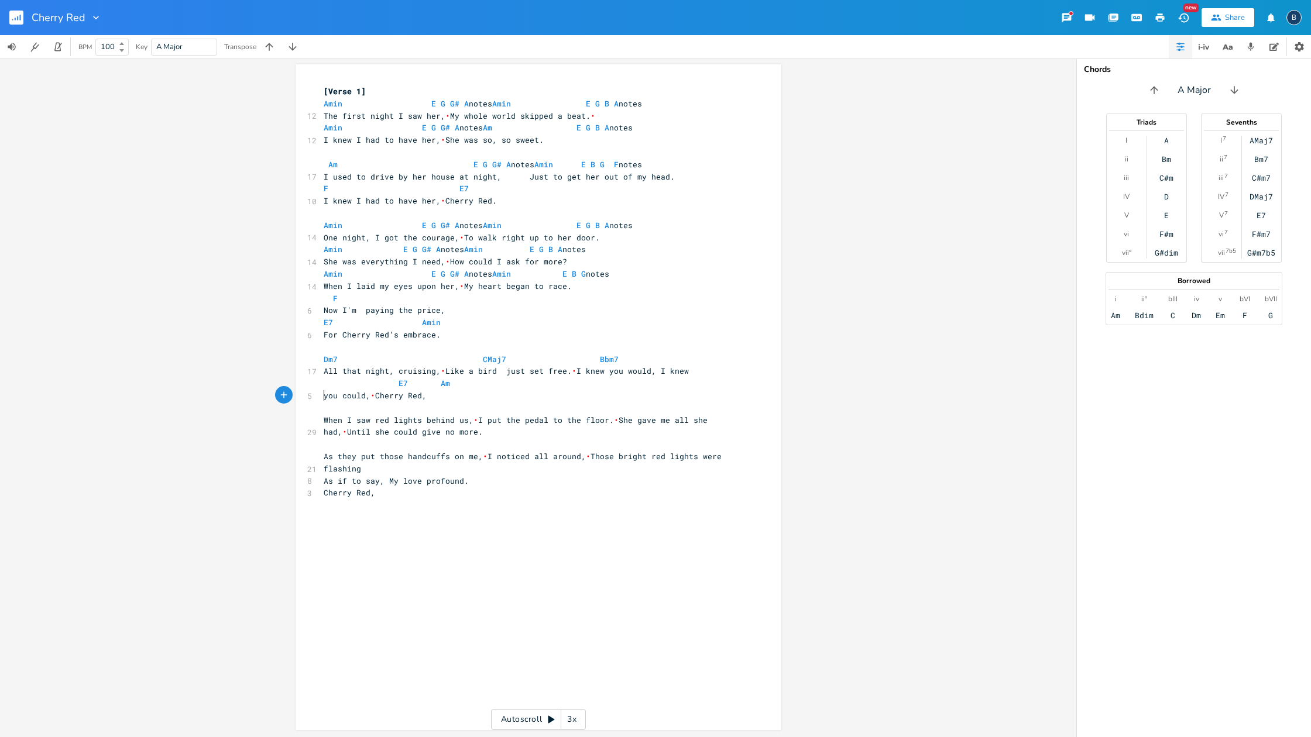
click at [541, 402] on pre "​" at bounding box center [532, 408] width 423 height 12
type textarea "Am"
click at [337, 421] on li "Am7" at bounding box center [339, 420] width 36 height 12
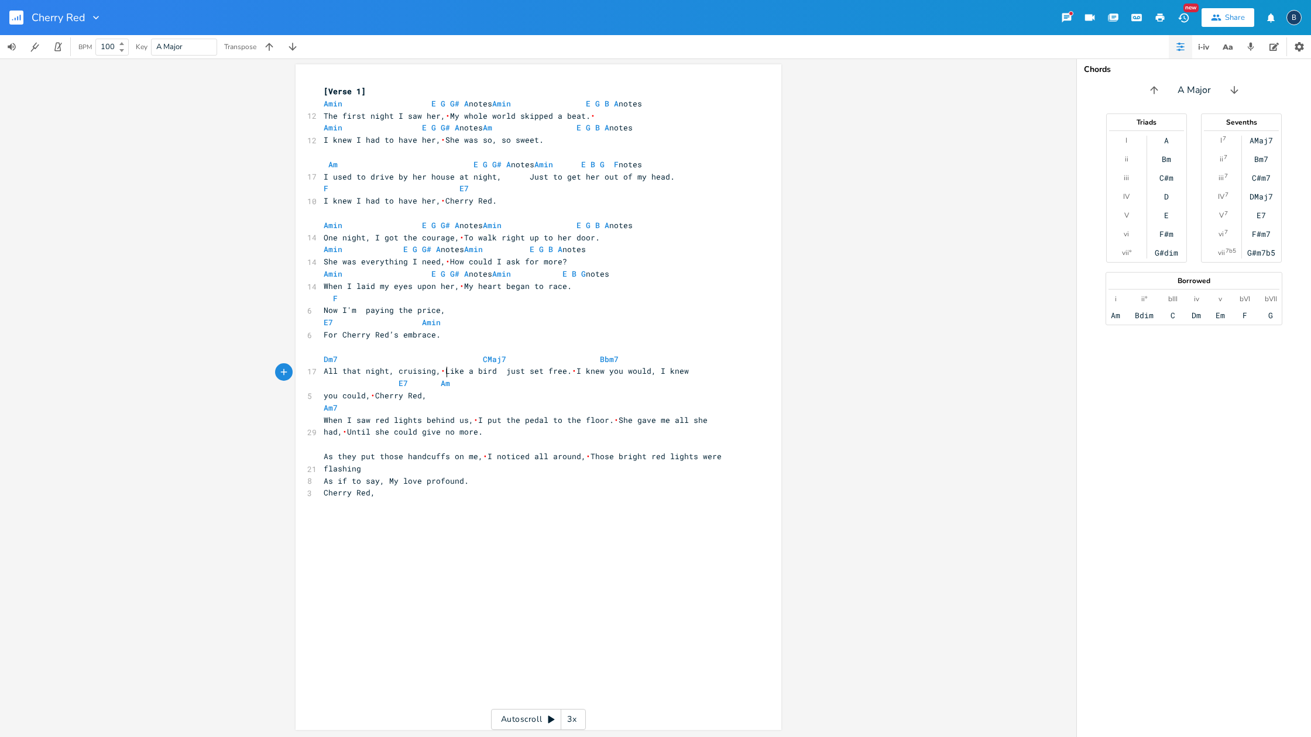
click at [449, 377] on pre "E7 Am" at bounding box center [532, 383] width 423 height 12
click at [344, 221] on span "[PERSON_NAME] E G G# A notes [PERSON_NAME] E G B A notes" at bounding box center [478, 226] width 309 height 11
click at [343, 127] on span "[PERSON_NAME] E G G# A notes Am E G B A notes" at bounding box center [478, 128] width 309 height 11
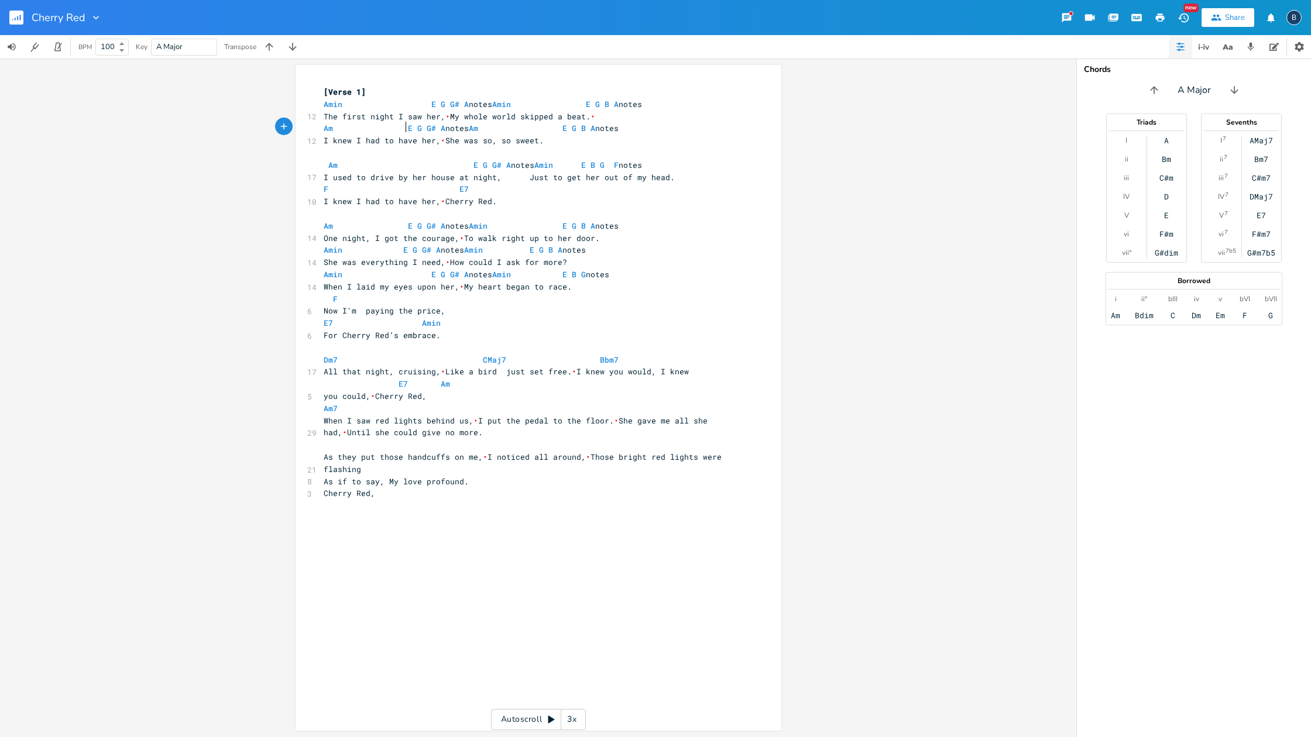
click at [400, 127] on span "Am E G G# A notes Am E G B A notes" at bounding box center [471, 128] width 295 height 11
click at [485, 402] on pre "Am7" at bounding box center [532, 408] width 423 height 12
type textarea "Am"
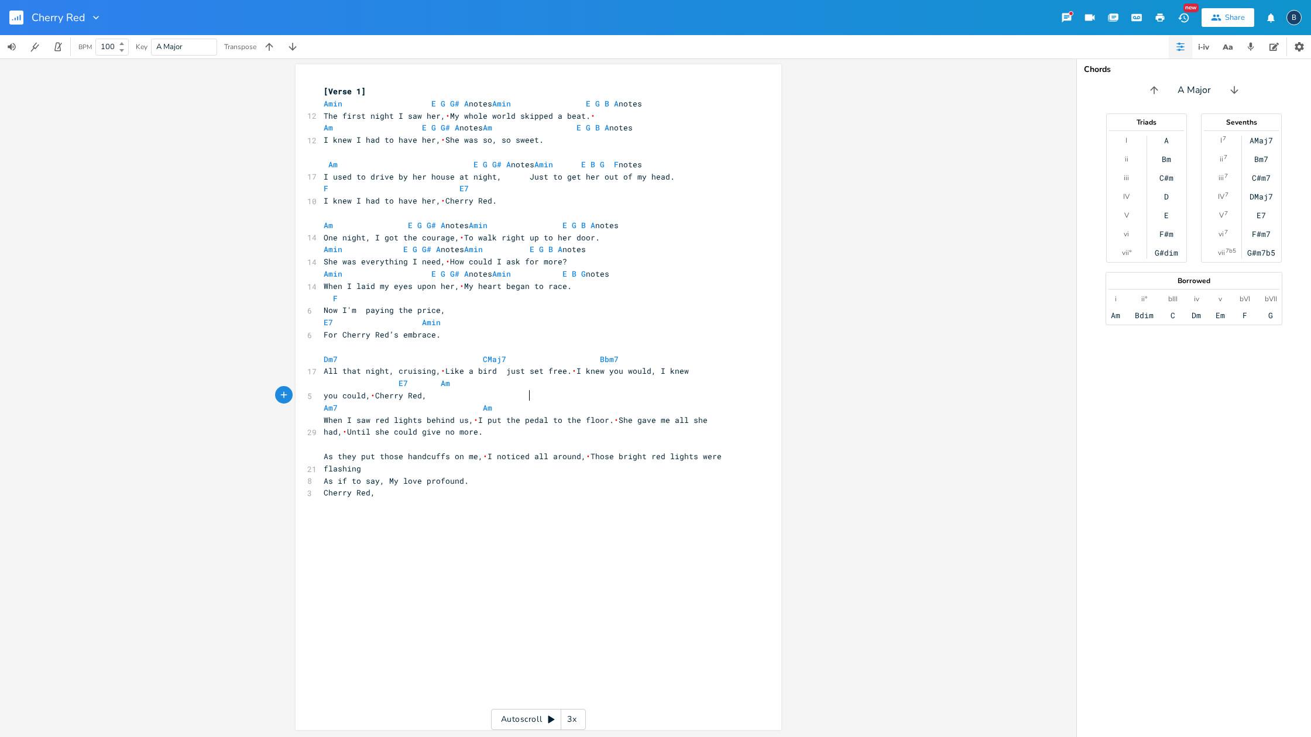
click at [610, 402] on pre "Am7 Am" at bounding box center [532, 408] width 423 height 12
type textarea "Am"
click at [699, 414] on pre "When I saw red lights behind us, • I put the pedal to the floor. • She gave me …" at bounding box center [532, 426] width 423 height 25
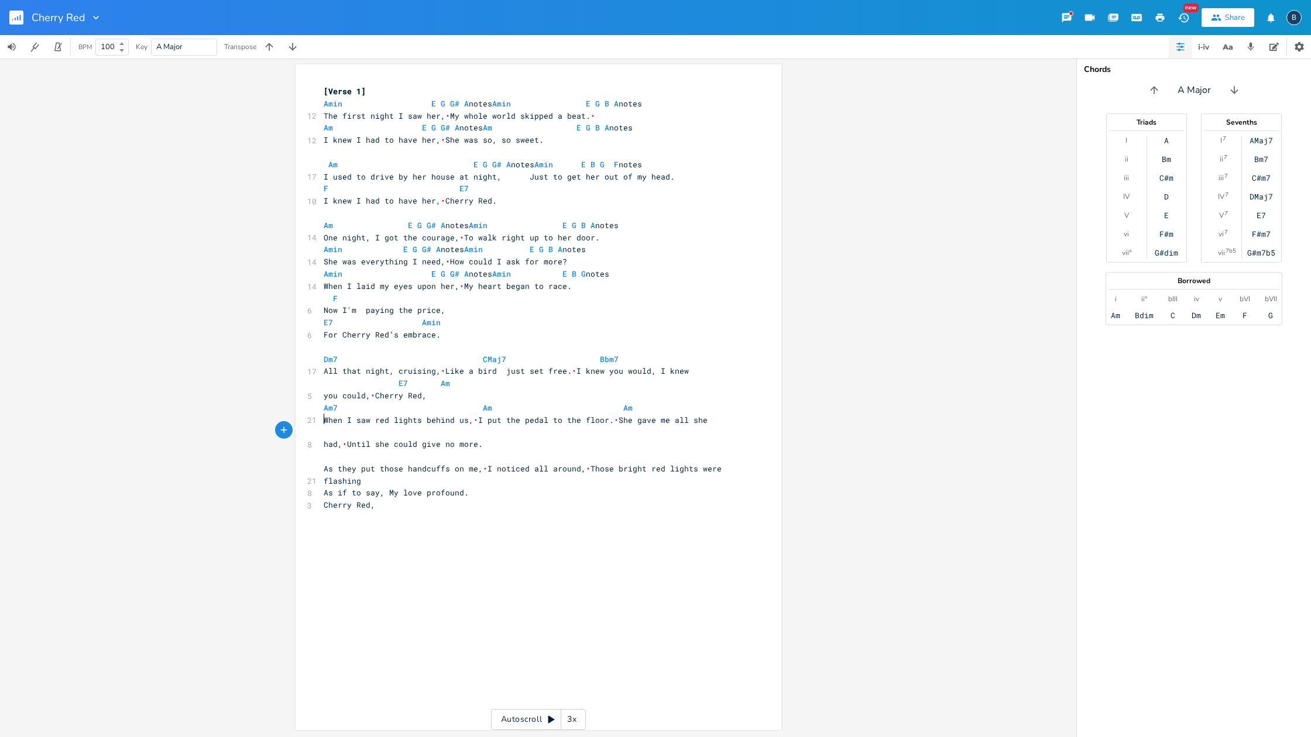
drag, startPoint x: 345, startPoint y: 420, endPoint x: 351, endPoint y: 422, distance: 6.1
click at [345, 426] on pre "​" at bounding box center [532, 432] width 423 height 12
type textarea "Ami"
click at [523, 451] on pre "​" at bounding box center [532, 457] width 423 height 12
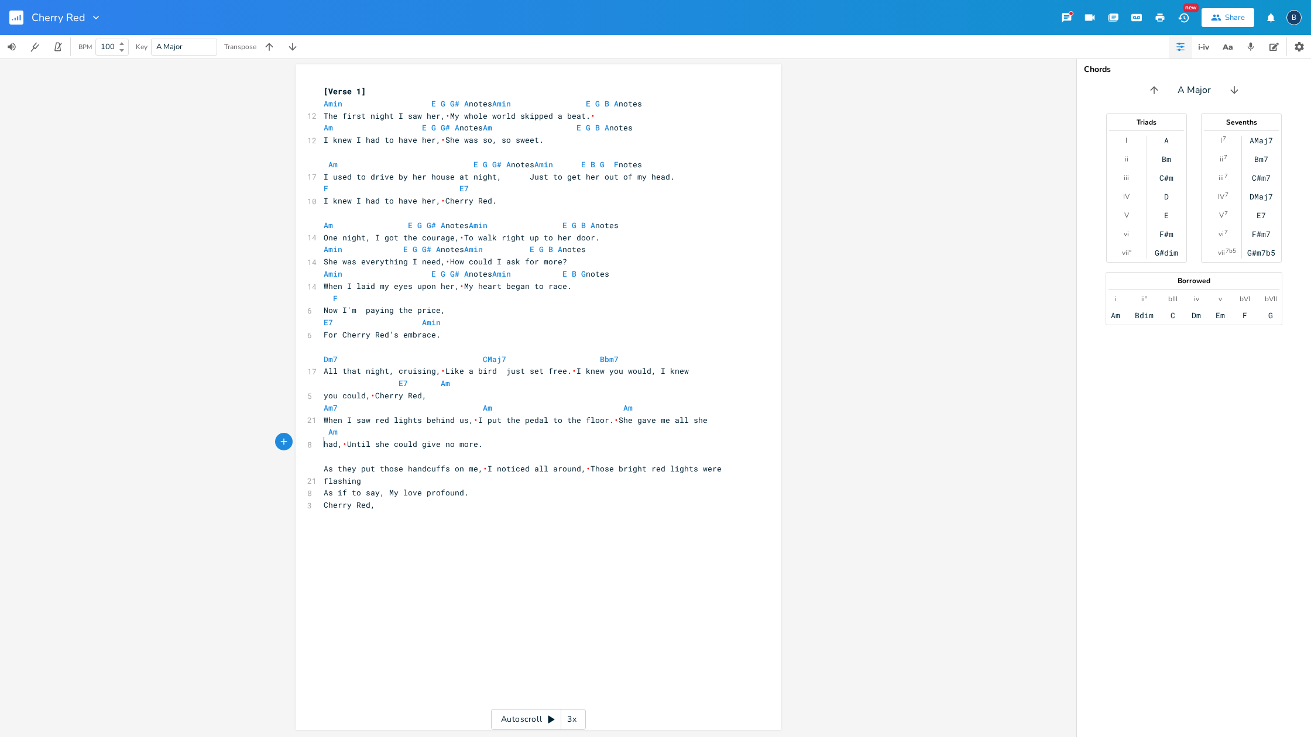
click at [331, 451] on pre "​" at bounding box center [532, 457] width 423 height 12
type textarea "Am Am"
click at [590, 451] on pre "Am Am" at bounding box center [532, 457] width 423 height 12
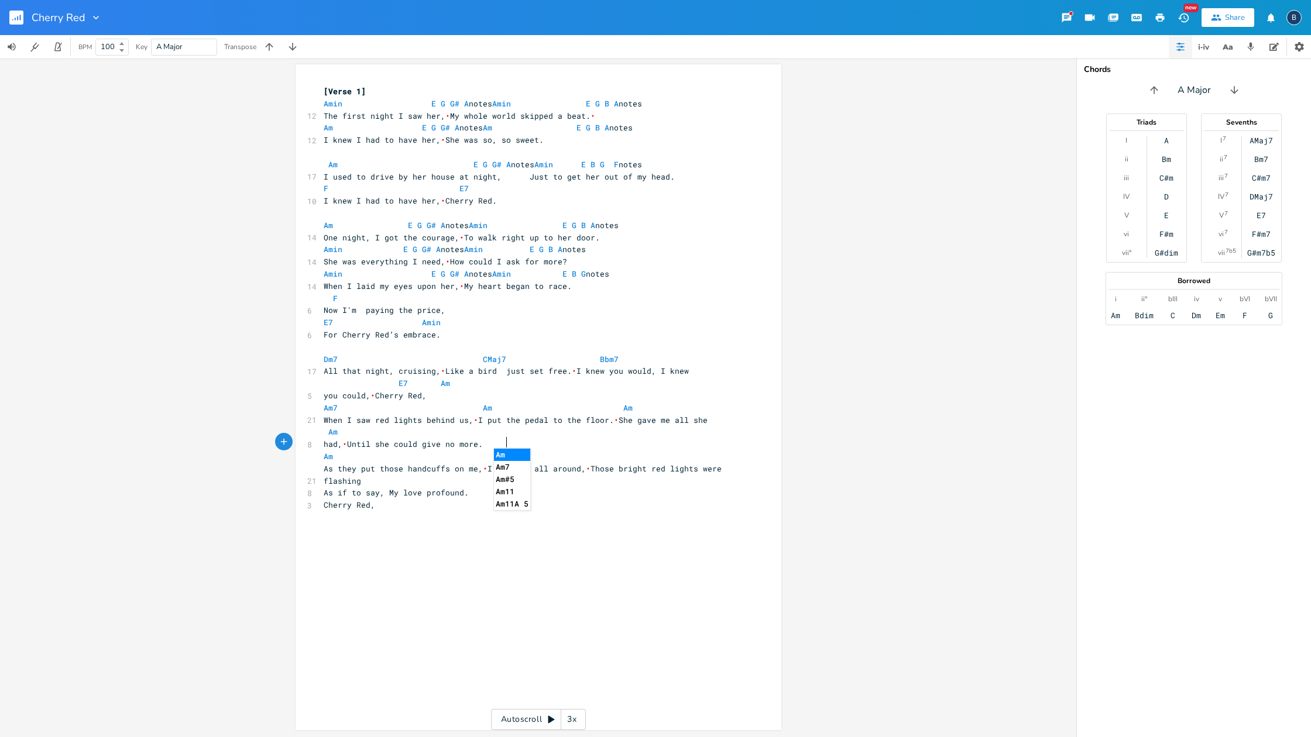
click at [576, 451] on pre "Am Am" at bounding box center [532, 457] width 423 height 12
click at [529, 451] on pre "Am Am" at bounding box center [532, 457] width 423 height 12
type textarea "F"
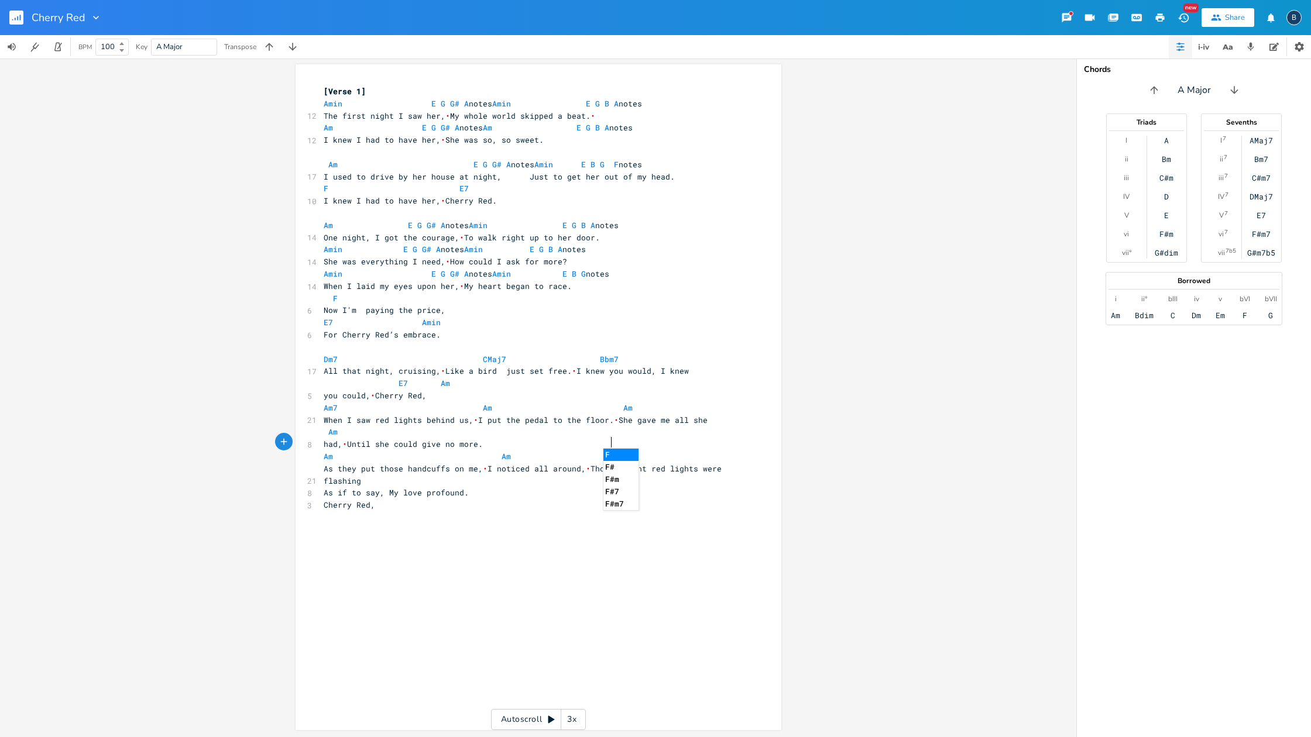
click at [586, 451] on span "Am Am F" at bounding box center [471, 456] width 295 height 11
click at [373, 469] on pre "As they put those handcuffs on me, • I noticed all around, • Those bright red l…" at bounding box center [532, 475] width 423 height 25
type textarea "E7Am=="
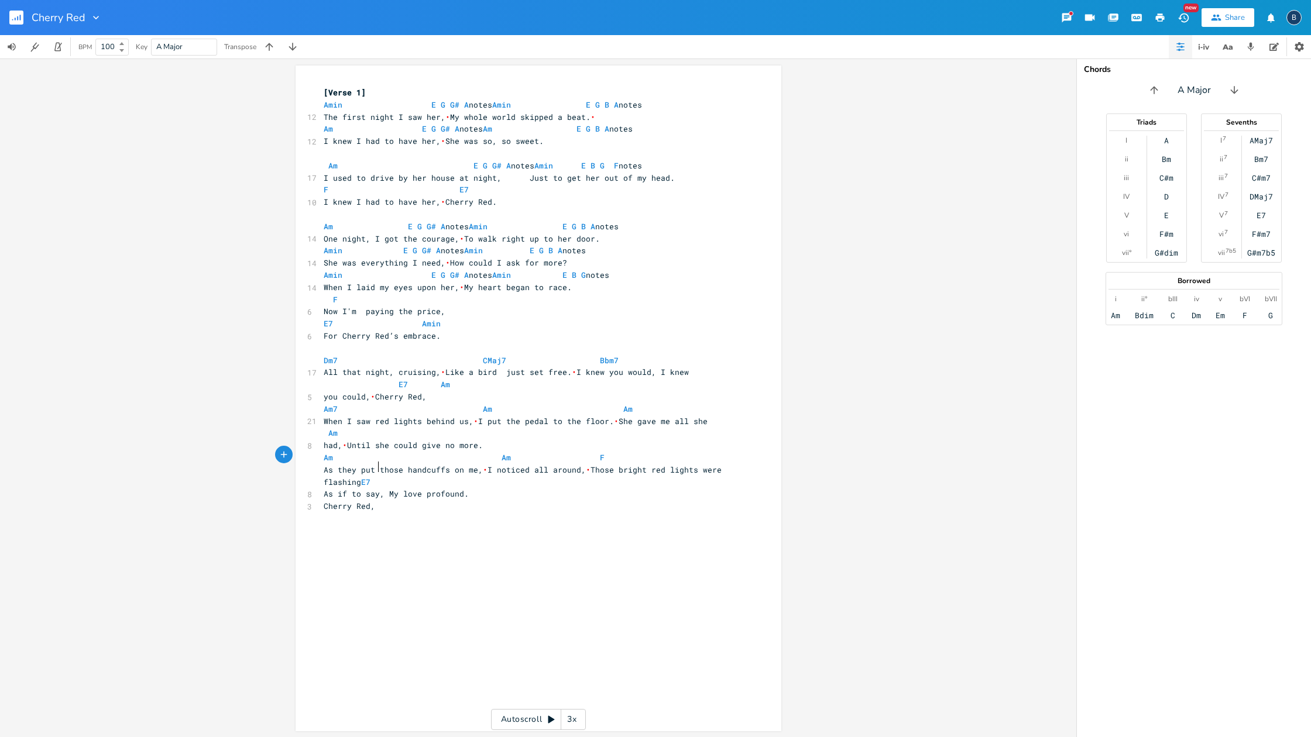
scroll to position [0, 3]
type textarea "Am"
type textarea "Dm7 CMaj7 Bbm7 All that night, cruising, Like a bird just set free. I knew you …"
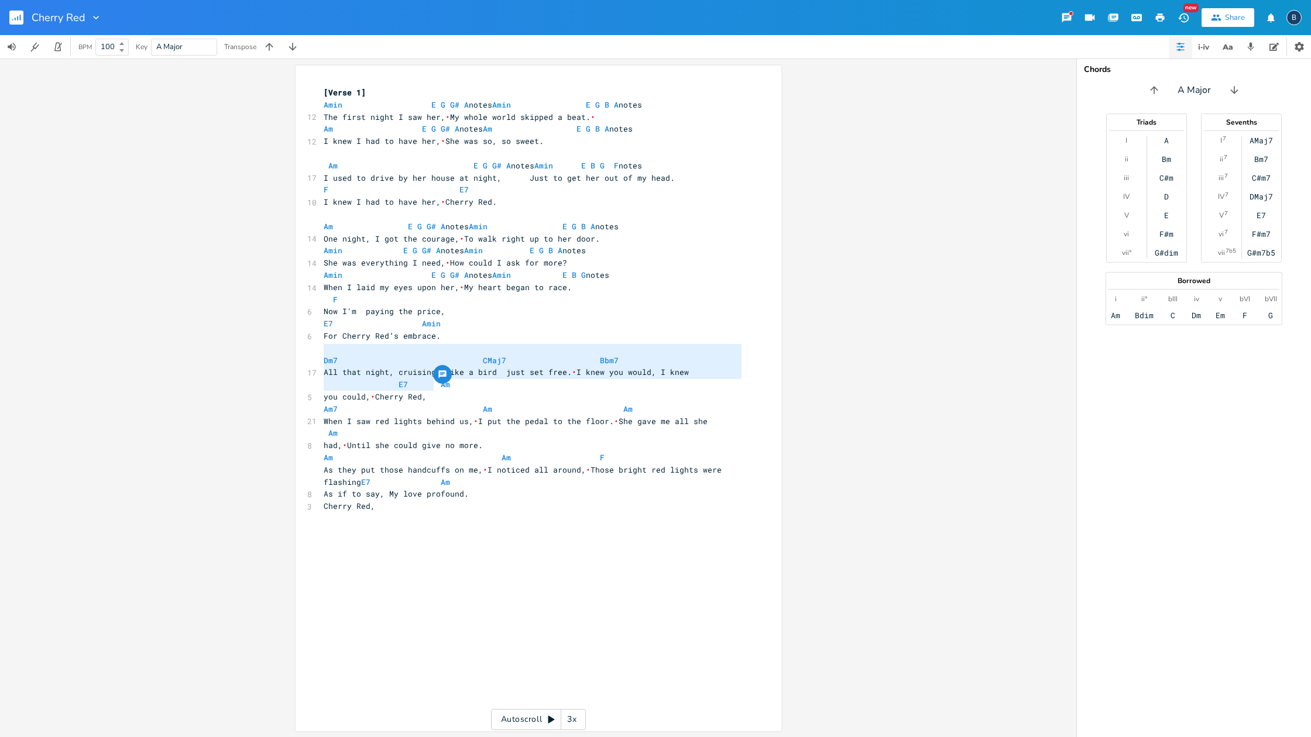
drag, startPoint x: 318, startPoint y: 346, endPoint x: 431, endPoint y: 390, distance: 121.2
click at [431, 390] on div "[Verse 1] [PERSON_NAME] E G G# A notes [PERSON_NAME] E G B A notes 12 The first…" at bounding box center [532, 306] width 423 height 438
click at [392, 513] on pre "​" at bounding box center [532, 519] width 423 height 12
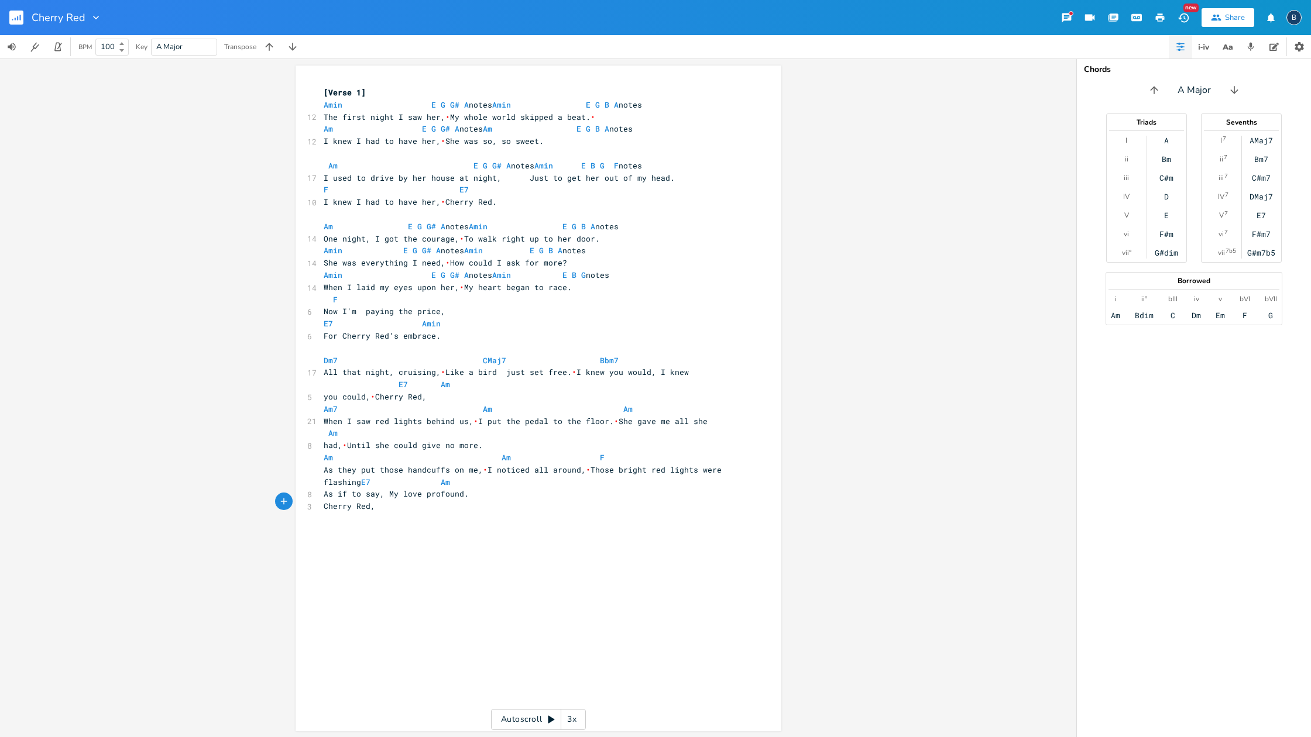
scroll to position [0, 2]
click at [368, 92] on pre "[Verse 1]" at bounding box center [532, 93] width 423 height 12
type textarea "Cherry Red"
click at [16, 18] on rect "button" at bounding box center [16, 18] width 14 height 14
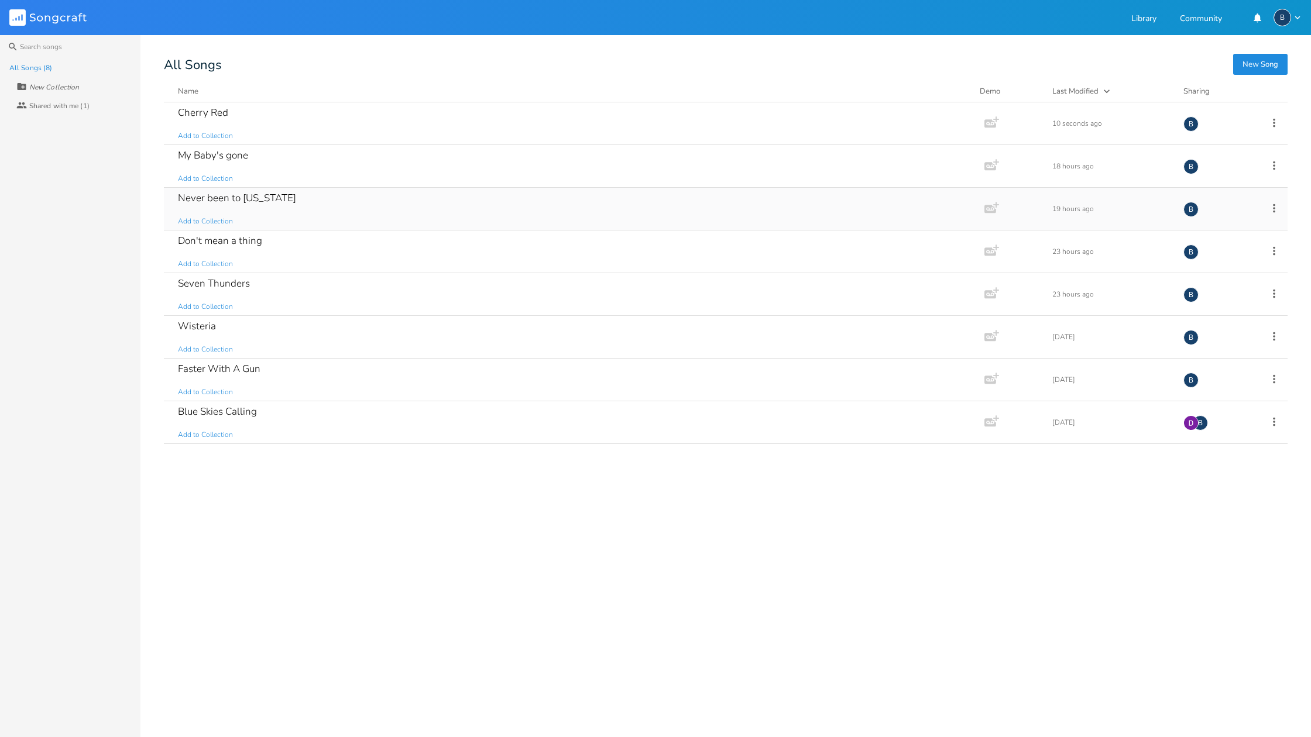
click at [211, 205] on div "Never been to [US_STATE] Add to Collection" at bounding box center [572, 209] width 788 height 42
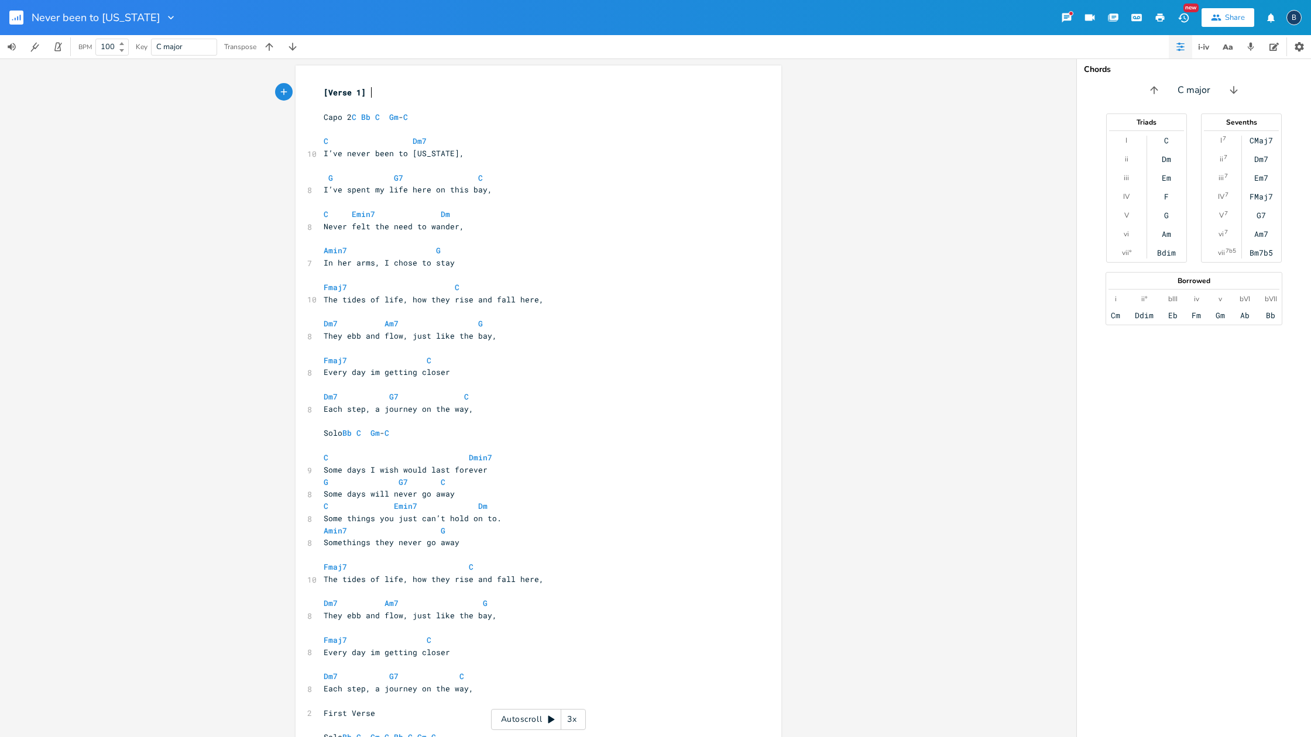
scroll to position [25, 0]
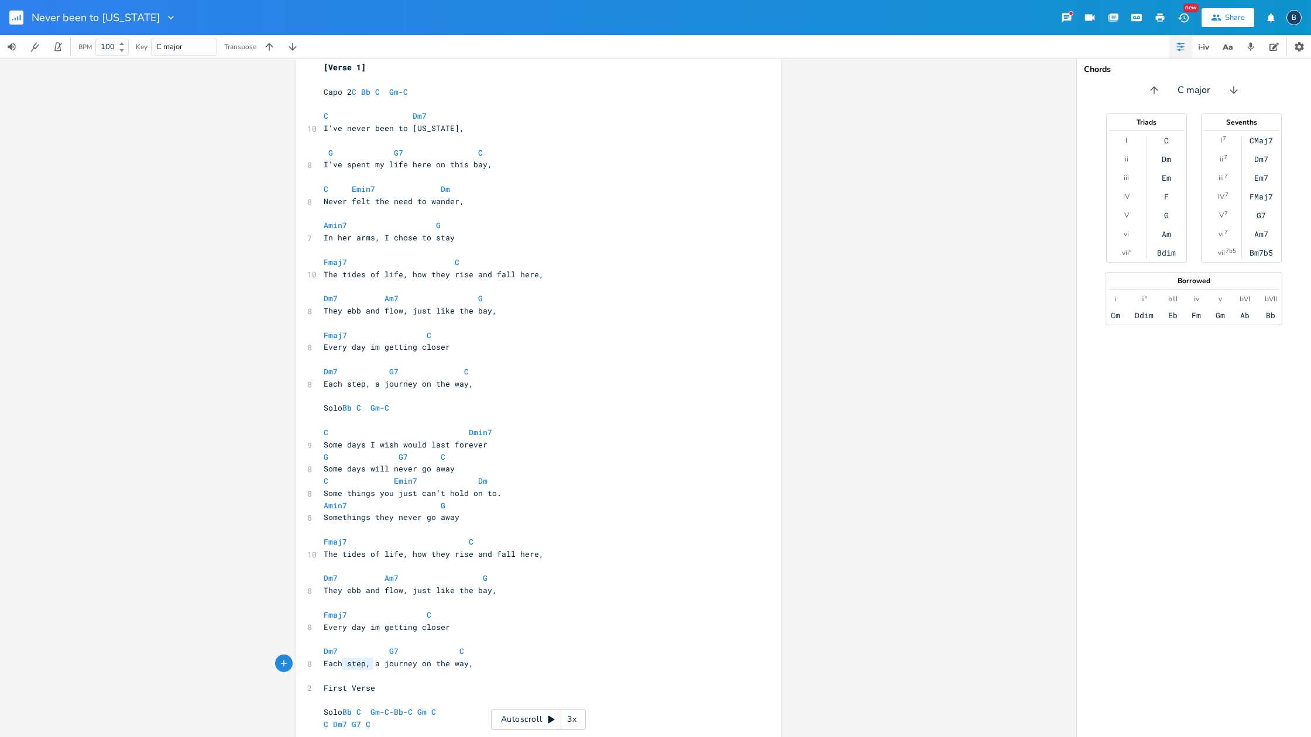
type textarea "First Verse"
drag, startPoint x: 371, startPoint y: 664, endPoint x: 303, endPoint y: 657, distance: 68.2
click at [317, 661] on div "First Verse x [Verse 1] ​ Capo 2 C Bb C Gm - C ​ C Dm7 10 I’ve never been to [U…" at bounding box center [539, 405] width 486 height 731
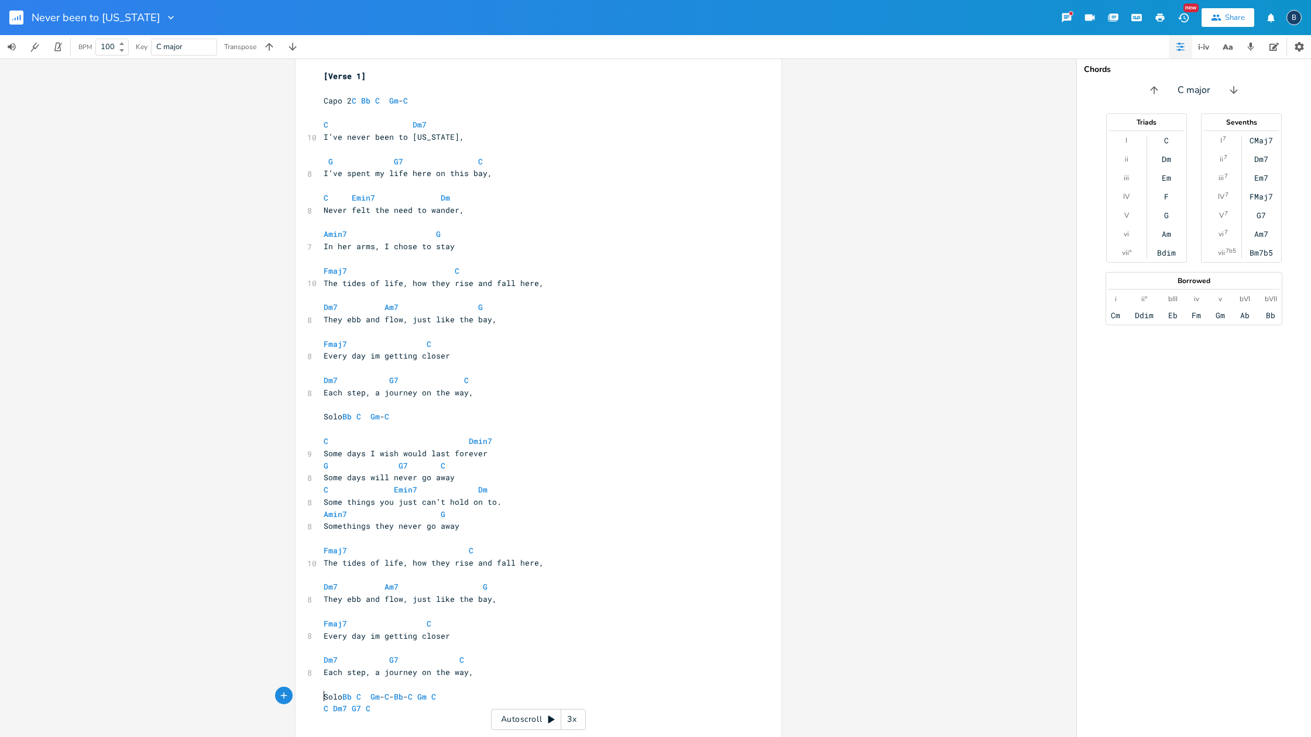
click at [380, 715] on pre "​" at bounding box center [532, 721] width 423 height 12
type textarea "First Verse"
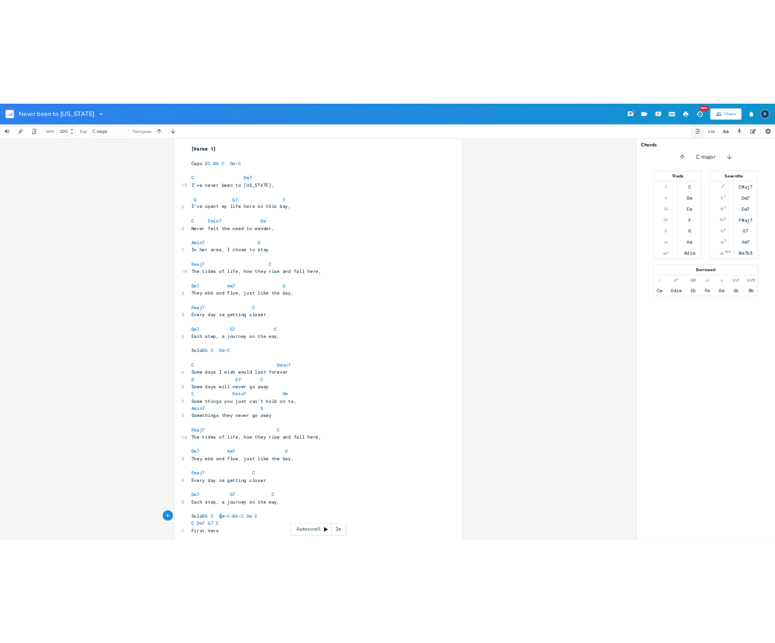
scroll to position [0, 31]
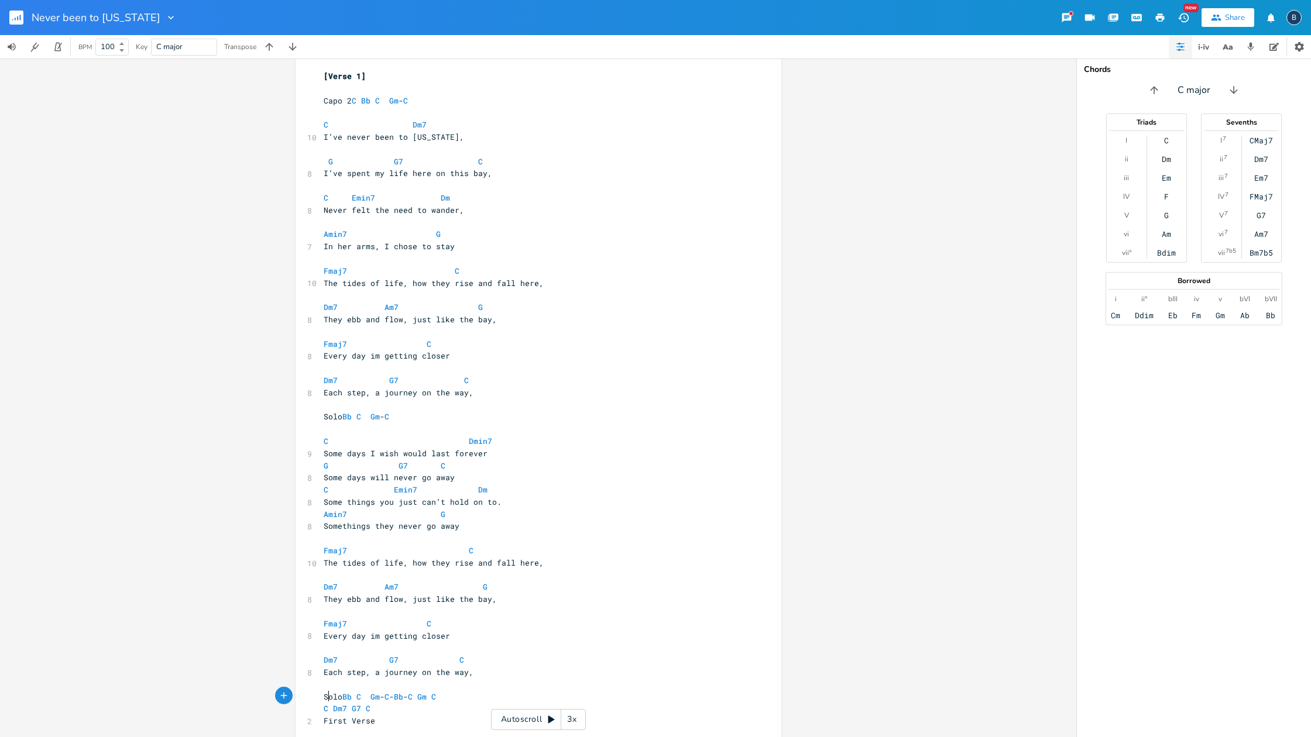
click at [324, 716] on span "First Verse" at bounding box center [349, 721] width 51 height 11
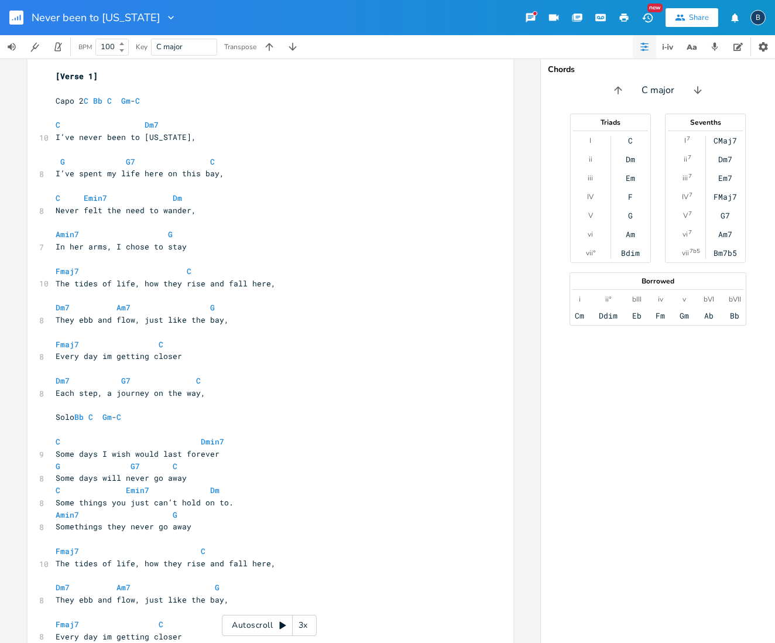
scroll to position [104, 0]
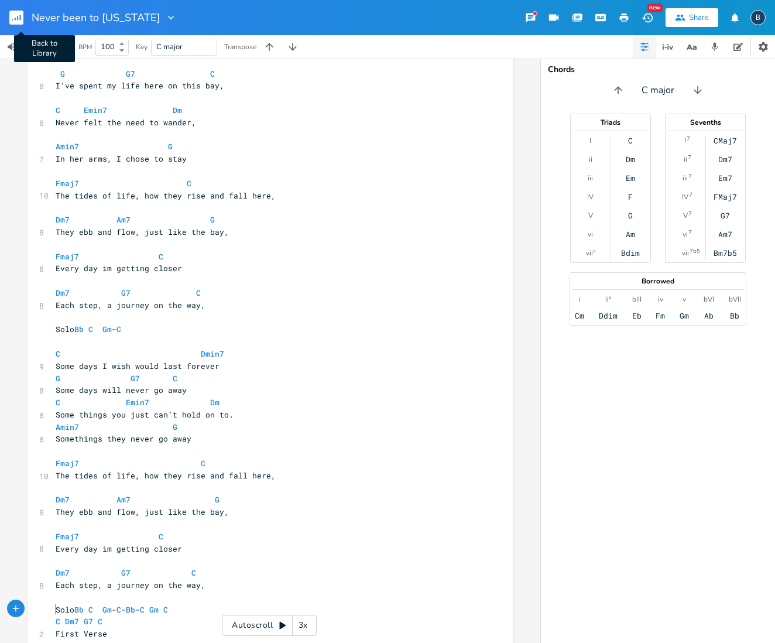
click at [18, 16] on rect "button" at bounding box center [16, 18] width 14 height 14
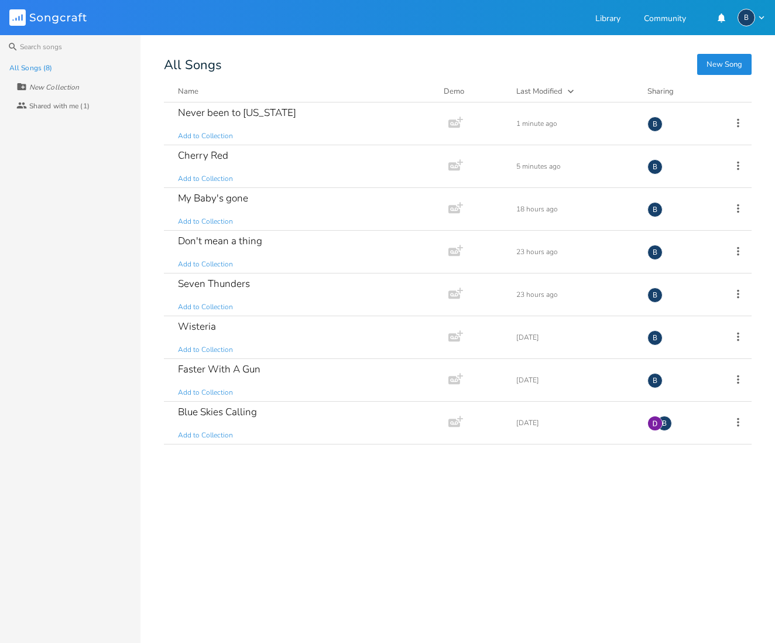
click at [722, 65] on button "New Song" at bounding box center [724, 64] width 54 height 21
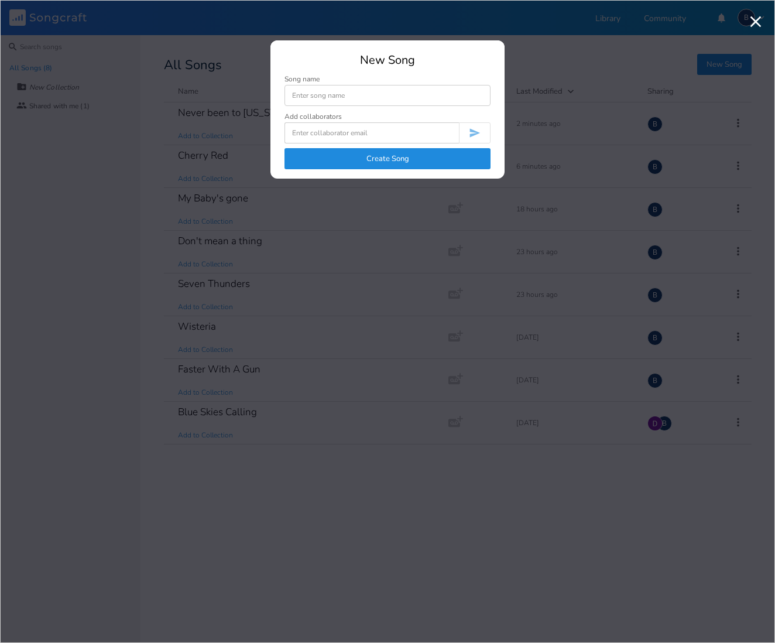
drag, startPoint x: 335, startPoint y: 95, endPoint x: 308, endPoint y: 93, distance: 27.0
click at [335, 95] on input at bounding box center [387, 95] width 206 height 21
type input "Paris Rain"
click at [334, 162] on button "Create Song" at bounding box center [387, 158] width 206 height 21
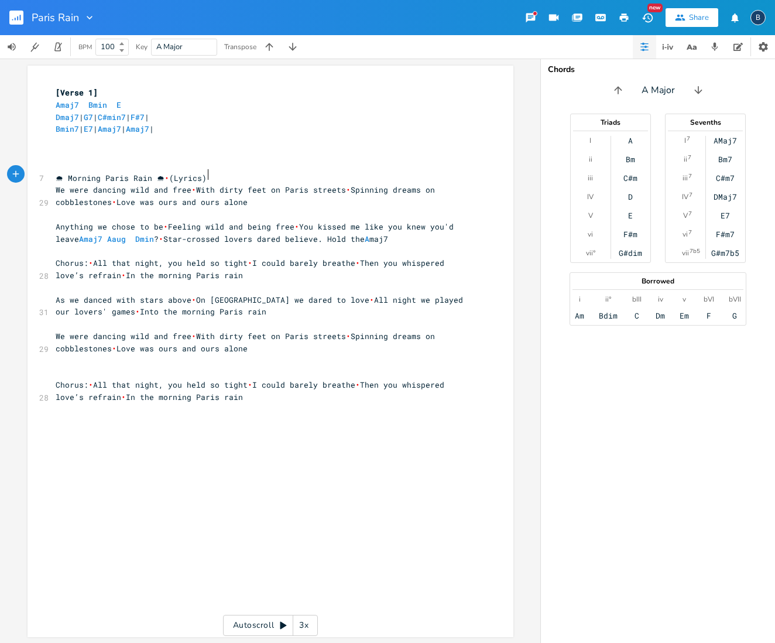
click at [215, 175] on pre "🌧 Morning Paris Rain 🌧 • (Lyrics)" at bounding box center [264, 178] width 423 height 12
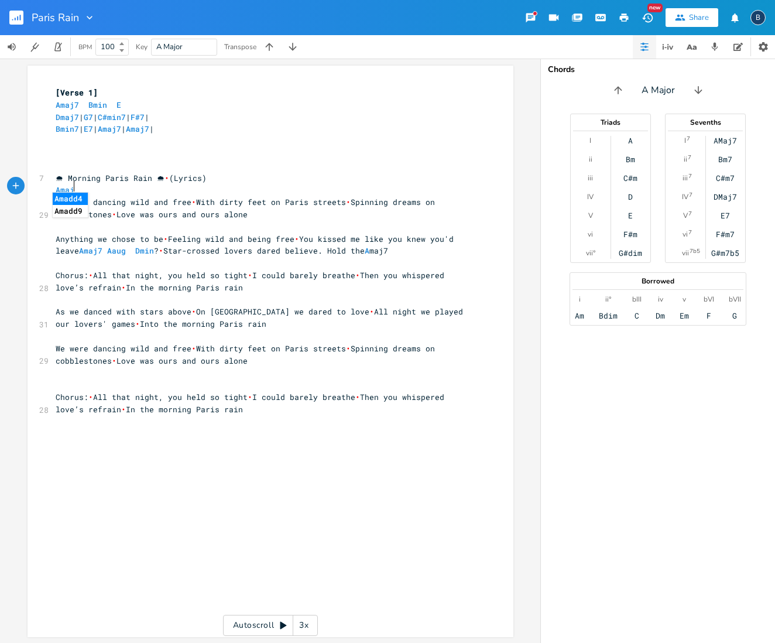
scroll to position [0, 15]
type textarea "Amaj"
click at [81, 199] on li "AMaj7" at bounding box center [70, 199] width 35 height 12
type textarea "Bmin"
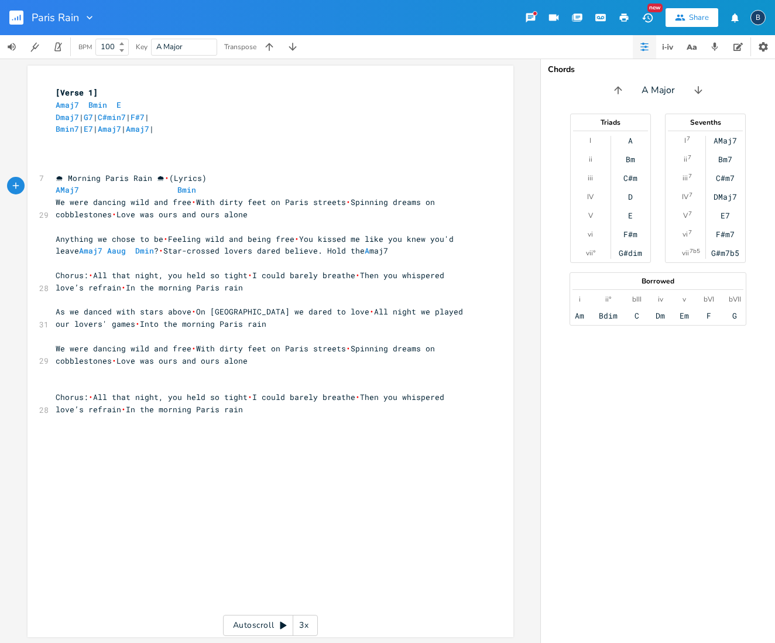
scroll to position [2, 0]
click at [189, 197] on span "We were dancing wild and free • With dirty feet on Paris streets • Spinning dre…" at bounding box center [248, 206] width 384 height 23
click at [198, 184] on pre "AMaj7 Bmin" at bounding box center [264, 189] width 423 height 12
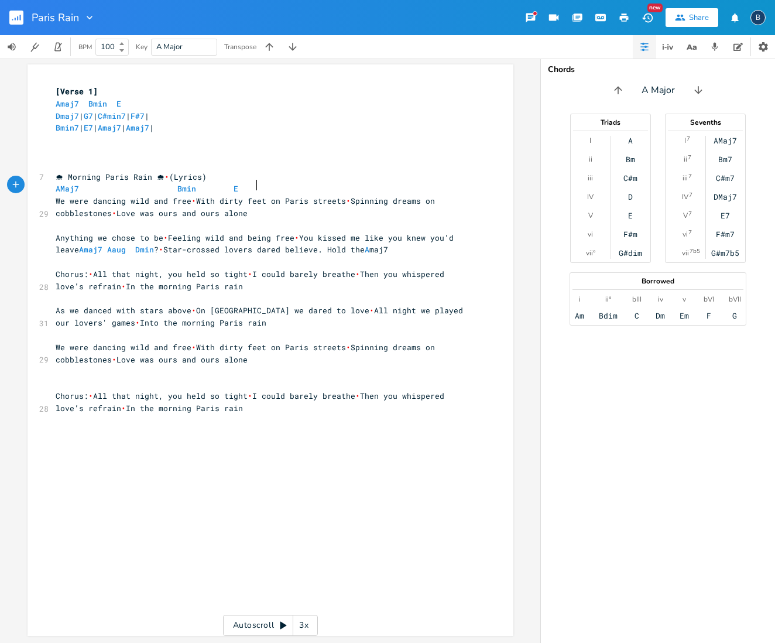
type textarea "E"
click at [223, 183] on span "AMaj7 Bmin E" at bounding box center [161, 188] width 211 height 11
click at [271, 183] on pre "AMaj7 Bmin E" at bounding box center [264, 189] width 423 height 12
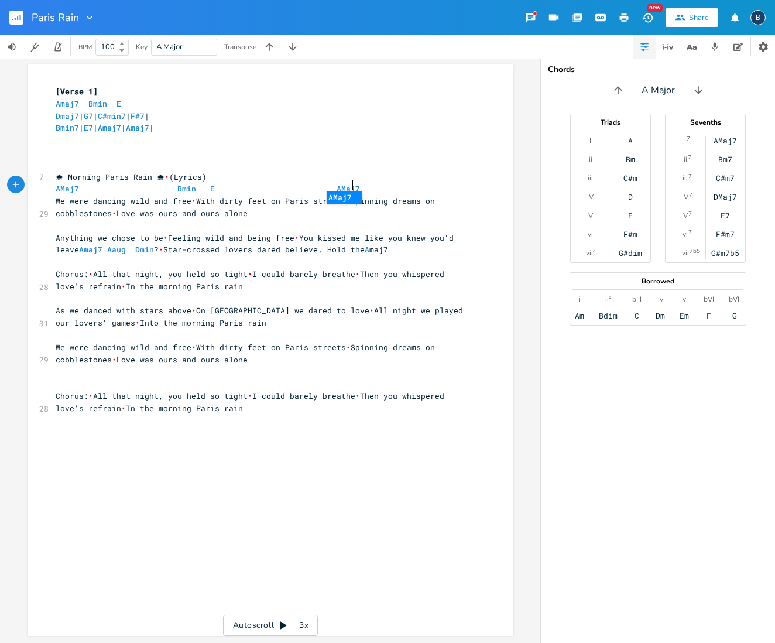
type textarea "AMaj7"
click at [341, 198] on li "AMaj7" at bounding box center [344, 197] width 35 height 12
click at [348, 197] on span "•" at bounding box center [348, 200] width 5 height 11
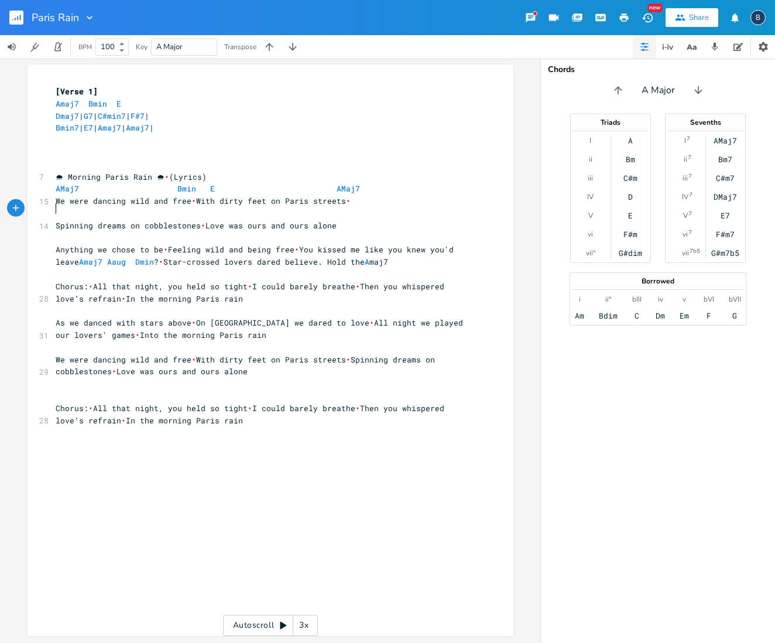
click at [65, 210] on pre "​" at bounding box center [264, 213] width 423 height 12
type textarea "Amaj"
click at [66, 217] on li "AMaj7" at bounding box center [70, 221] width 35 height 12
click at [155, 211] on pre "AMaj7" at bounding box center [264, 213] width 423 height 12
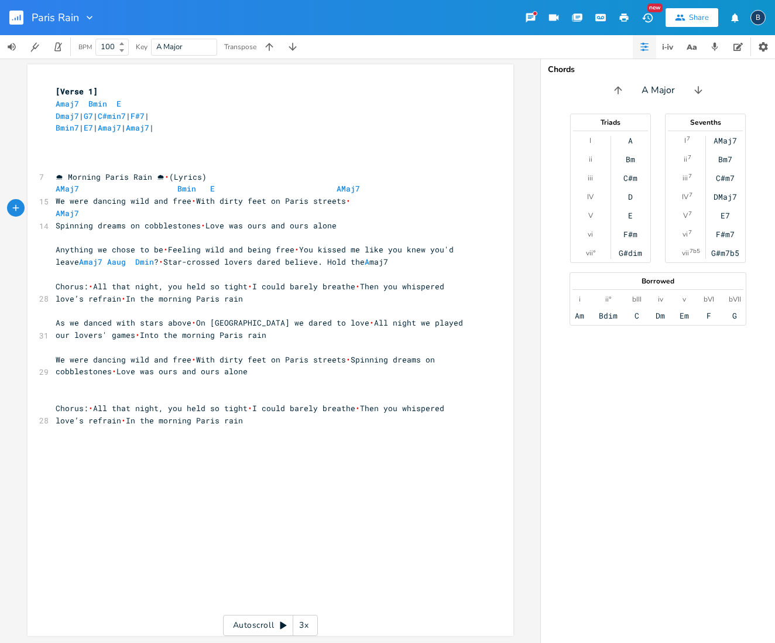
click at [142, 211] on pre "AMaj7" at bounding box center [264, 213] width 423 height 12
type textarea "Bm"
click at [190, 184] on span "AMaj7 Bmin E AMaj7" at bounding box center [208, 188] width 304 height 11
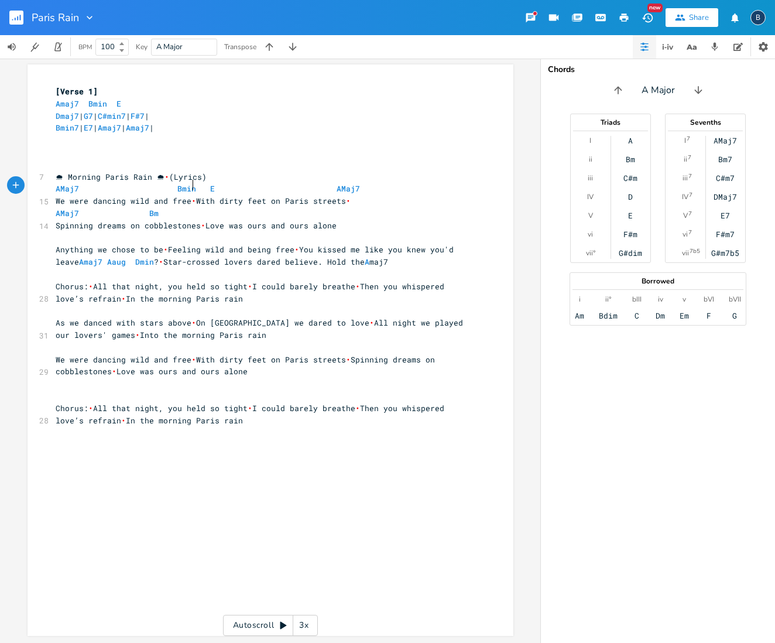
scroll to position [0, 0]
click at [104, 100] on span "Amaj7 Bmin E" at bounding box center [91, 103] width 70 height 11
click at [76, 126] on span "Bmin7 | E7 | Amaj7 | Amaj7 |" at bounding box center [105, 127] width 98 height 11
type textarea "7"
click at [246, 140] on pre "​" at bounding box center [264, 141] width 423 height 12
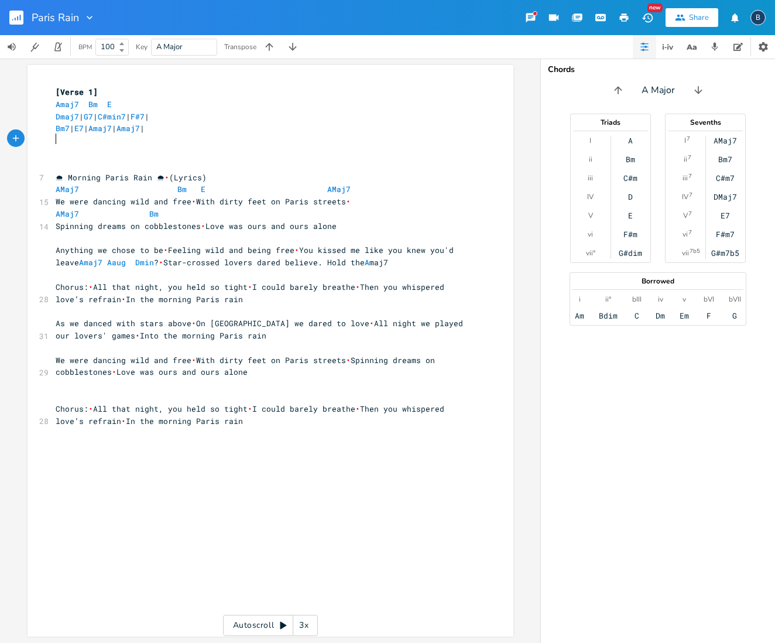
scroll to position [0, 1]
click at [186, 208] on pre "AMaj7 Bm" at bounding box center [264, 214] width 423 height 12
type textarea "E AMa"
click at [319, 222] on li "AMaj7" at bounding box center [322, 221] width 36 height 12
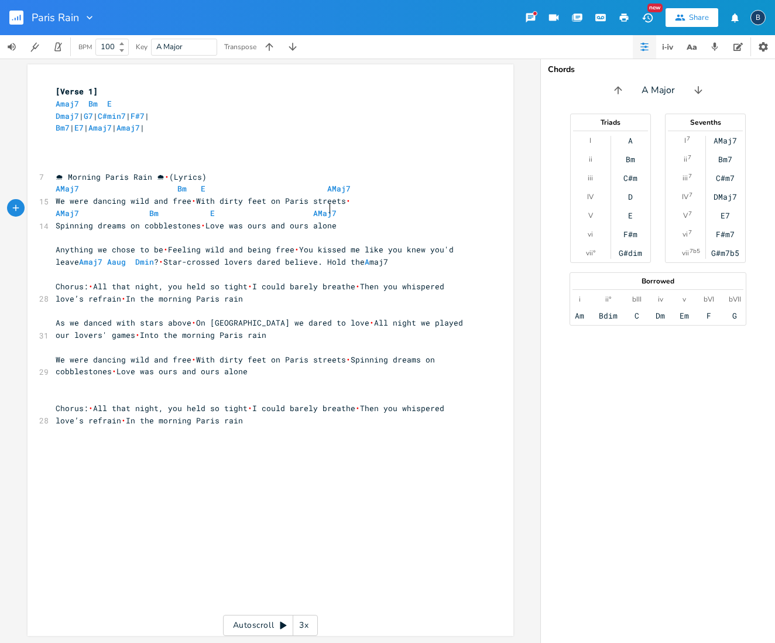
scroll to position [0, 0]
click at [68, 236] on pre "​" at bounding box center [264, 239] width 423 height 12
type textarea "AMaj7 Bm"
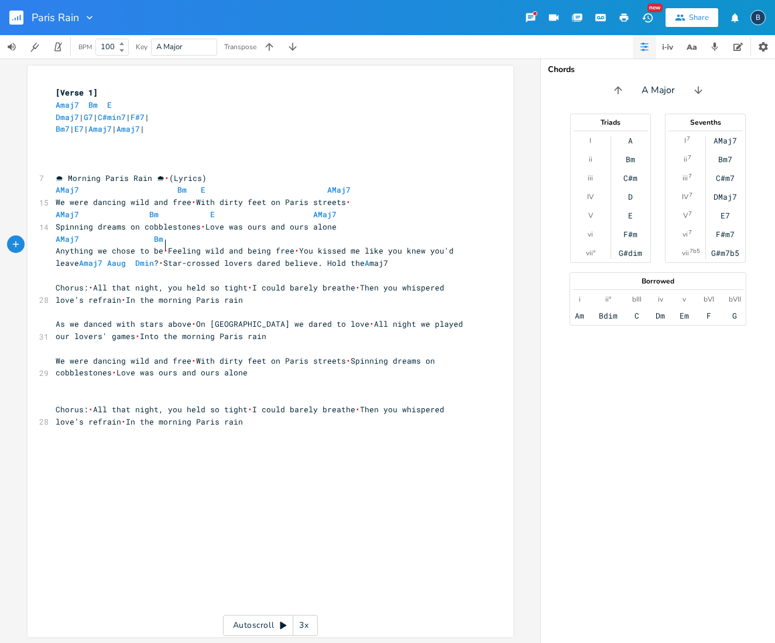
click at [161, 246] on span "Anything we chose to be • Feeling wild and being free • You kissed me like you …" at bounding box center [257, 256] width 403 height 23
click at [176, 233] on pre "AMaj7 Bm" at bounding box center [264, 239] width 423 height 12
type textarea "E AMaj7"
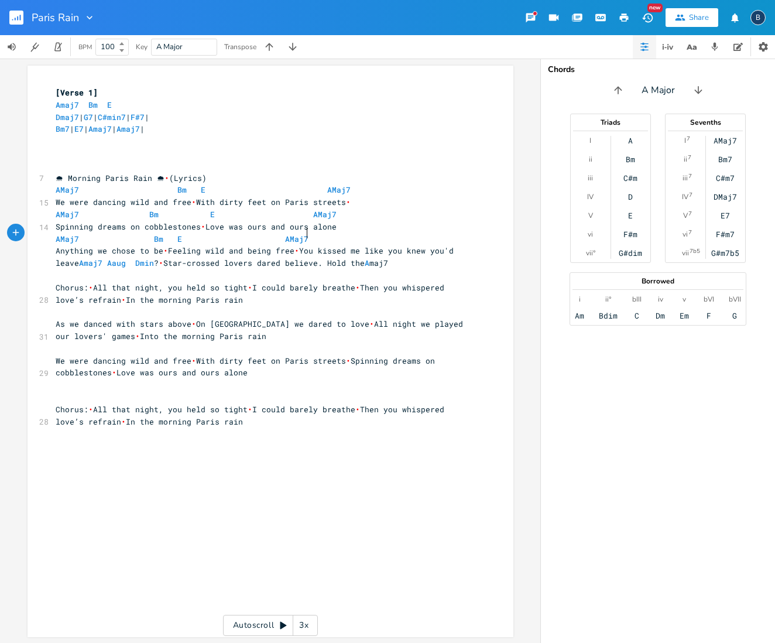
scroll to position [0, 62]
type textarea "Y"
click at [296, 245] on span "Anything we chose to be • Feeling wild and being free • You kissed me like you …" at bounding box center [257, 256] width 403 height 23
click at [294, 245] on span "Anything we chose to be • Feeling wild and being free • You kissed me like you …" at bounding box center [257, 256] width 403 height 23
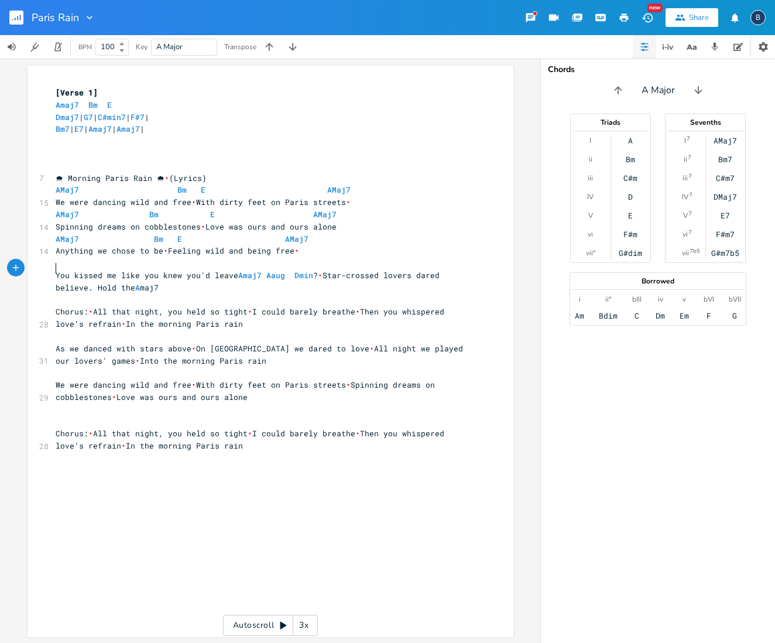
click at [58, 260] on pre "​" at bounding box center [264, 263] width 423 height 12
type textarea "Amaj7"
click at [222, 259] on pre "Amaj7" at bounding box center [264, 263] width 423 height 12
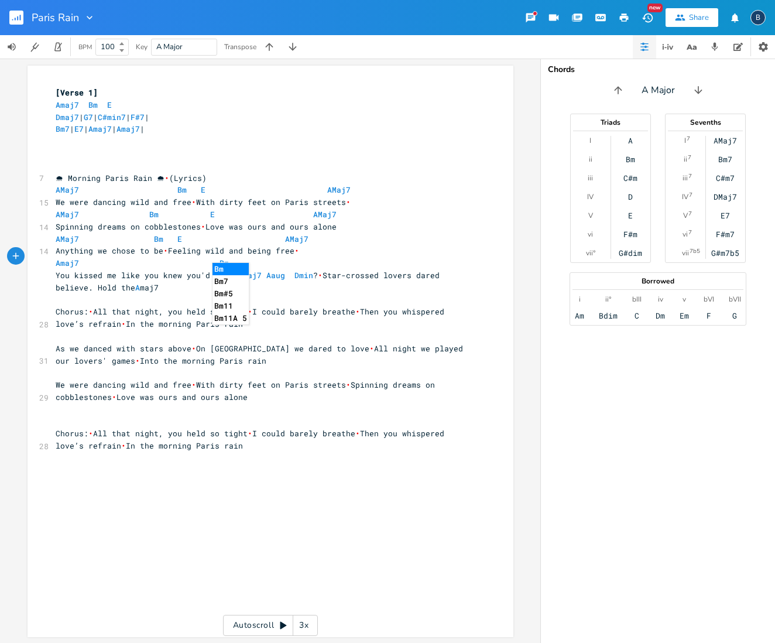
scroll to position [0, 59]
type textarea "Bmin"
click at [324, 256] on pre "Amaj7 Bmin" at bounding box center [264, 262] width 423 height 12
click at [322, 257] on pre "Amaj7 Bmin" at bounding box center [264, 262] width 423 height 12
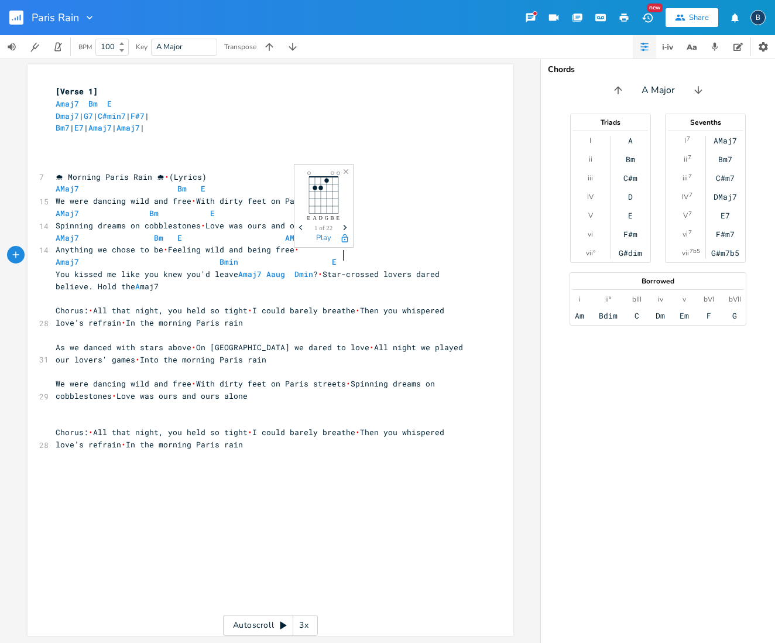
scroll to position [0, 42]
type textarea "E"
click at [322, 235] on button "Play" at bounding box center [323, 239] width 15 height 10
click at [343, 171] on icon "Close" at bounding box center [346, 171] width 8 height 8
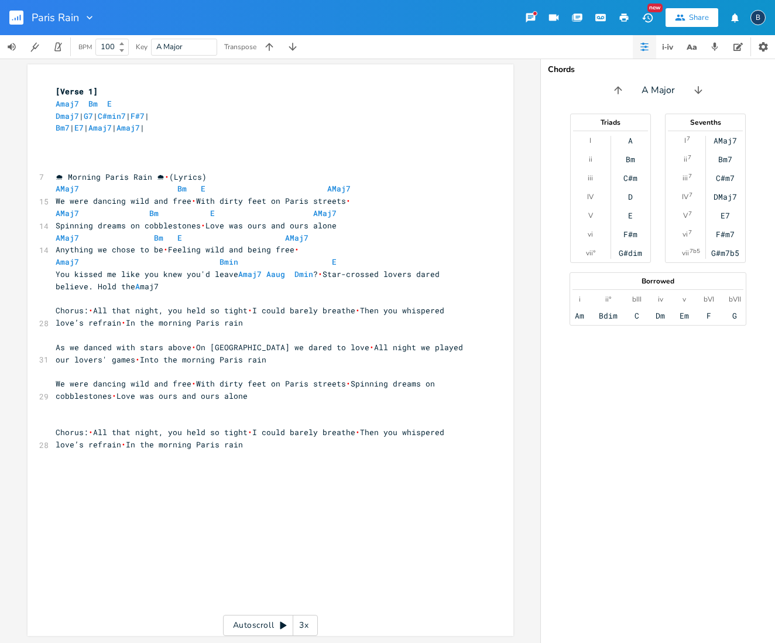
click at [311, 269] on span "You kissed me like you knew you'd leave [GEOGRAPHIC_DATA] Aaug Dmin ? • Star-cr…" at bounding box center [250, 280] width 389 height 23
click at [315, 256] on span "Amaj7 Bmin E" at bounding box center [203, 261] width 295 height 11
click at [346, 256] on pre "Amaj7 Bmin E" at bounding box center [264, 262] width 423 height 12
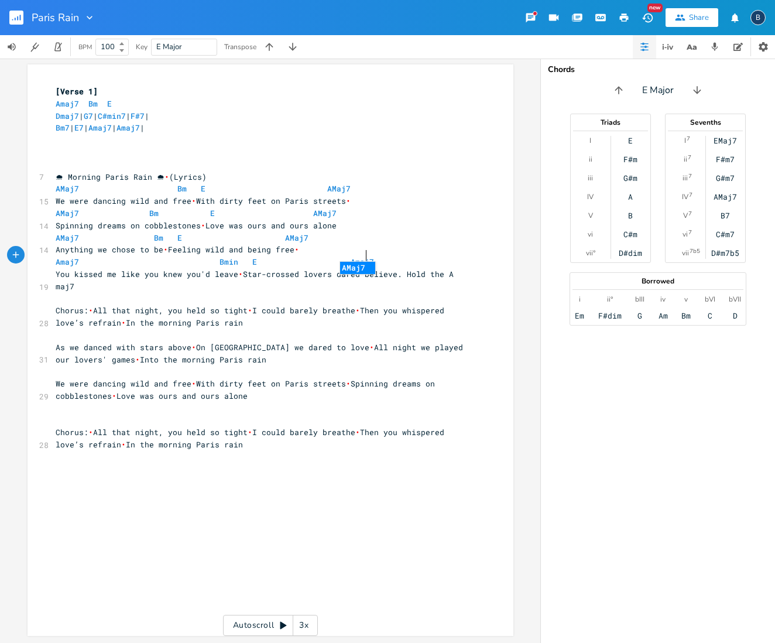
type textarea "Amaj7"
click at [471, 268] on pre "You kissed me like you knew you'd leave • Star-crossed lovers dared believe. Ho…" at bounding box center [264, 280] width 423 height 25
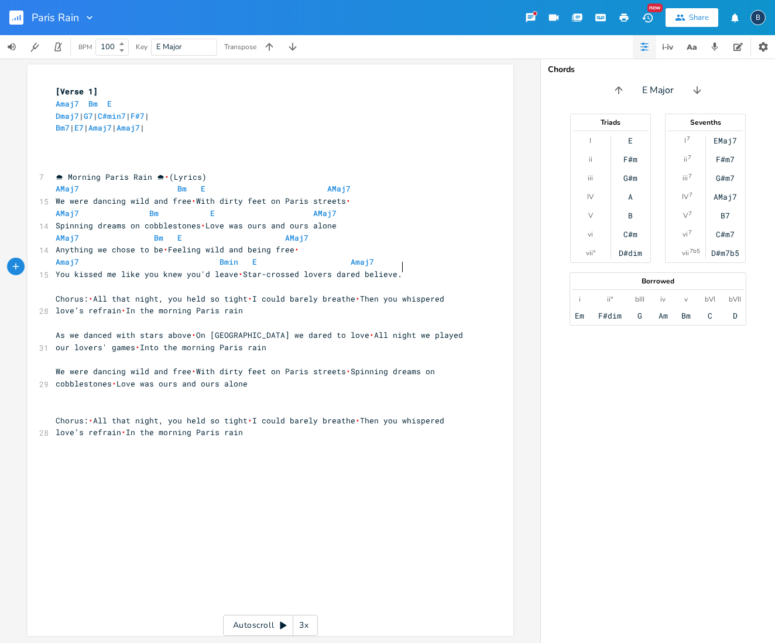
scroll to position [1, 0]
click at [92, 280] on pre "​" at bounding box center [264, 286] width 423 height 12
click at [88, 293] on span "Chorus: • All that night, you held so tight • I could barely breathe • Then you…" at bounding box center [252, 304] width 393 height 23
click at [64, 281] on pre "​" at bounding box center [264, 286] width 423 height 12
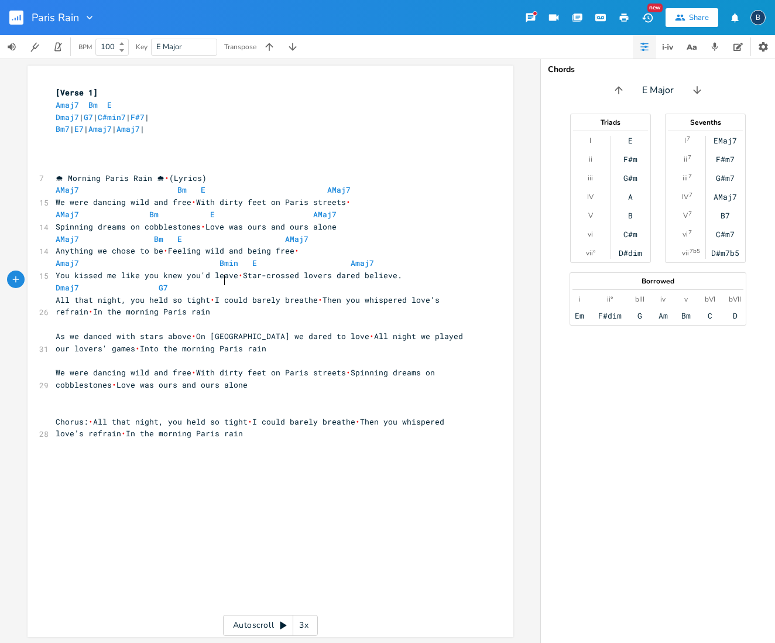
type textarea "Dmaj7 G7"
type textarea "C#maj7"
click at [245, 280] on pre "Dmaj7 G7 C#maj7" at bounding box center [264, 286] width 423 height 12
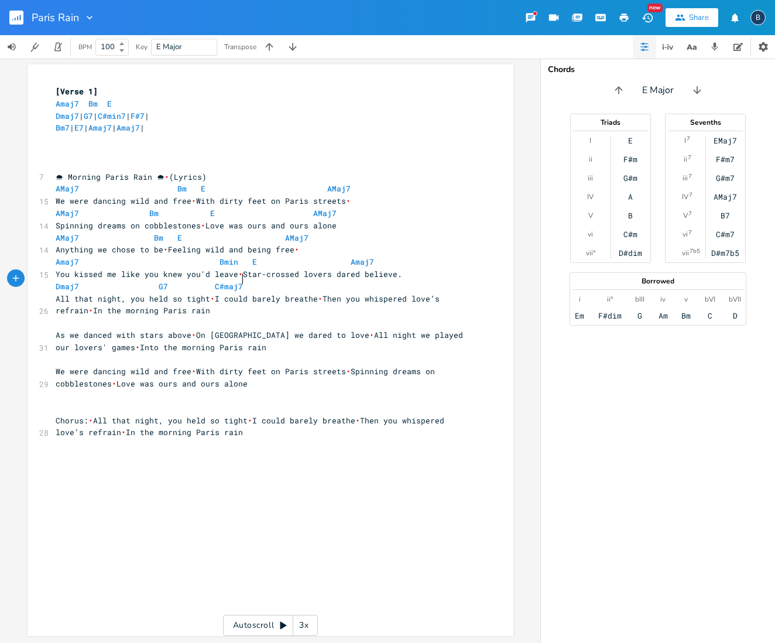
scroll to position [1, 0]
type textarea "m7"
drag, startPoint x: 368, startPoint y: 282, endPoint x: 375, endPoint y: 280, distance: 7.8
click at [375, 280] on pre "Dmaj7 G7 C#m7" at bounding box center [264, 286] width 423 height 12
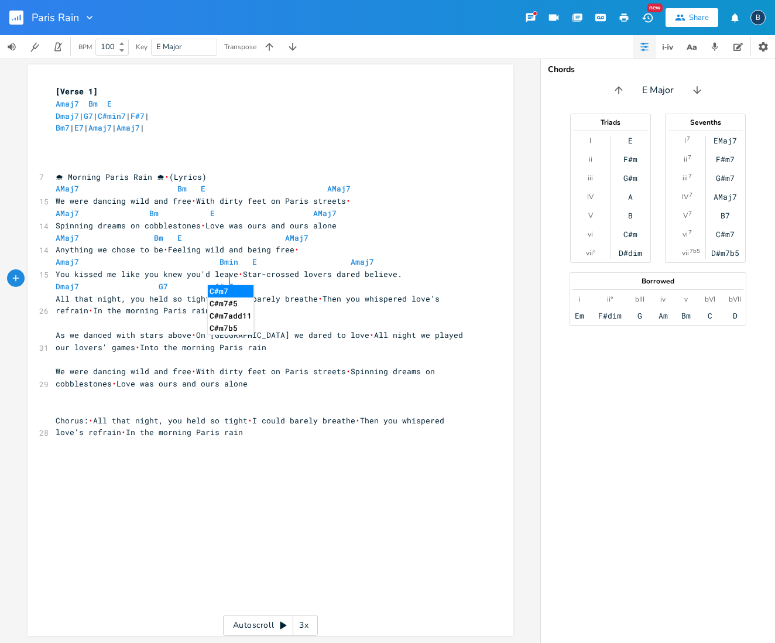
click at [228, 290] on li "C#m7" at bounding box center [231, 291] width 46 height 12
type textarea "F#7"
click at [318, 293] on span "•" at bounding box center [320, 298] width 5 height 11
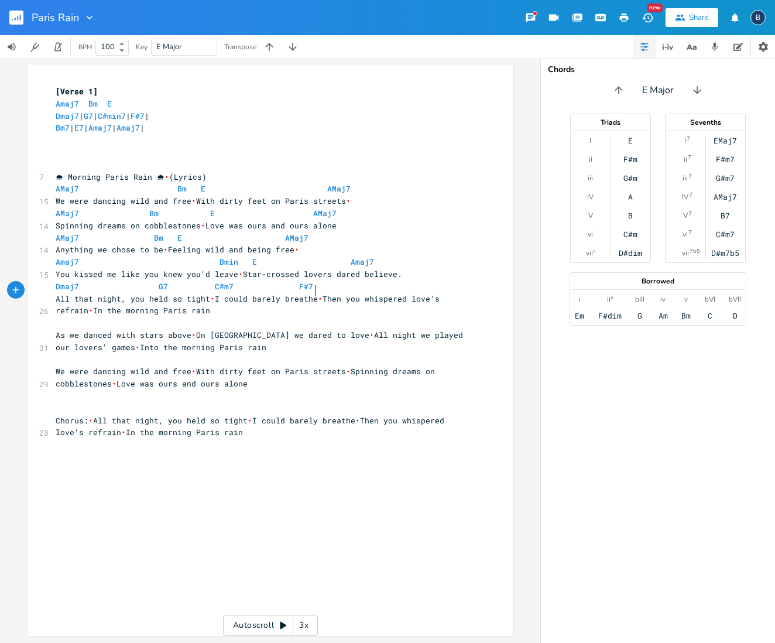
scroll to position [0, 0]
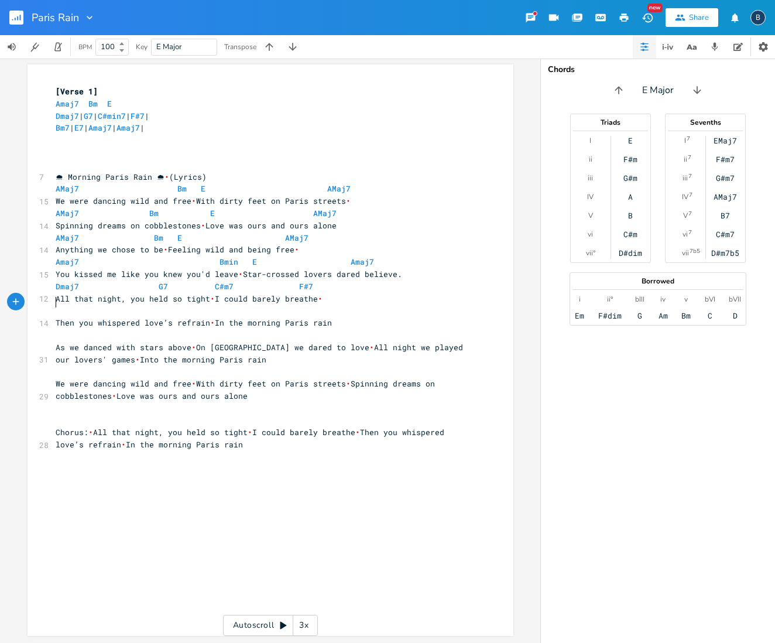
click at [187, 304] on pre "​" at bounding box center [264, 310] width 423 height 12
click at [73, 305] on span at bounding box center [124, 310] width 136 height 11
click at [57, 305] on span at bounding box center [124, 310] width 136 height 11
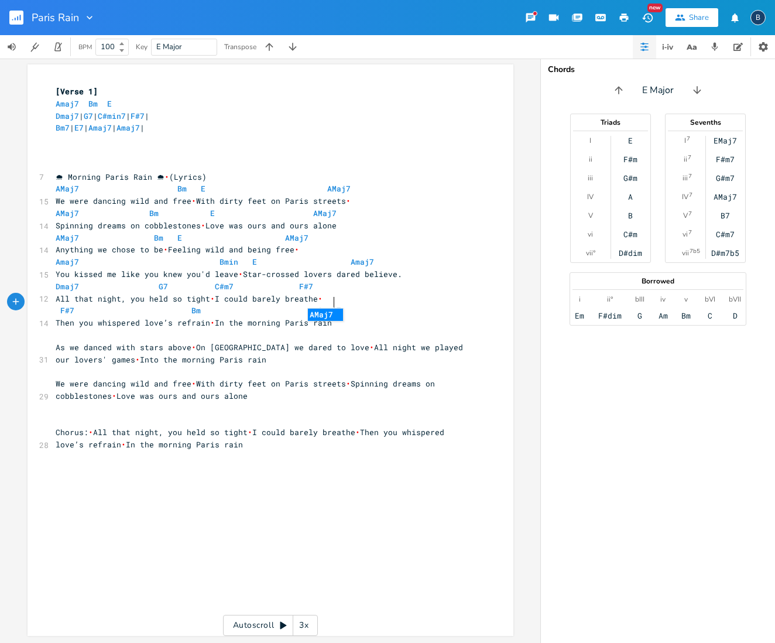
type textarea "F#7 Bm Amaj7"
click at [63, 171] on span "🌧 Morning Paris Rain 🌧 • (Lyrics)" at bounding box center [131, 176] width 151 height 11
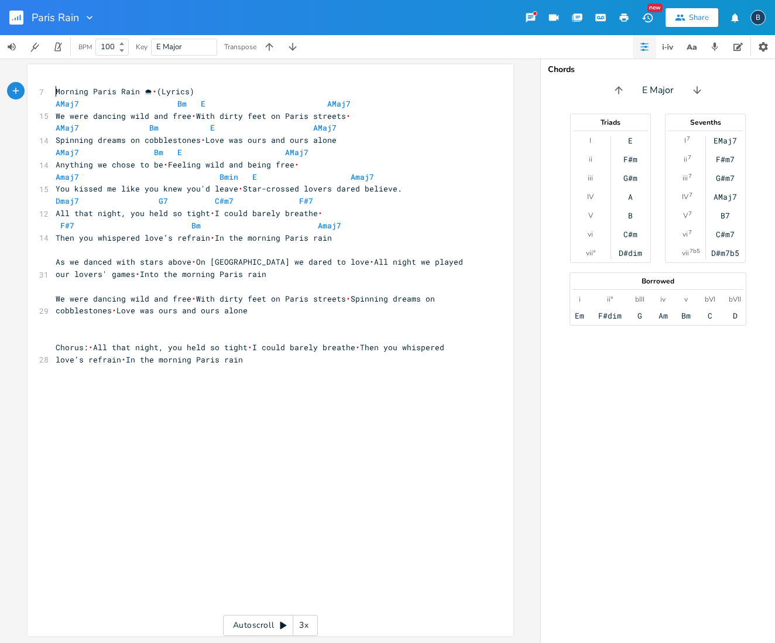
click at [204, 90] on pre "Morning Paris Rain 🌧 • (Lyrics)" at bounding box center [264, 91] width 423 height 12
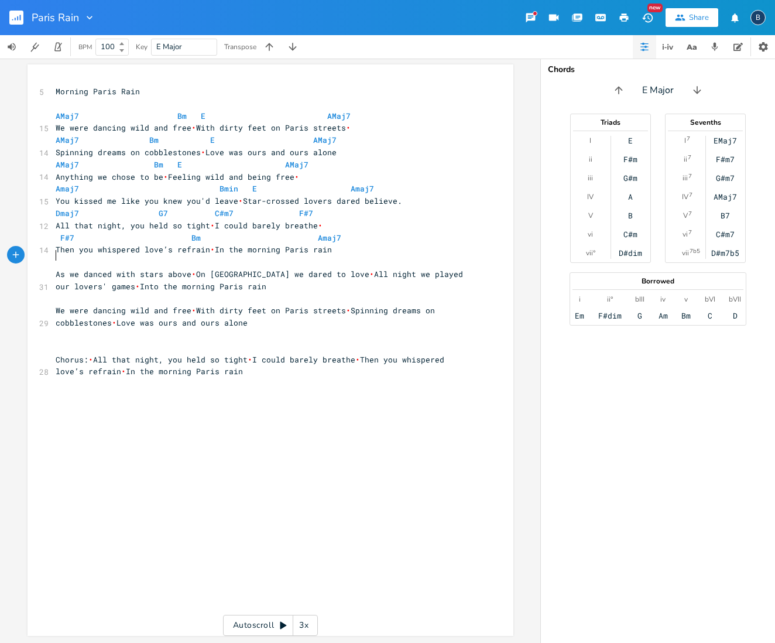
click at [74, 258] on pre "​" at bounding box center [264, 262] width 423 height 12
type textarea "Amaj7 Bmin."
click at [193, 256] on span "Amaj7 Bmin ." at bounding box center [128, 261] width 145 height 11
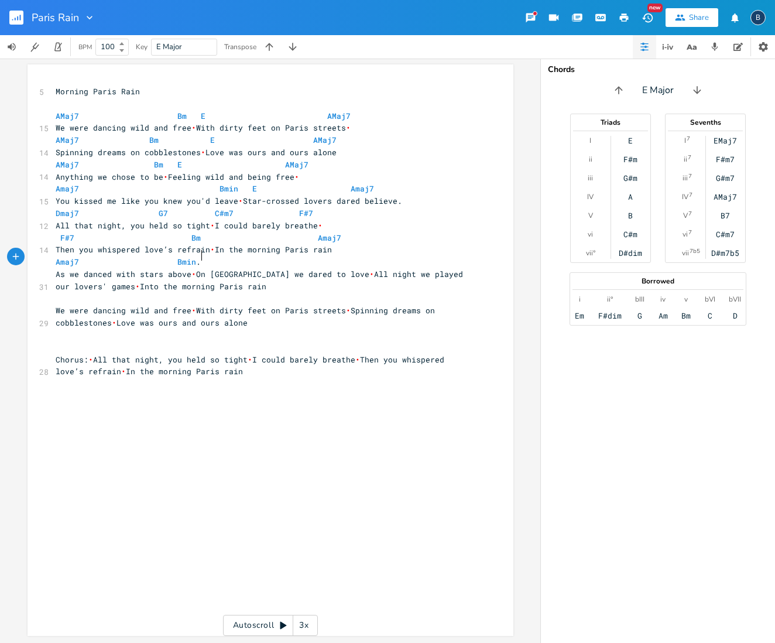
scroll to position [0, 1]
click at [190, 269] on span "As we danced with stars above • On [GEOGRAPHIC_DATA] streets we dared to love •…" at bounding box center [262, 280] width 412 height 23
click at [201, 256] on span "Amaj7 Bmin ." at bounding box center [128, 261] width 145 height 11
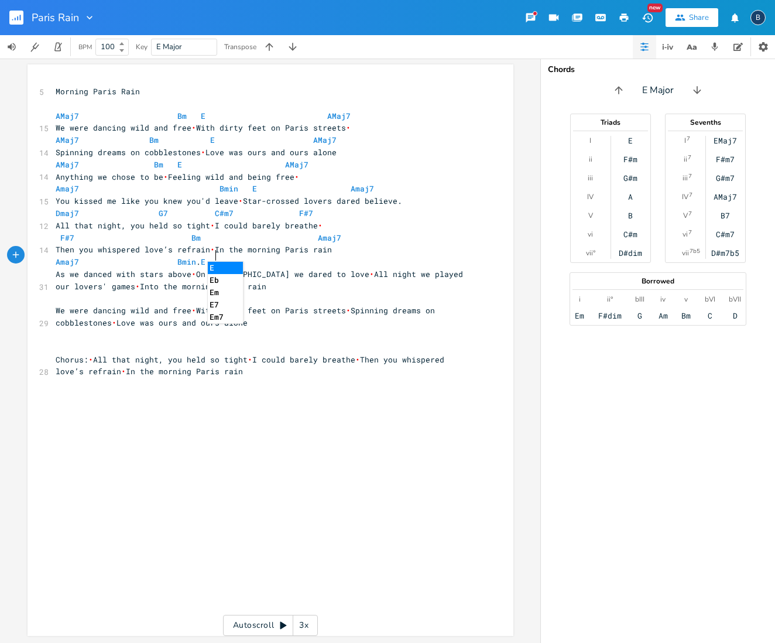
type textarea "E"
click at [358, 269] on span "As we danced with stars above • On [GEOGRAPHIC_DATA] streets we dared to love •…" at bounding box center [262, 280] width 412 height 23
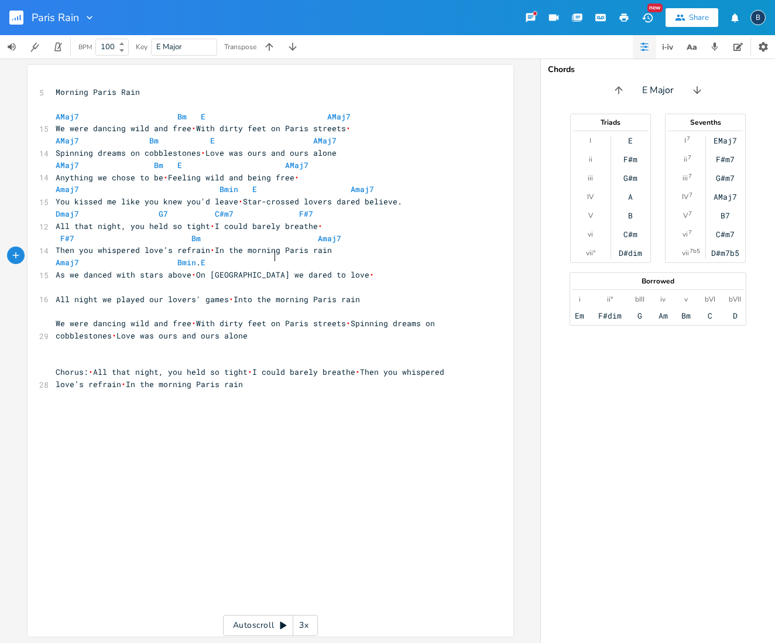
click at [328, 257] on pre "Amaj7 Bmin . E" at bounding box center [264, 262] width 423 height 12
type textarea "AMaj7"
click at [387, 256] on pre "Amaj7 Bmin . E AMaj7" at bounding box center [264, 262] width 423 height 12
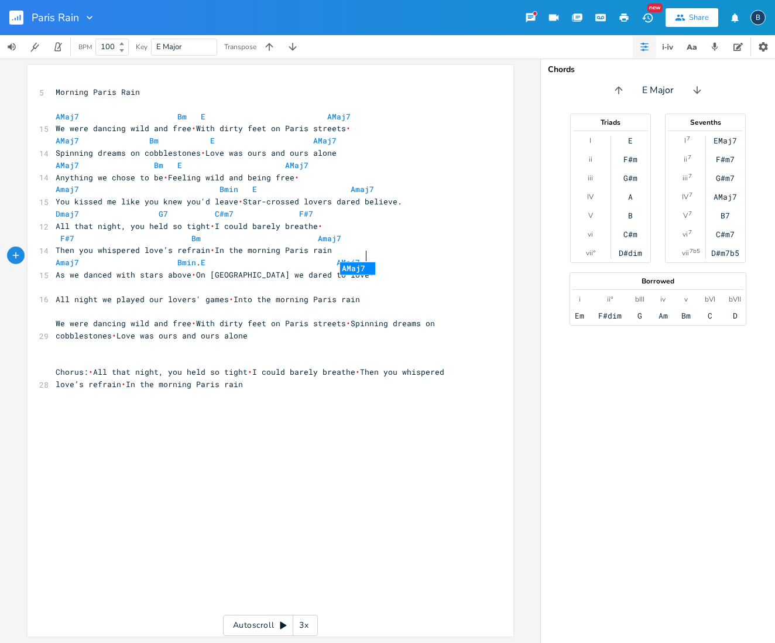
click at [68, 284] on pre "​" at bounding box center [264, 287] width 423 height 12
click at [332, 247] on pre "Then you whispered love’s refrain • In the morning Paris rain" at bounding box center [264, 250] width 423 height 12
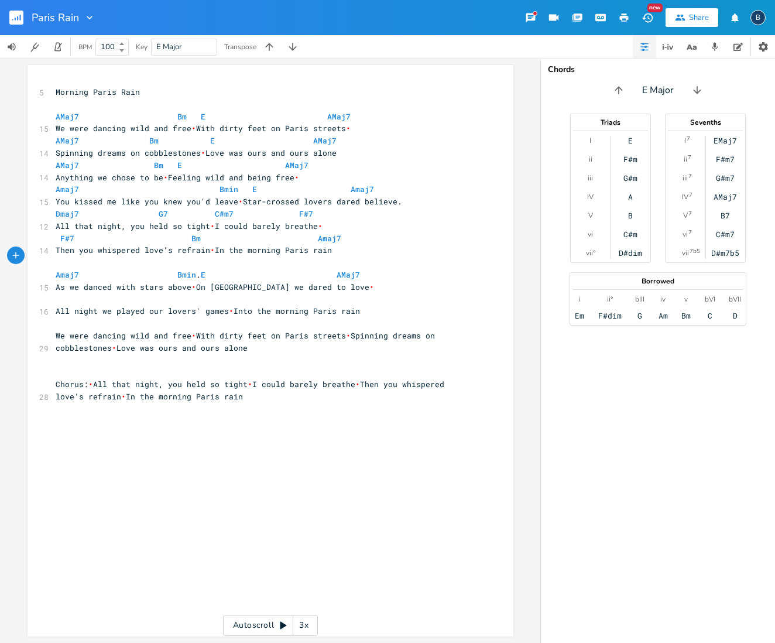
click at [66, 293] on pre "​" at bounding box center [264, 299] width 423 height 12
type textarea "AMaj7. Bmin"
click at [224, 294] on span "AMaj7 . Bmin" at bounding box center [140, 299] width 169 height 11
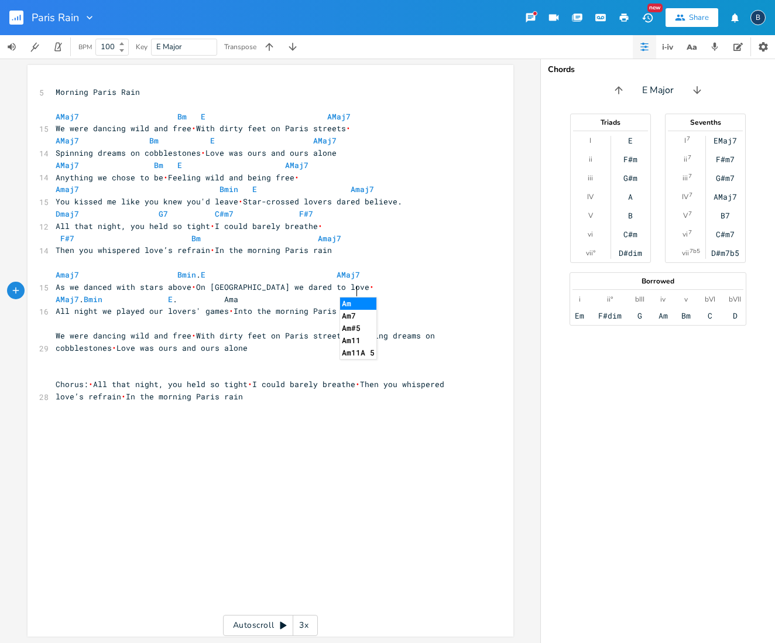
scroll to position [0, 37]
type textarea "E. Amaj7"
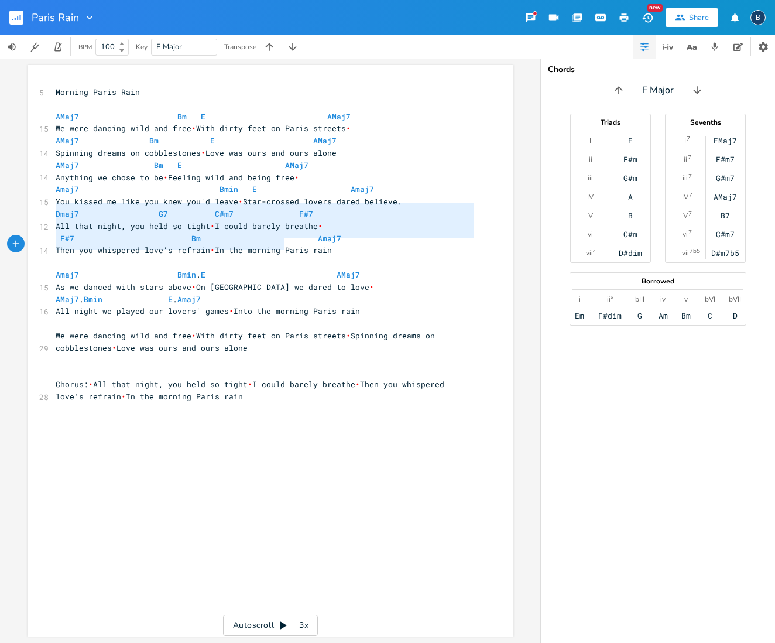
type textarea "Dmaj7 G7 C#m7 F#7 All that night, you held so tight I could barely breathe F#7 …"
drag, startPoint x: 51, startPoint y: 207, endPoint x: 333, endPoint y: 243, distance: 284.5
click at [333, 243] on div "5 Morning Paris Rain AMaj7 Bm E AMaj7 15 We were dancing wild and free • With d…" at bounding box center [264, 256] width 423 height 341
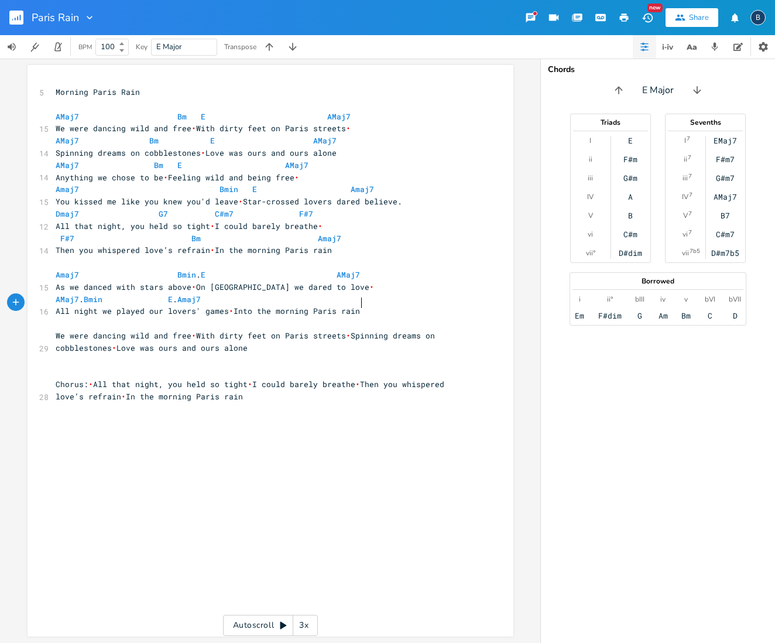
click at [372, 305] on pre "All night we played our lovers' games • Into the morning Paris rain" at bounding box center [264, 311] width 423 height 12
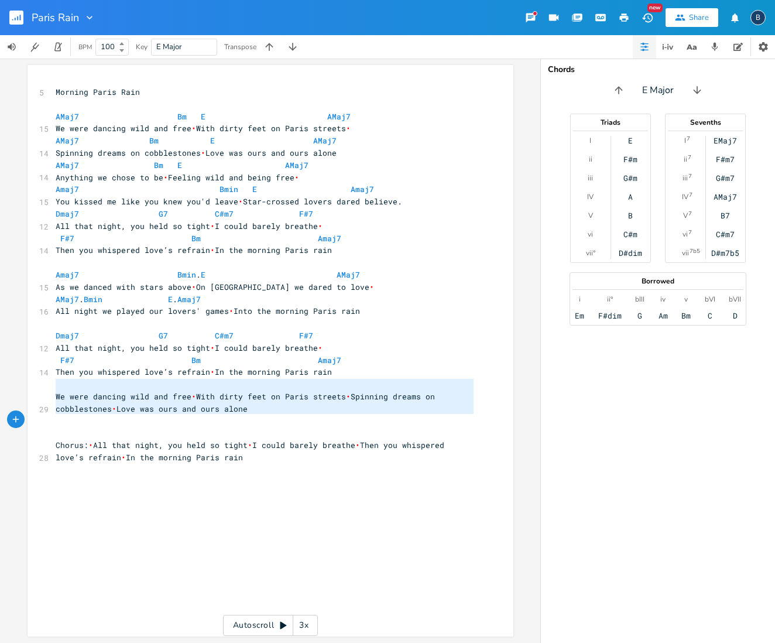
type textarea "We were dancing wild and free With dirty feet on Paris streets Spinning dreams …"
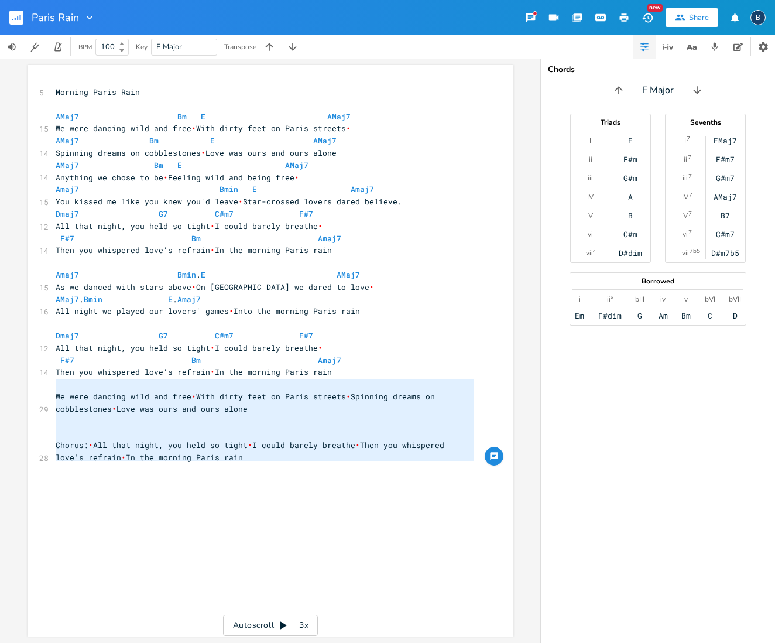
drag, startPoint x: 50, startPoint y: 383, endPoint x: 260, endPoint y: 470, distance: 228.0
click at [260, 470] on div "5 Morning Paris Rain AMaj7 Bm E AMaj7 15 We were dancing wild and free • With d…" at bounding box center [264, 286] width 423 height 401
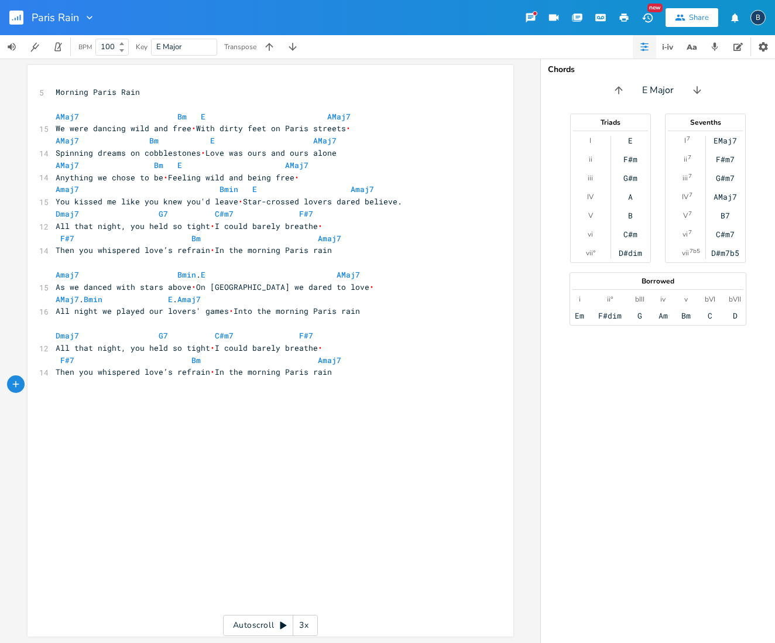
click at [152, 95] on pre "Morning Paris Rain" at bounding box center [264, 92] width 423 height 12
type textarea "Amaj Bmin"
type textarea "A6"
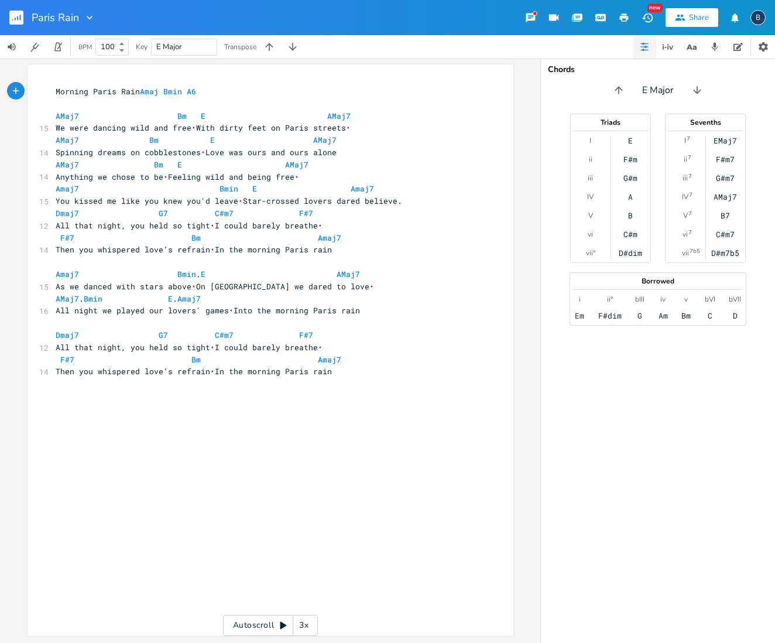
scroll to position [1, 0]
click at [192, 111] on span "AMaj7 Bm E AMaj7" at bounding box center [203, 116] width 295 height 11
click at [302, 160] on span "AMaj7 Bm E AMaj7" at bounding box center [184, 164] width 257 height 11
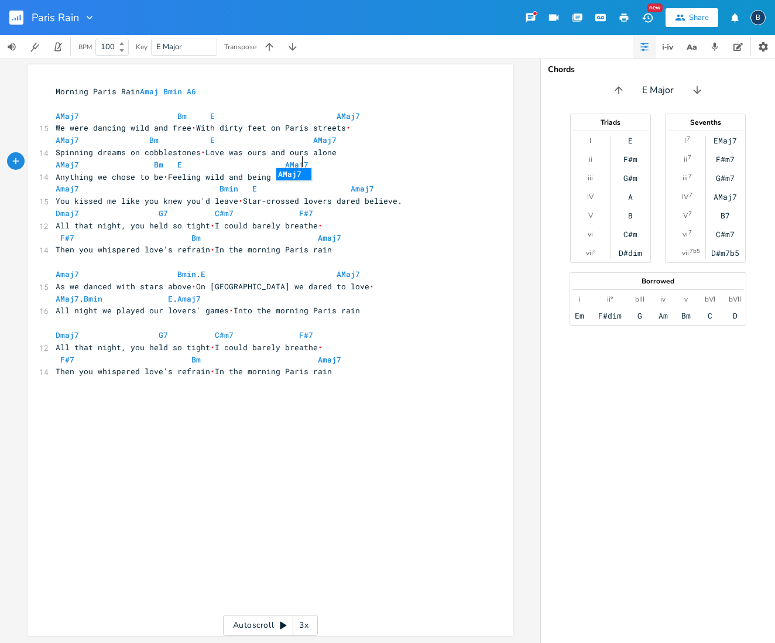
scroll to position [0, 8]
type textarea "aj7"
click at [292, 172] on li "AMaj7" at bounding box center [293, 174] width 35 height 12
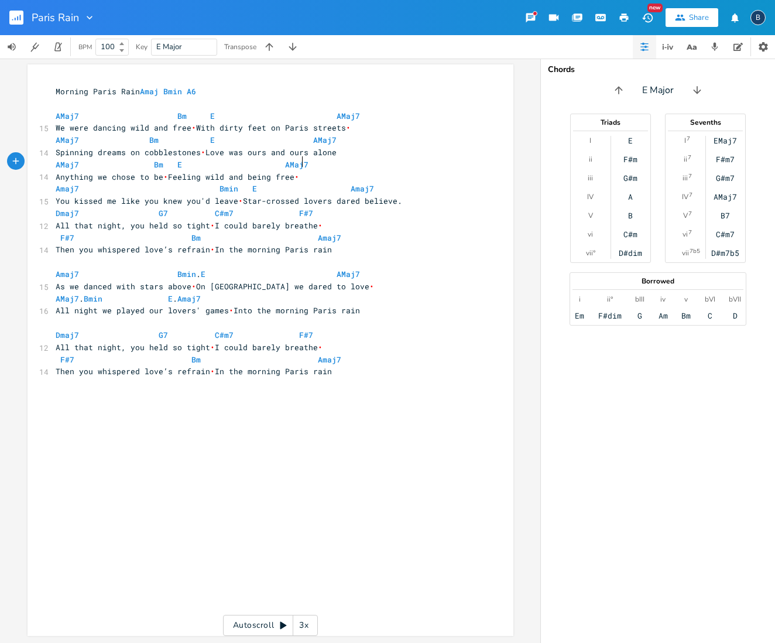
click at [231, 184] on span "Amaj7 Bmin E Amaj7" at bounding box center [217, 188] width 323 height 11
type textarea "Dmin"
click at [210, 184] on span "Amaj7 Dmin E Amaj7" at bounding box center [217, 188] width 323 height 11
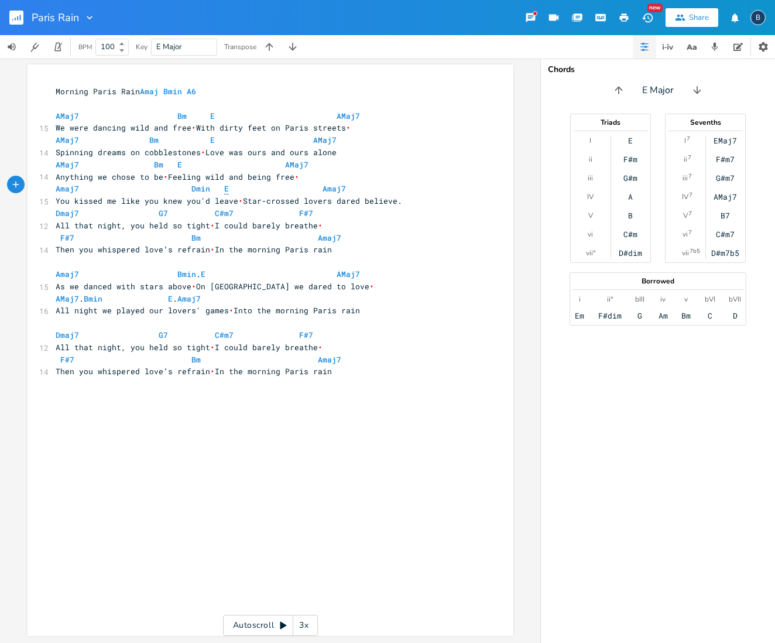
click at [213, 183] on span "Amaj7 Dmin E Amaj7" at bounding box center [203, 188] width 295 height 11
click at [224, 232] on span "F#7 Bm Amaj7" at bounding box center [266, 237] width 421 height 11
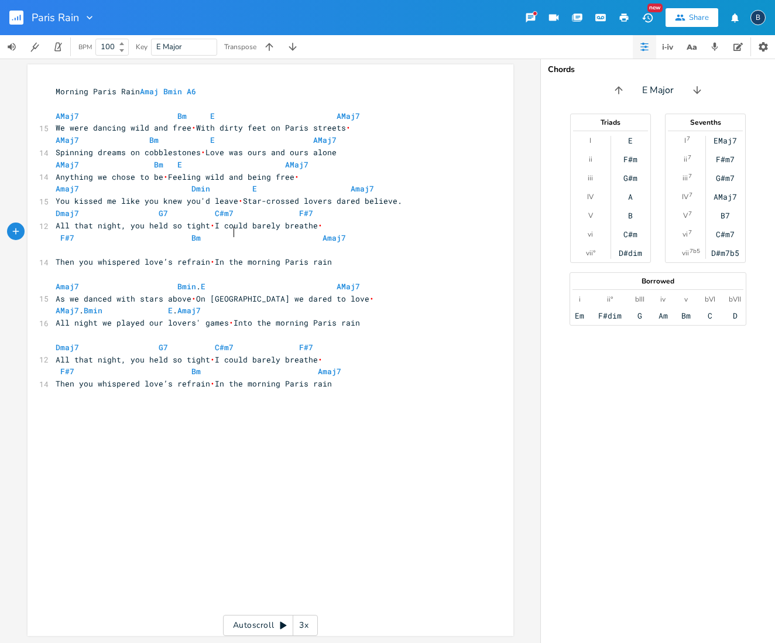
scroll to position [0, 1]
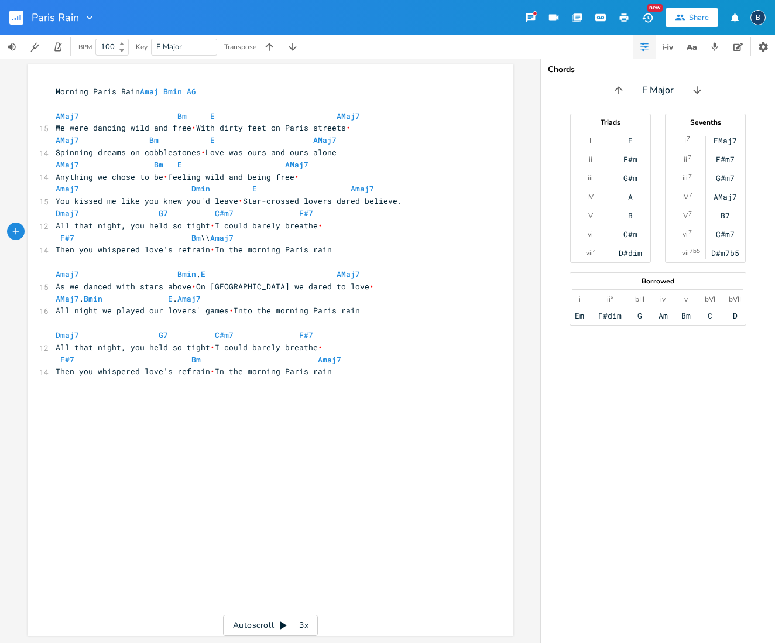
type textarea "\\E"
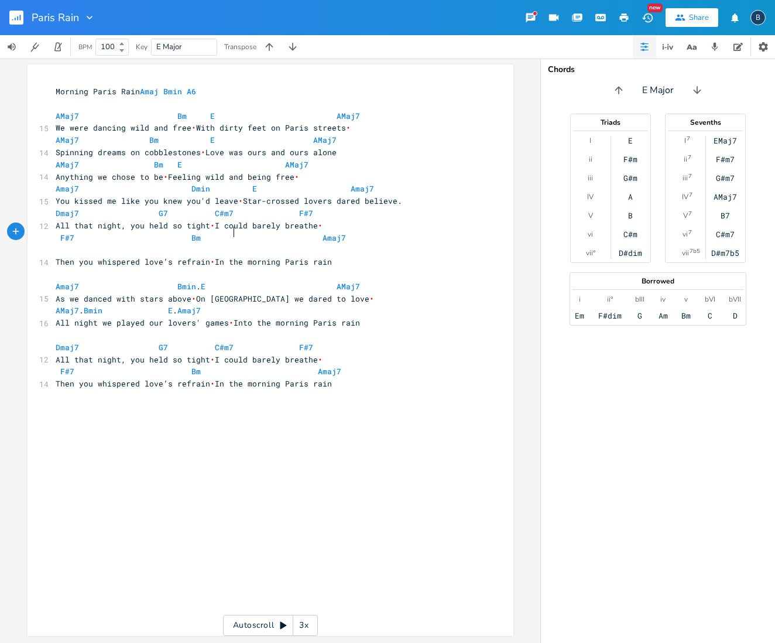
type textarea "E"
click at [413, 256] on pre "Then you whispered love’s refrain • In the morning Paris rain" at bounding box center [264, 262] width 423 height 12
click at [228, 232] on span "F#7 Bm E Amaj7" at bounding box center [266, 243] width 421 height 23
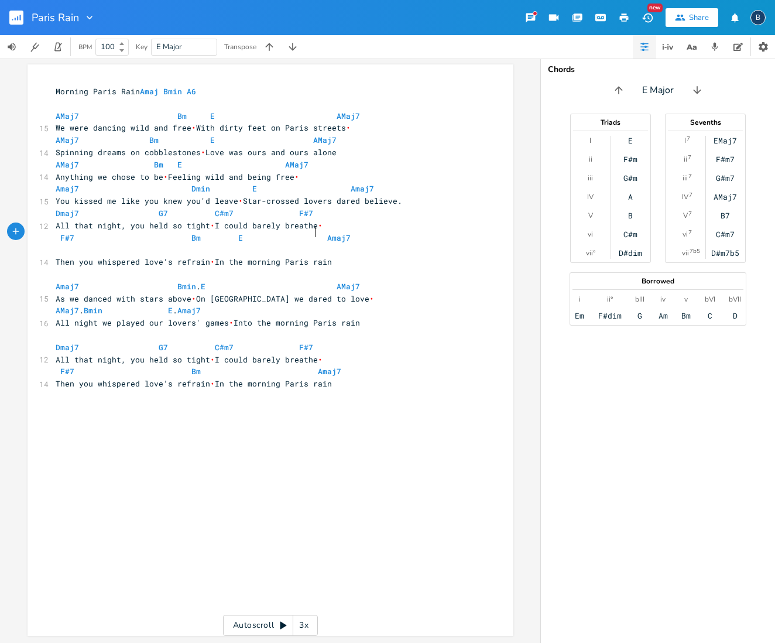
click at [313, 232] on span "F#7 Bm E Amaj7" at bounding box center [266, 243] width 421 height 23
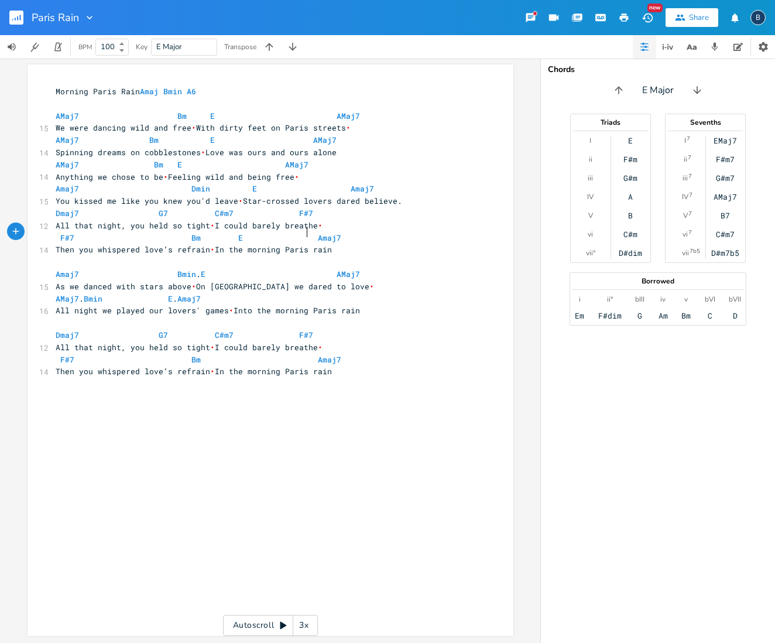
click at [227, 232] on span "F#7 Bm E Amaj7" at bounding box center [266, 237] width 421 height 11
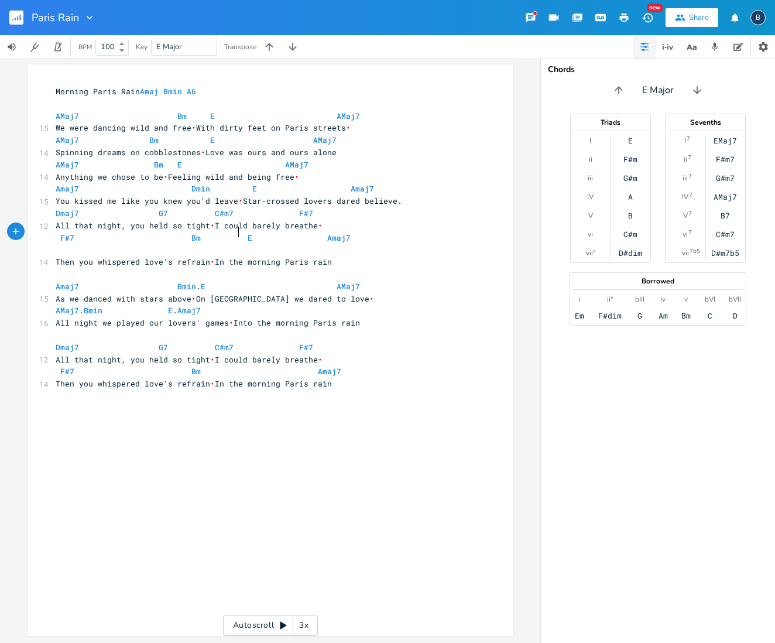
scroll to position [0, 5]
click at [314, 232] on span "F#7 Bm E Amaj7" at bounding box center [266, 243] width 421 height 23
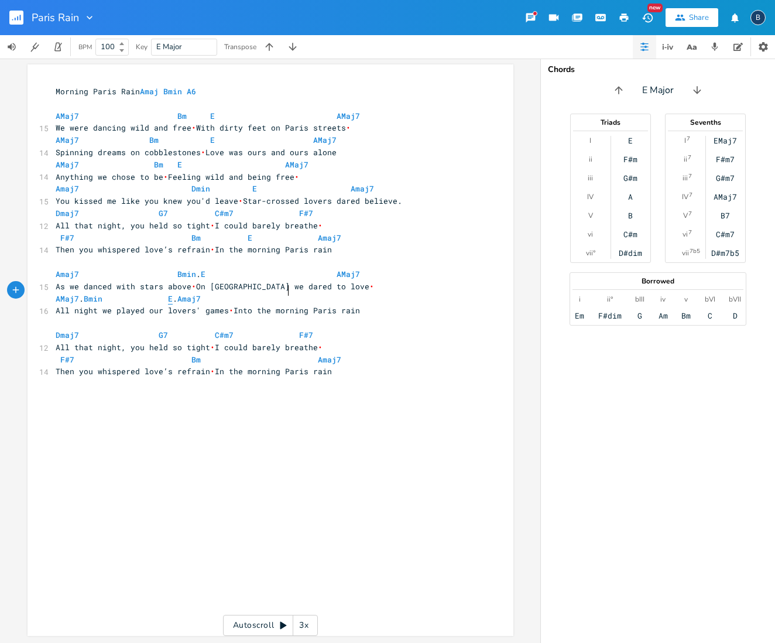
click at [262, 293] on span "AMaj7 . Bmin E . Amaj7" at bounding box center [159, 298] width 206 height 11
click at [210, 293] on span "AMaj7 . Bmin E . Amaj7" at bounding box center [133, 298] width 154 height 11
click at [210, 354] on span "F#7 Bm Amaj7" at bounding box center [266, 359] width 421 height 11
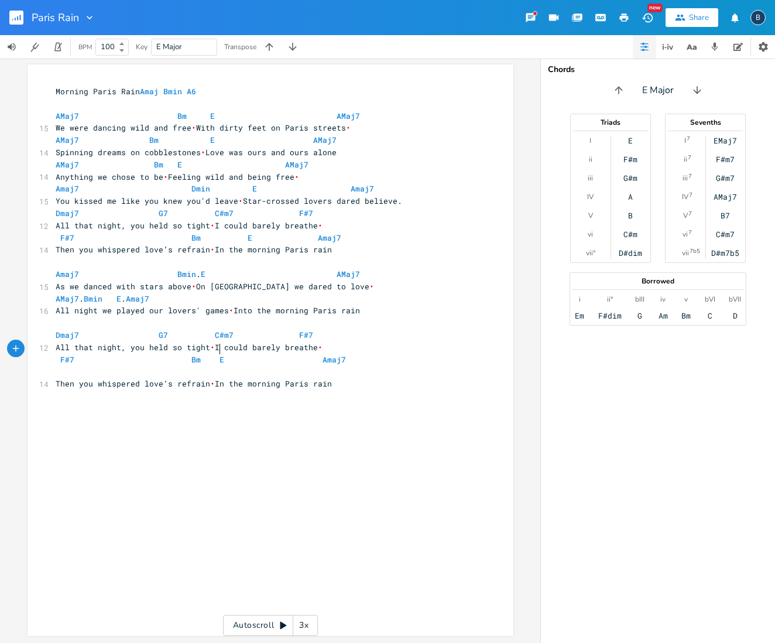
scroll to position [0, 4]
type textarea "E"
click at [315, 354] on span "F#7 Bm E Amaj7" at bounding box center [266, 365] width 421 height 23
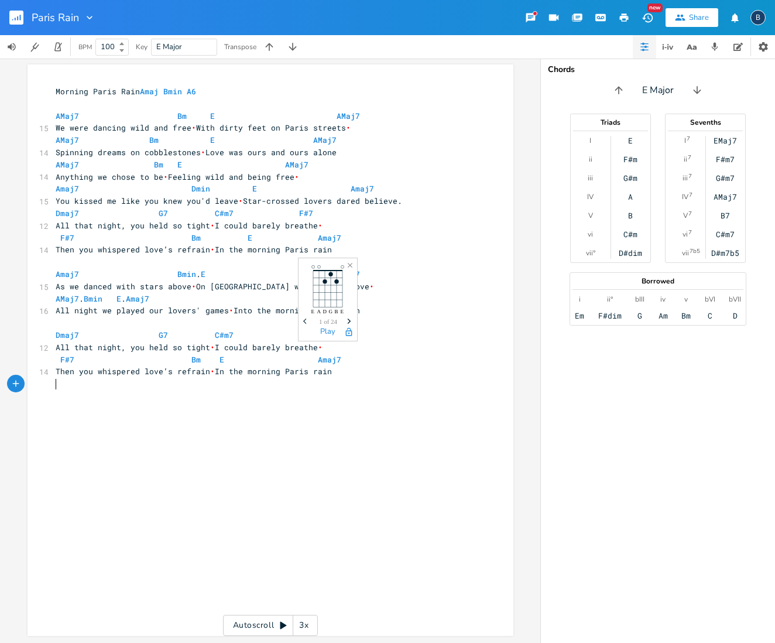
click at [377, 390] on pre "​" at bounding box center [264, 396] width 423 height 12
type textarea "Amaj Bmin A6"
drag, startPoint x: 207, startPoint y: 91, endPoint x: 144, endPoint y: 88, distance: 62.7
click at [144, 88] on pre "Morning Paris Rain Amaj Bmin A6" at bounding box center [264, 91] width 423 height 12
click at [66, 256] on pre "​" at bounding box center [264, 262] width 423 height 12
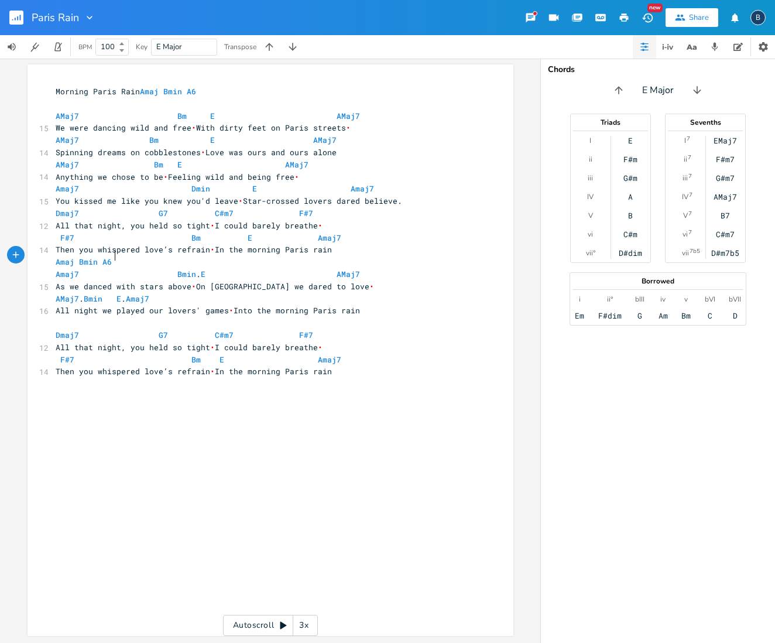
click at [354, 365] on pre "Then you whispered love’s refrain • In the morning Paris rain" at bounding box center [264, 371] width 423 height 12
type textarea "Amaj Bmin A6"
drag, startPoint x: 111, startPoint y: 255, endPoint x: 51, endPoint y: 249, distance: 60.0
click at [53, 256] on pre "Amaj Bmin A6" at bounding box center [264, 262] width 423 height 12
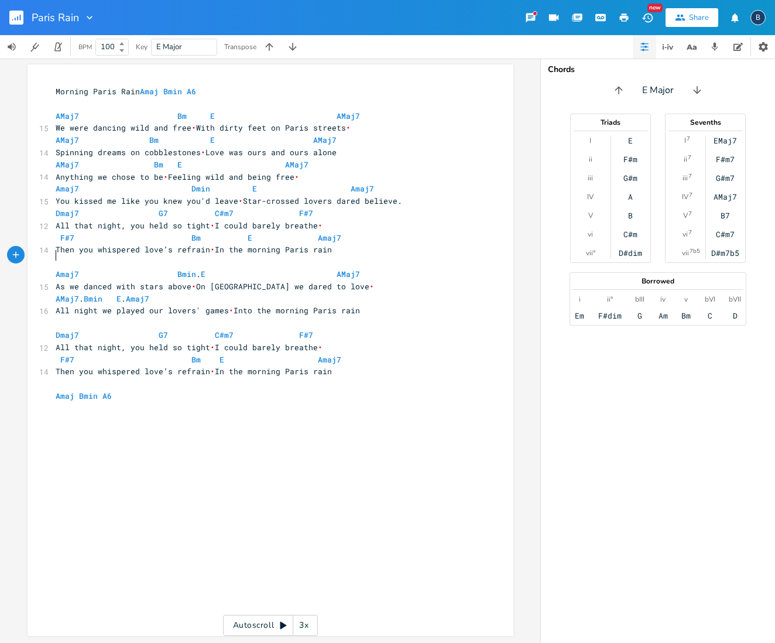
scroll to position [0, 2]
click at [13, 16] on rect "button" at bounding box center [16, 18] width 14 height 14
click at [18, 23] on rect "button" at bounding box center [16, 18] width 14 height 14
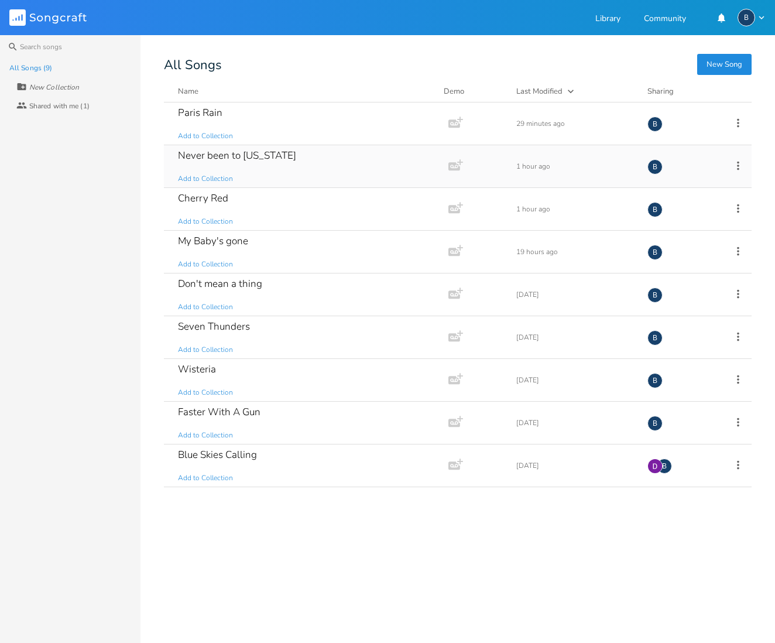
click at [284, 158] on div "Never been to [US_STATE] Add to Collection" at bounding box center [304, 166] width 252 height 42
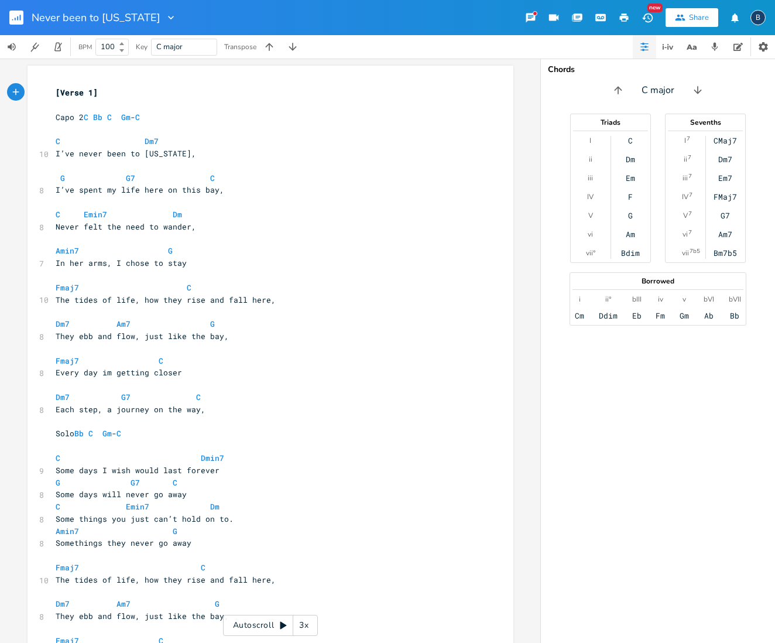
click at [15, 17] on rect "button" at bounding box center [16, 18] width 14 height 14
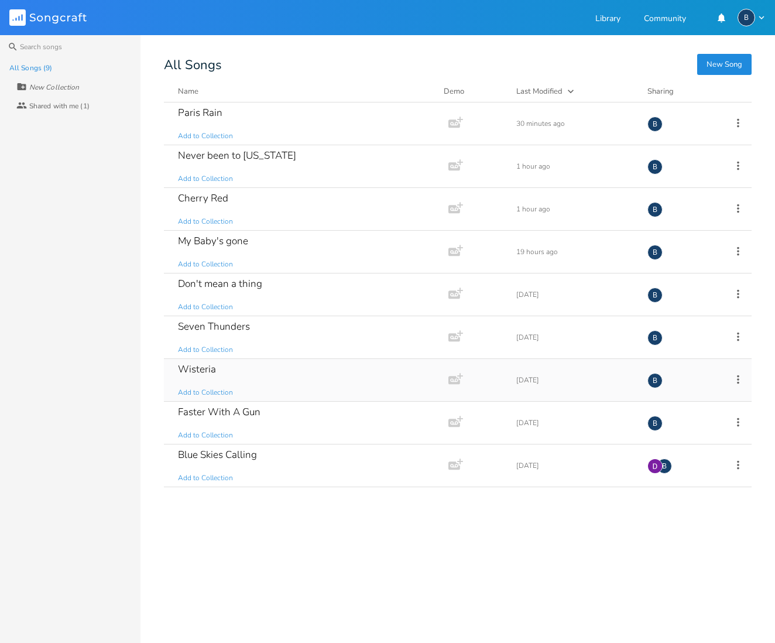
click at [204, 367] on div "Wisteria" at bounding box center [197, 369] width 38 height 10
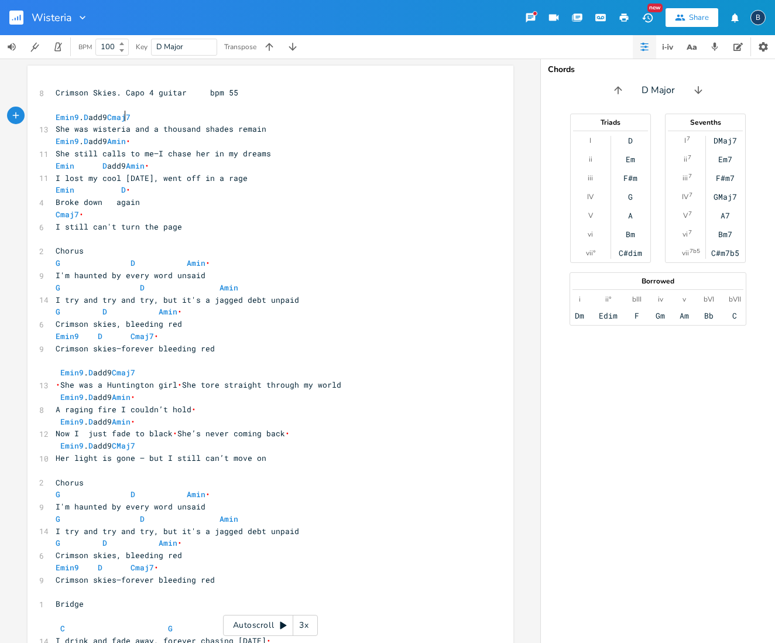
click at [120, 114] on span "Emin9 . D add9 Cmaj7" at bounding box center [93, 117] width 75 height 11
type textarea "add9"
click at [319, 126] on pre "She was wisteria and a thousand shades remain" at bounding box center [264, 129] width 423 height 12
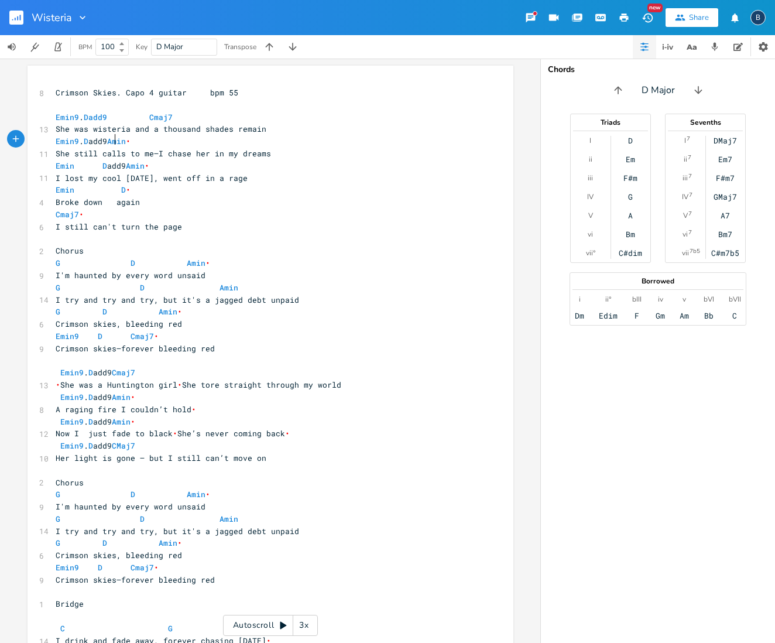
click at [112, 138] on span "Emin9 . D add9 Amin •" at bounding box center [93, 141] width 75 height 11
click at [109, 163] on span "Emin D add9 Amin •" at bounding box center [103, 165] width 94 height 11
type textarea "a"
click at [116, 367] on span "Emin9 . D add9 Cmaj7" at bounding box center [96, 372] width 80 height 11
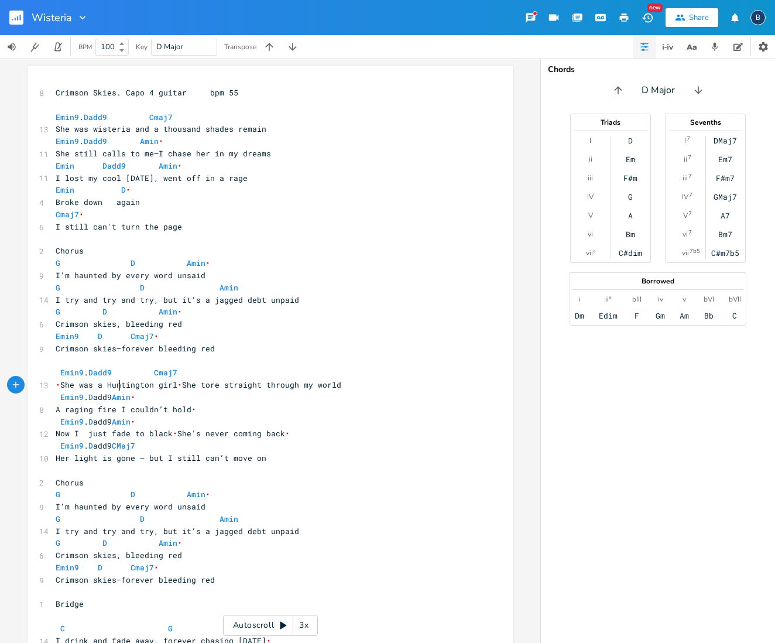
click at [117, 392] on span "Emin9 . D add9 Amin •" at bounding box center [96, 397] width 80 height 11
click at [117, 416] on span "Emin9 . D add9 Amin •" at bounding box center [96, 421] width 80 height 11
click at [118, 416] on span "Emin9 . D add9 Amin •" at bounding box center [96, 421] width 80 height 11
type textarea "a"
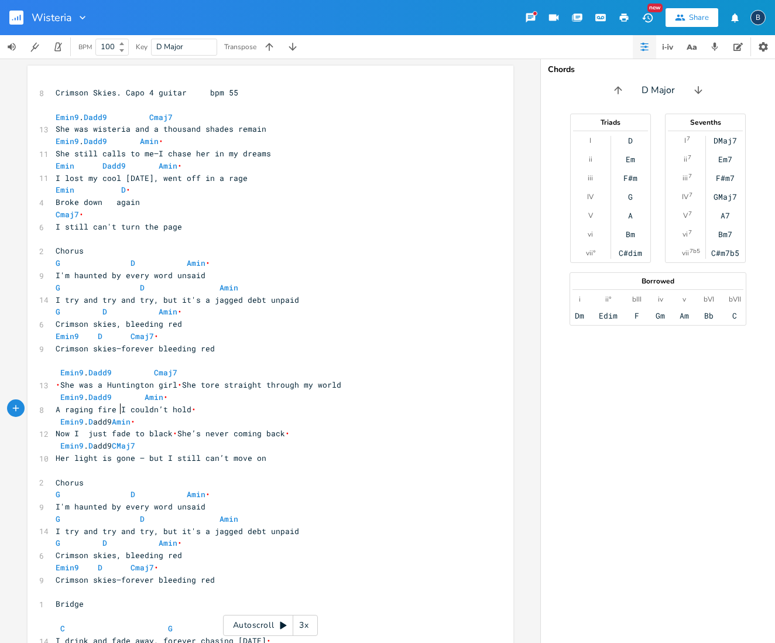
click at [116, 416] on span "Emin9 . D add9 Amin •" at bounding box center [96, 421] width 80 height 11
type textarea "\"
click at [116, 440] on span "Emin9 . D add9 CMaj7" at bounding box center [96, 445] width 80 height 11
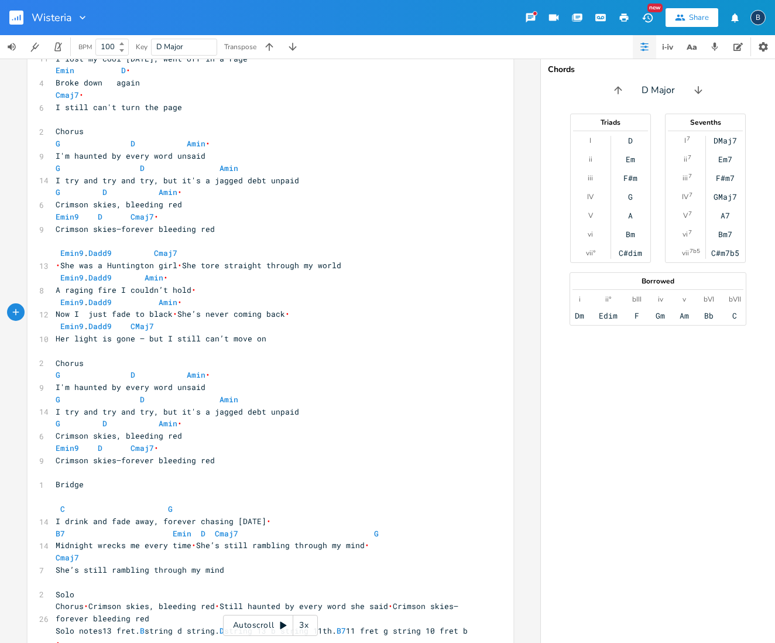
scroll to position [0, 0]
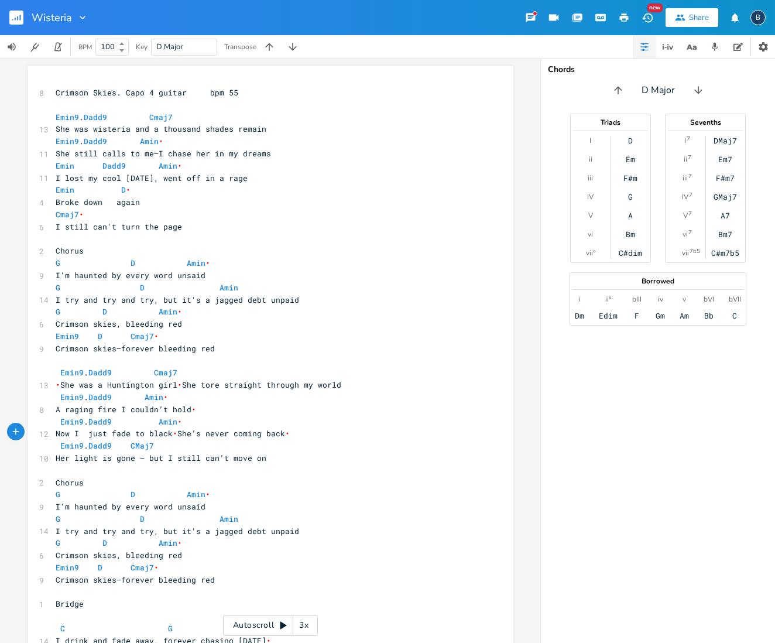
click at [19, 15] on rect "button" at bounding box center [16, 18] width 14 height 14
